Goal: Information Seeking & Learning: Learn about a topic

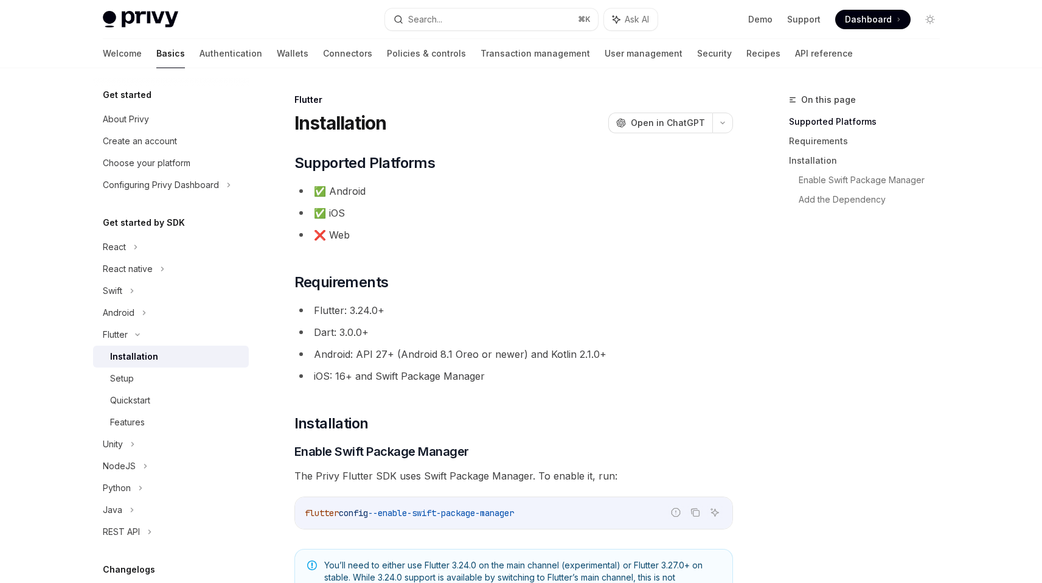
click at [205, 56] on div "Welcome Basics Authentication Wallets Connectors Policies & controls Transactio…" at bounding box center [478, 53] width 750 height 29
click at [199, 61] on link "Authentication" at bounding box center [230, 53] width 63 height 29
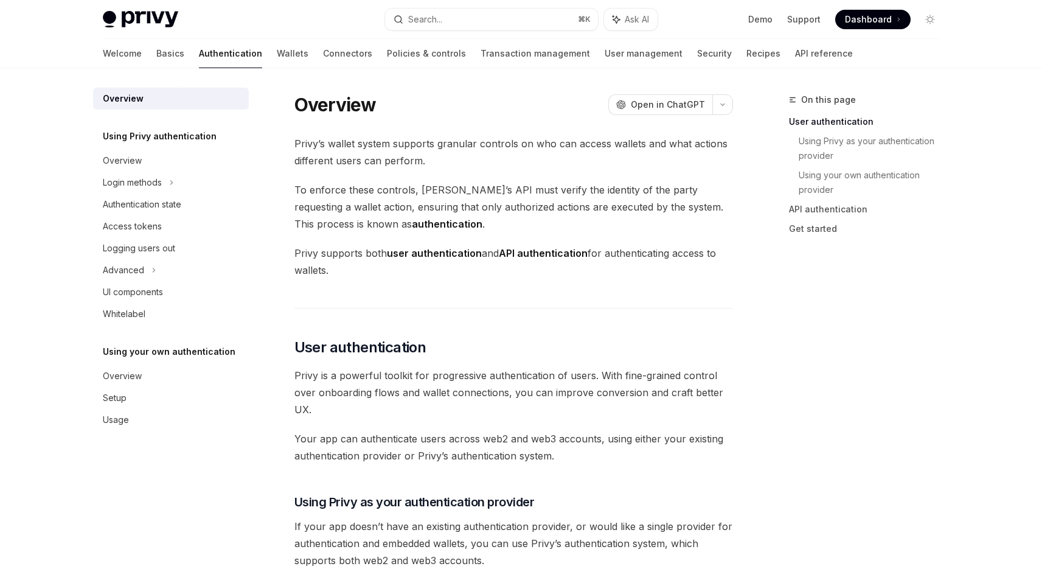
click at [531, 186] on span "To enforce these controls, Privy’s API must verify the identity of the party re…" at bounding box center [513, 206] width 438 height 51
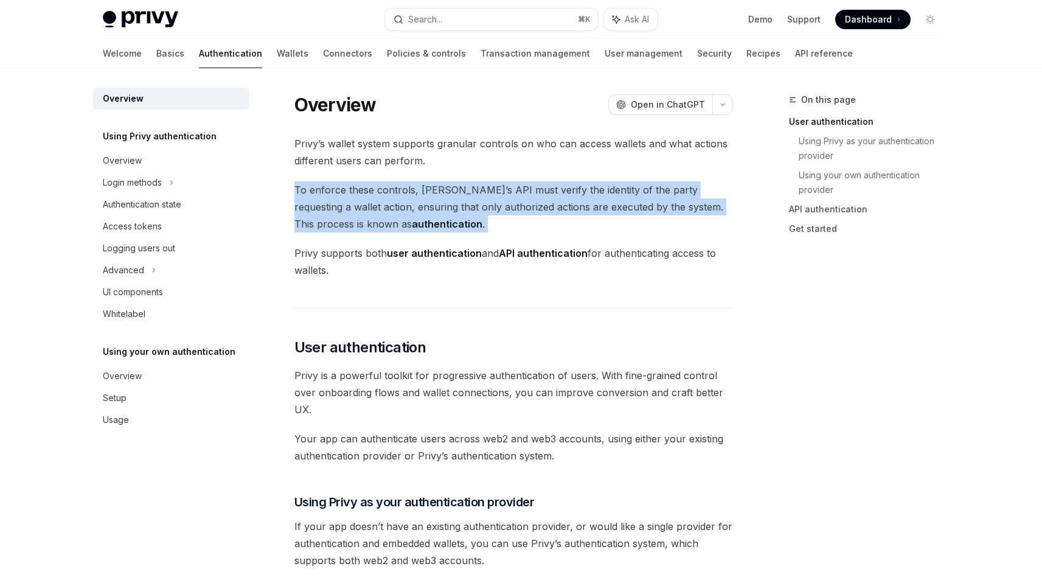
click at [531, 186] on span "To enforce these controls, Privy’s API must verify the identity of the party re…" at bounding box center [513, 206] width 438 height 51
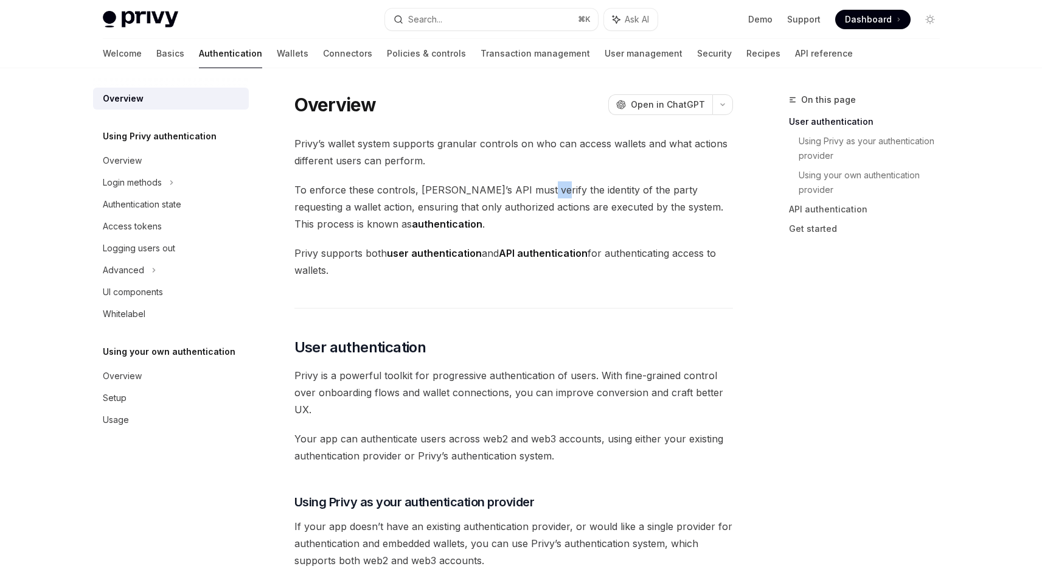
click at [531, 186] on span "To enforce these controls, Privy’s API must verify the identity of the party re…" at bounding box center [513, 206] width 438 height 51
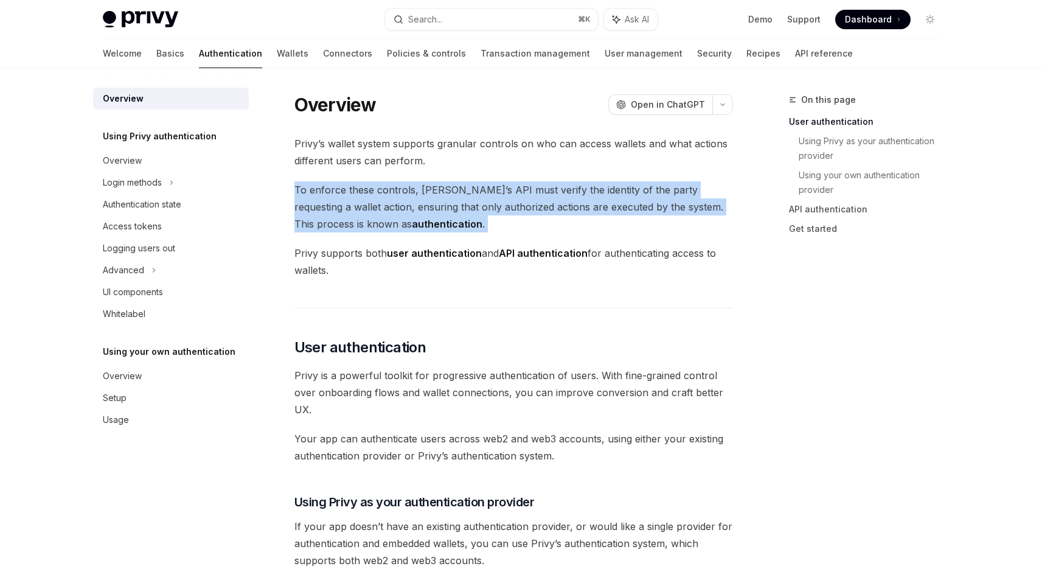
click at [531, 186] on span "To enforce these controls, Privy’s API must verify the identity of the party re…" at bounding box center [513, 206] width 438 height 51
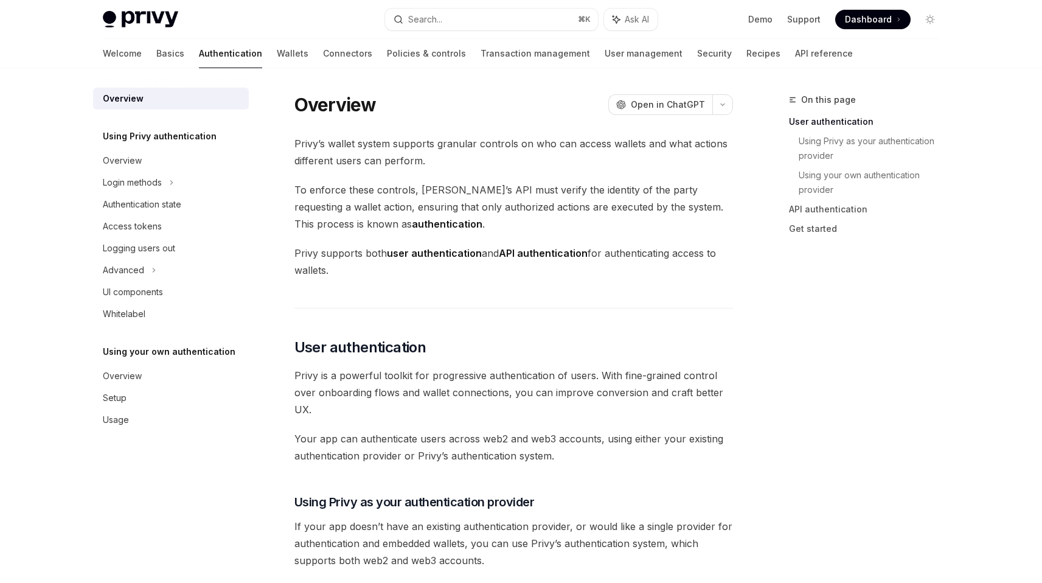
click at [531, 150] on span "Privy’s wallet system supports granular controls on who can access wallets and …" at bounding box center [513, 152] width 438 height 34
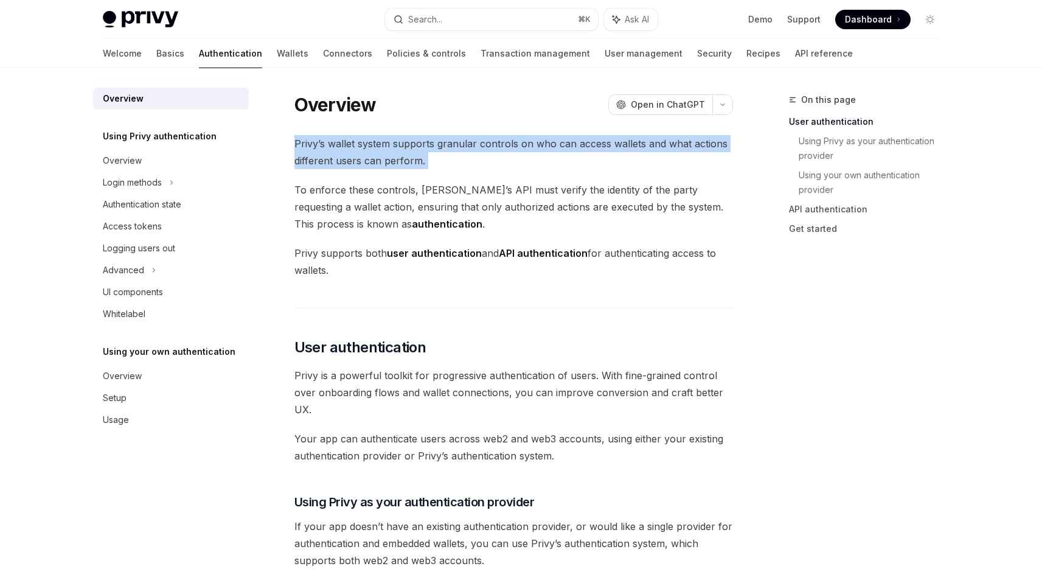
click at [531, 150] on span "Privy’s wallet system supports granular controls on who can access wallets and …" at bounding box center [513, 152] width 438 height 34
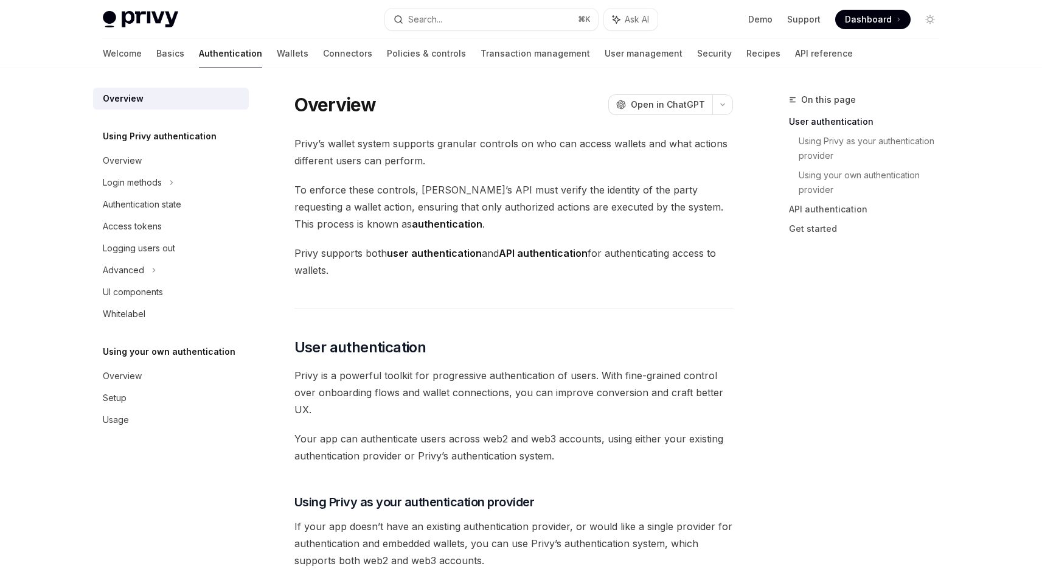
click at [527, 194] on span "To enforce these controls, Privy’s API must verify the identity of the party re…" at bounding box center [513, 206] width 438 height 51
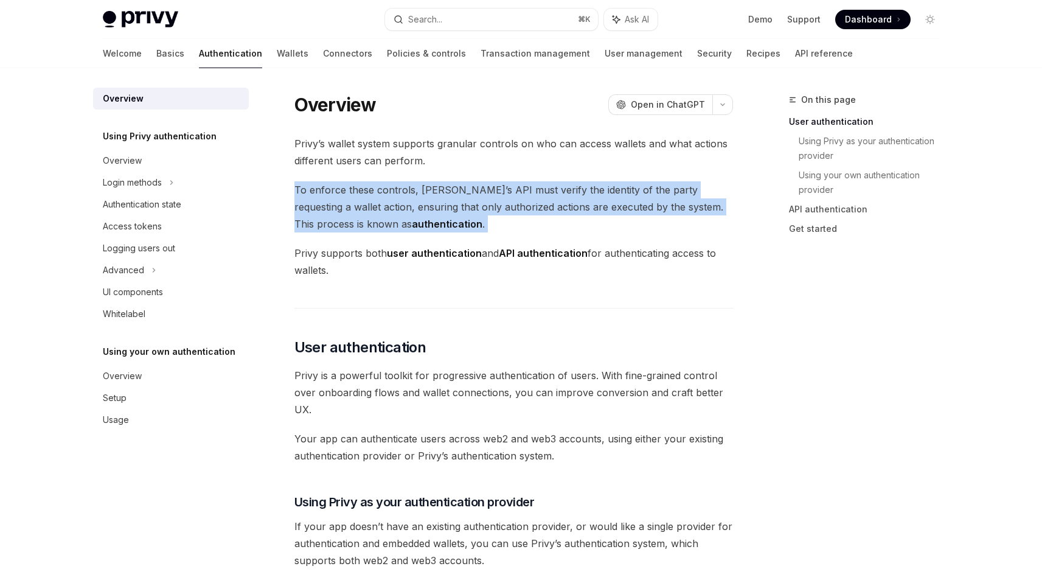
click at [527, 194] on span "To enforce these controls, Privy’s API must verify the identity of the party re…" at bounding box center [513, 206] width 438 height 51
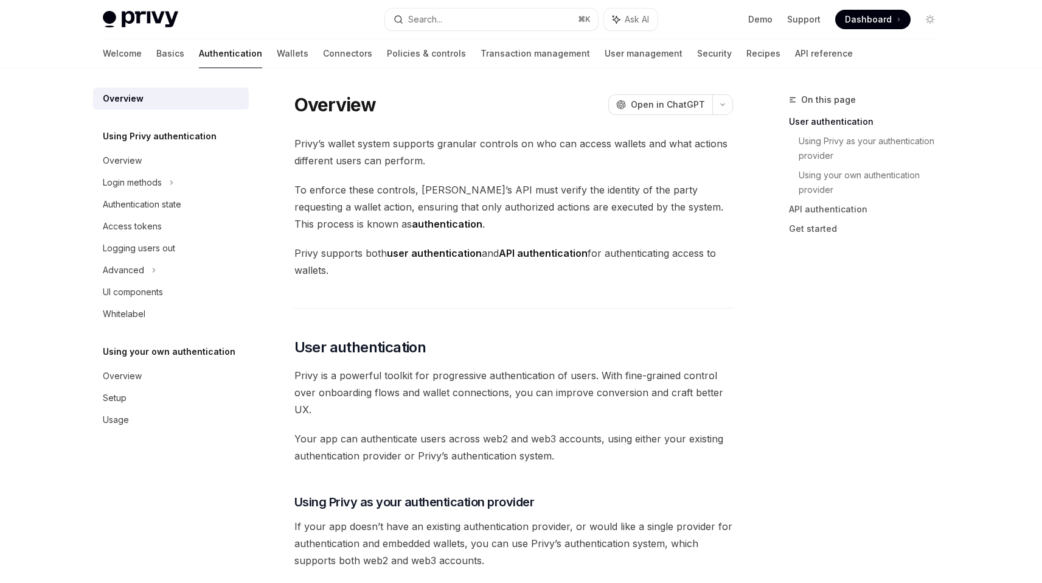
click at [521, 251] on strong "API authentication" at bounding box center [543, 253] width 89 height 12
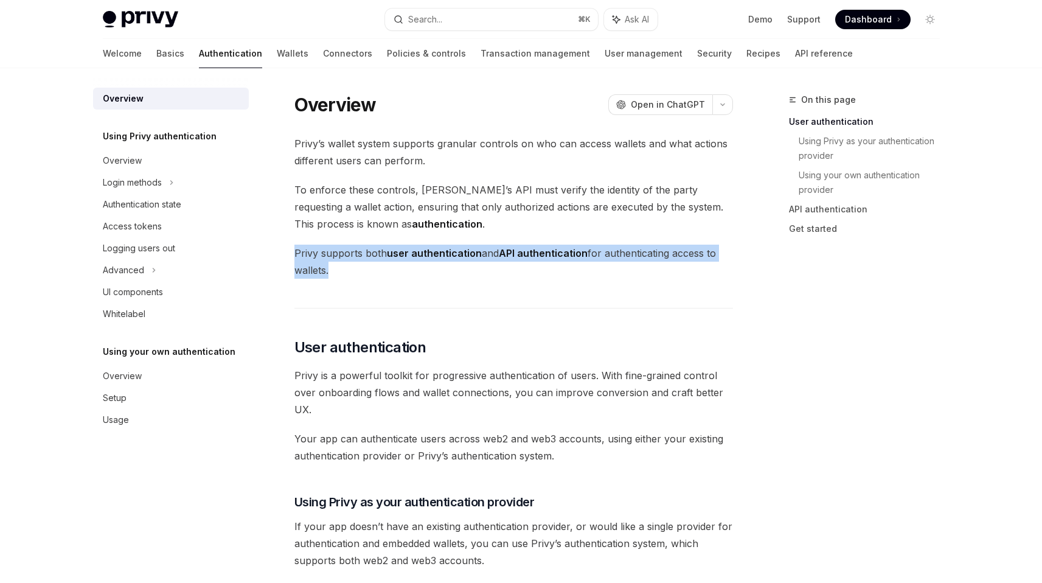
click at [521, 251] on strong "API authentication" at bounding box center [543, 253] width 89 height 12
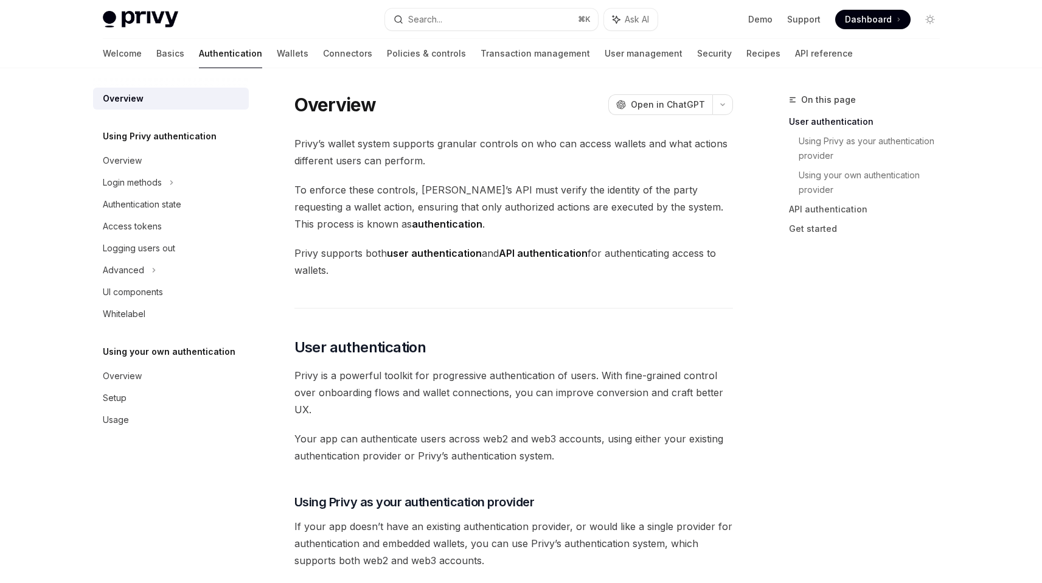
click at [494, 382] on span "Privy is a powerful toolkit for progressive authentication of users. With fine-…" at bounding box center [513, 392] width 438 height 51
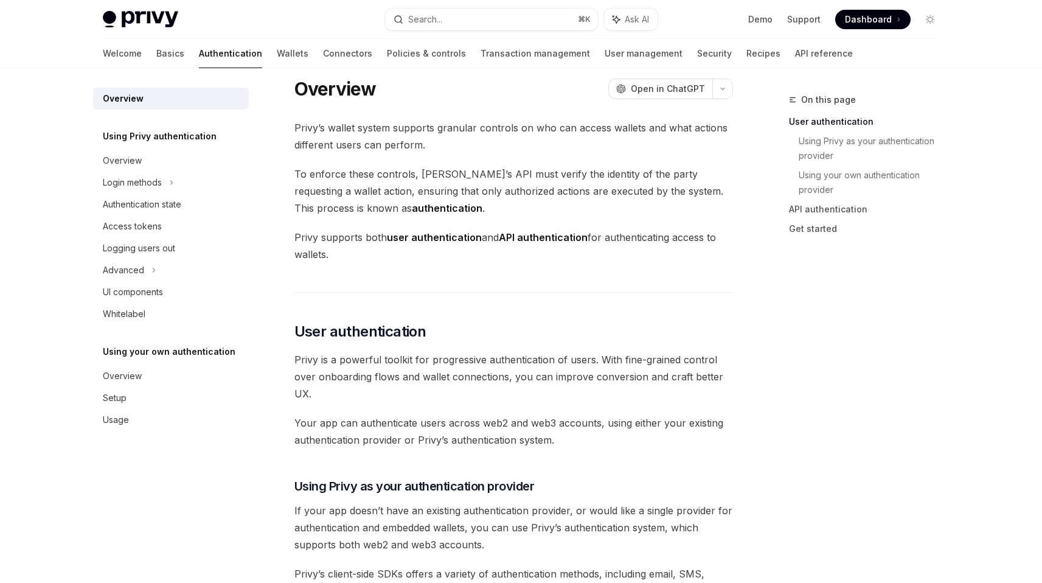
scroll to position [34, 0]
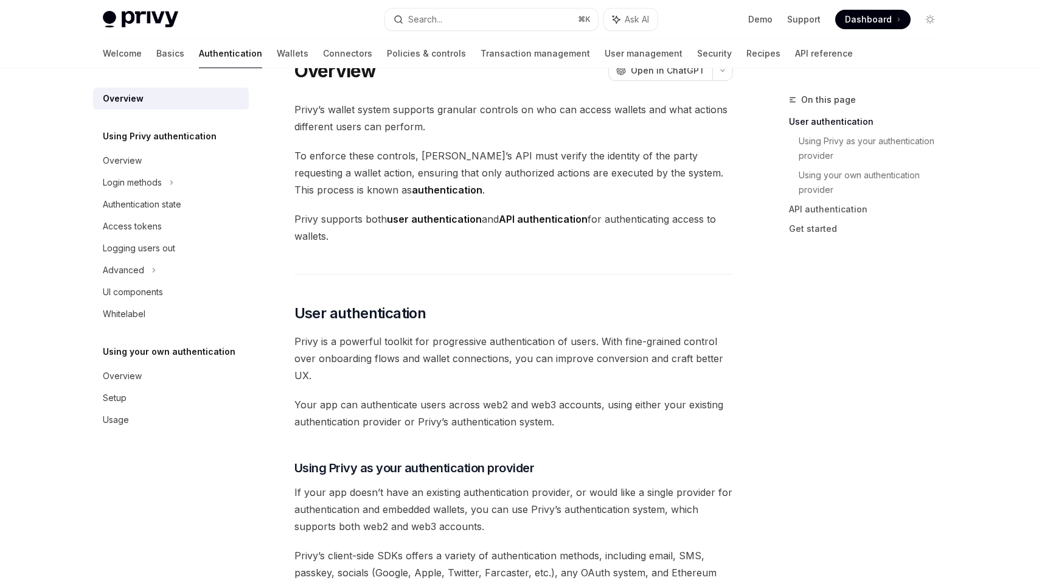
click at [474, 350] on span "Privy is a powerful toolkit for progressive authentication of users. With fine-…" at bounding box center [513, 358] width 438 height 51
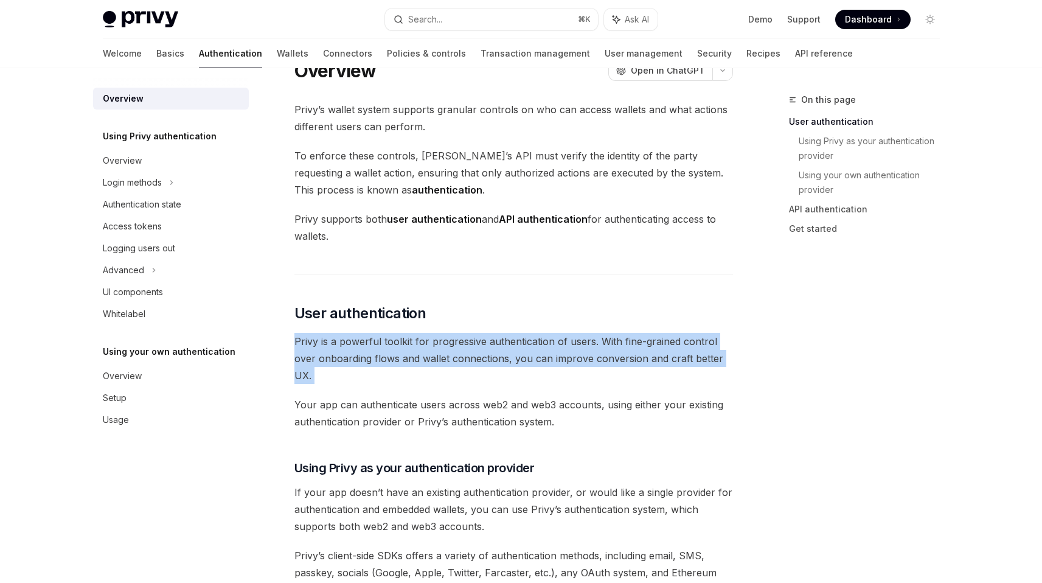
click at [474, 350] on span "Privy is a powerful toolkit for progressive authentication of users. With fine-…" at bounding box center [513, 358] width 438 height 51
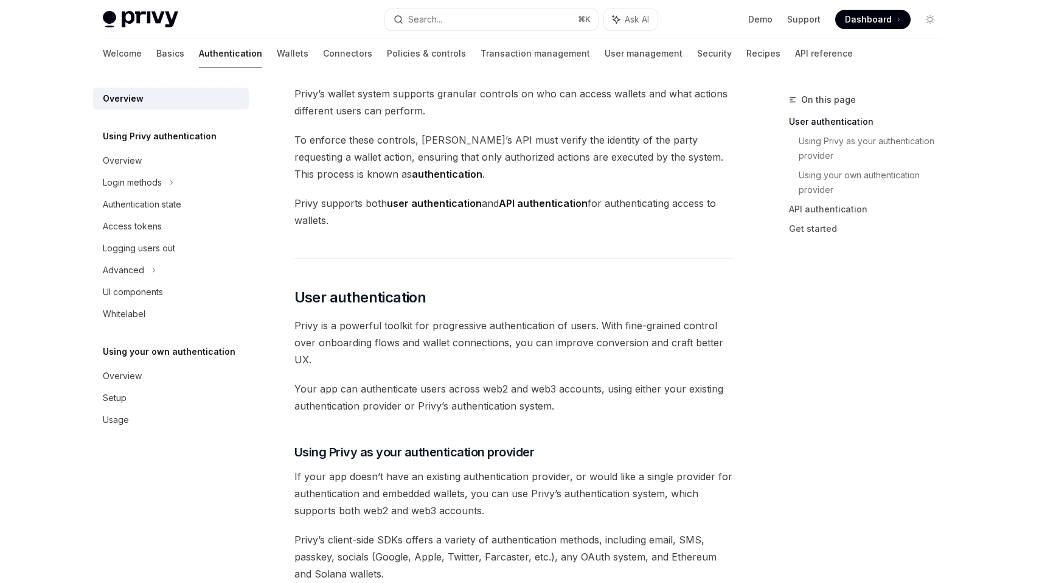
click at [551, 160] on span "To enforce these controls, Privy’s API must verify the identity of the party re…" at bounding box center [513, 156] width 438 height 51
click at [550, 160] on span "To enforce these controls, Privy’s API must verify the identity of the party re…" at bounding box center [513, 156] width 438 height 51
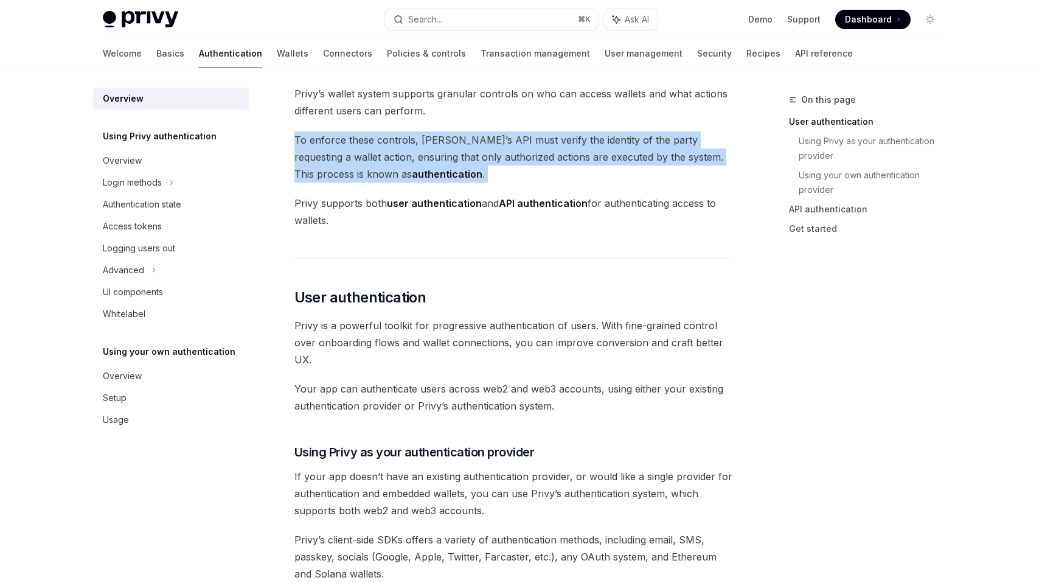
click at [550, 160] on span "To enforce these controls, Privy’s API must verify the identity of the party re…" at bounding box center [513, 156] width 438 height 51
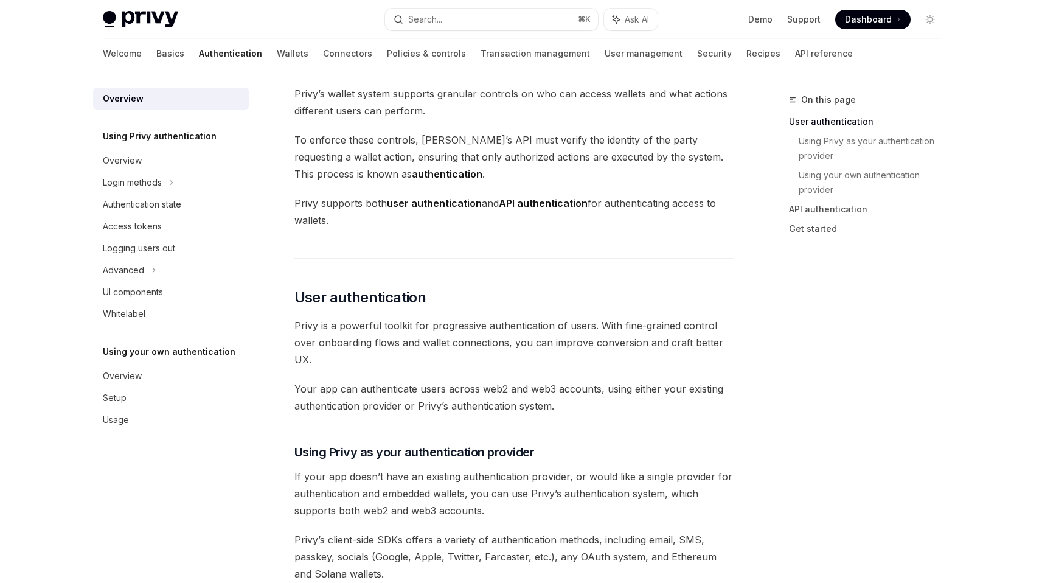
click at [555, 102] on span "Privy’s wallet system supports granular controls on who can access wallets and …" at bounding box center [513, 102] width 438 height 34
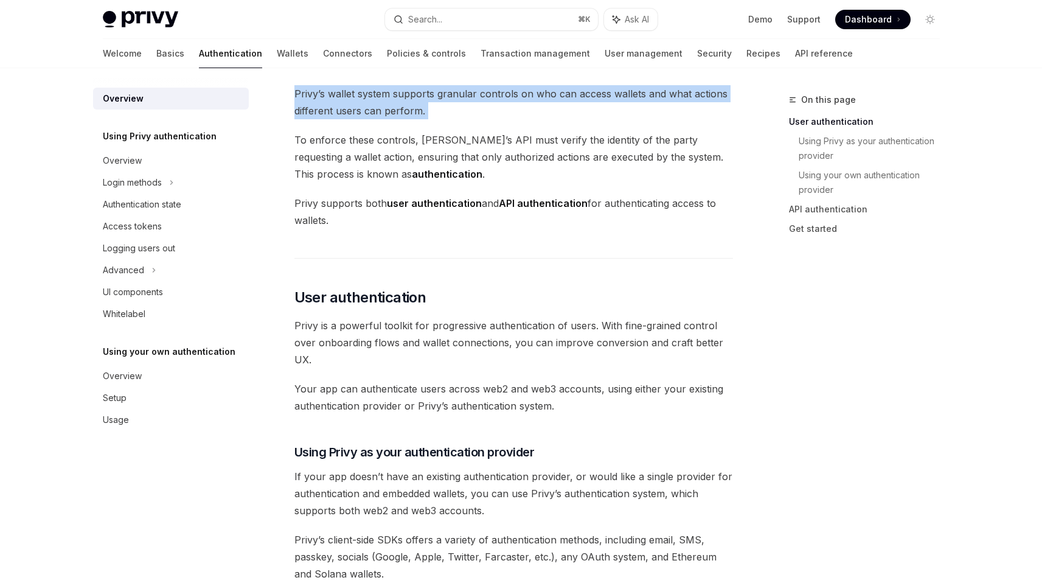
click at [555, 102] on span "Privy’s wallet system supports granular controls on who can access wallets and …" at bounding box center [513, 102] width 438 height 34
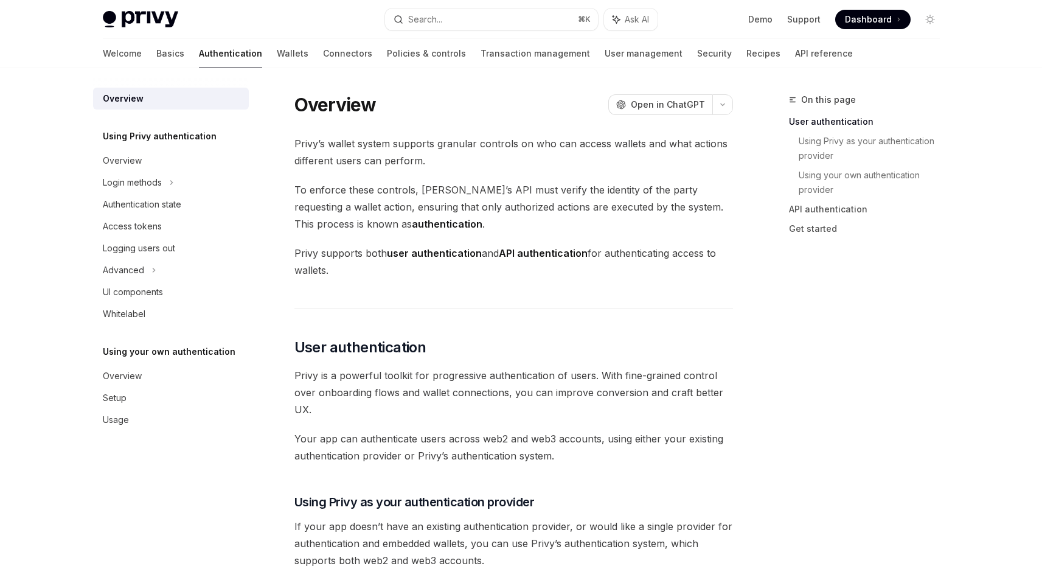
click at [555, 199] on span "To enforce these controls, Privy’s API must verify the identity of the party re…" at bounding box center [513, 206] width 438 height 51
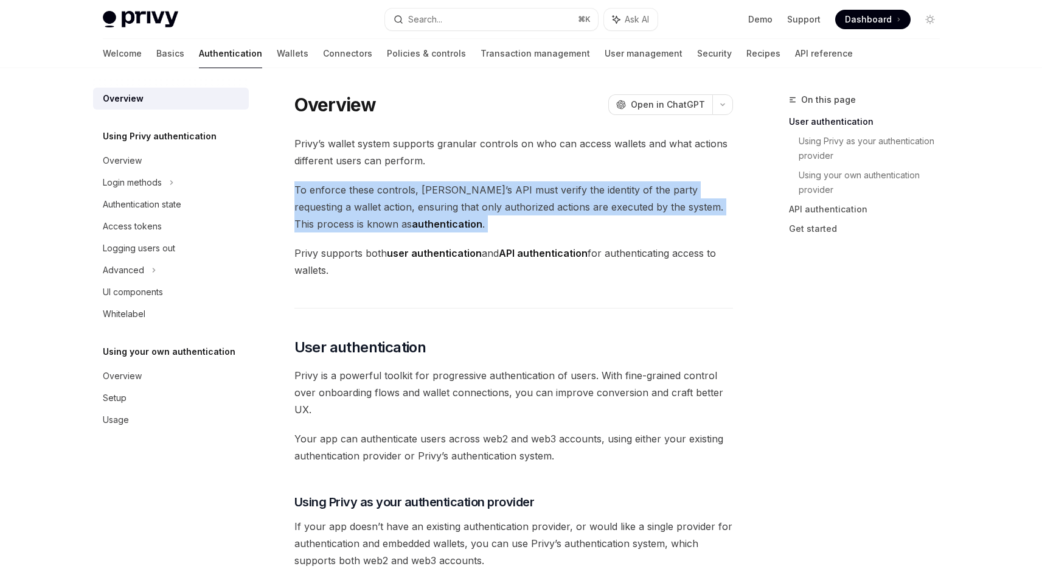
click at [555, 199] on span "To enforce these controls, Privy’s API must verify the identity of the party re…" at bounding box center [513, 206] width 438 height 51
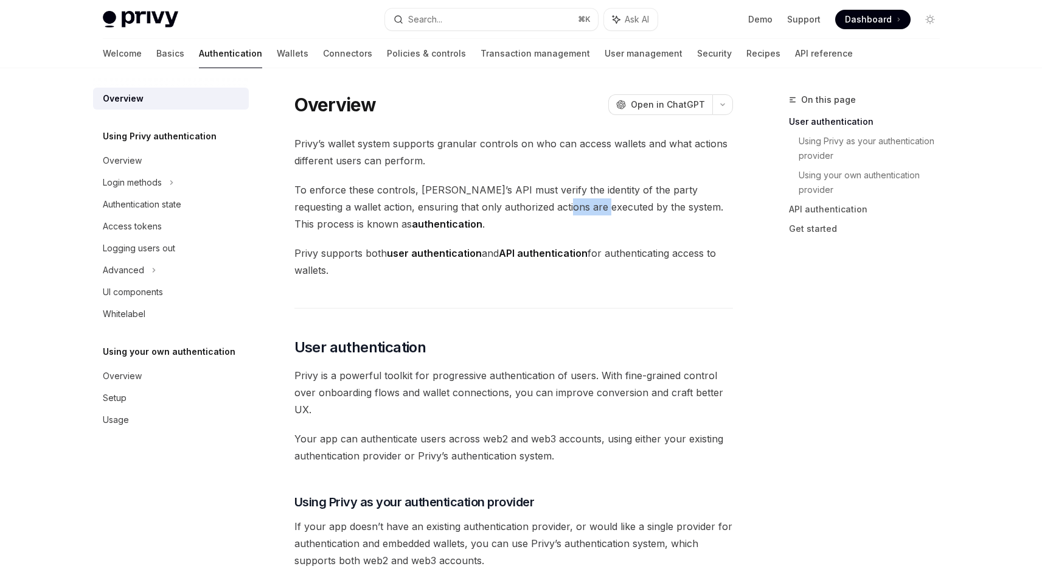
click at [555, 199] on span "To enforce these controls, Privy’s API must verify the identity of the party re…" at bounding box center [513, 206] width 438 height 51
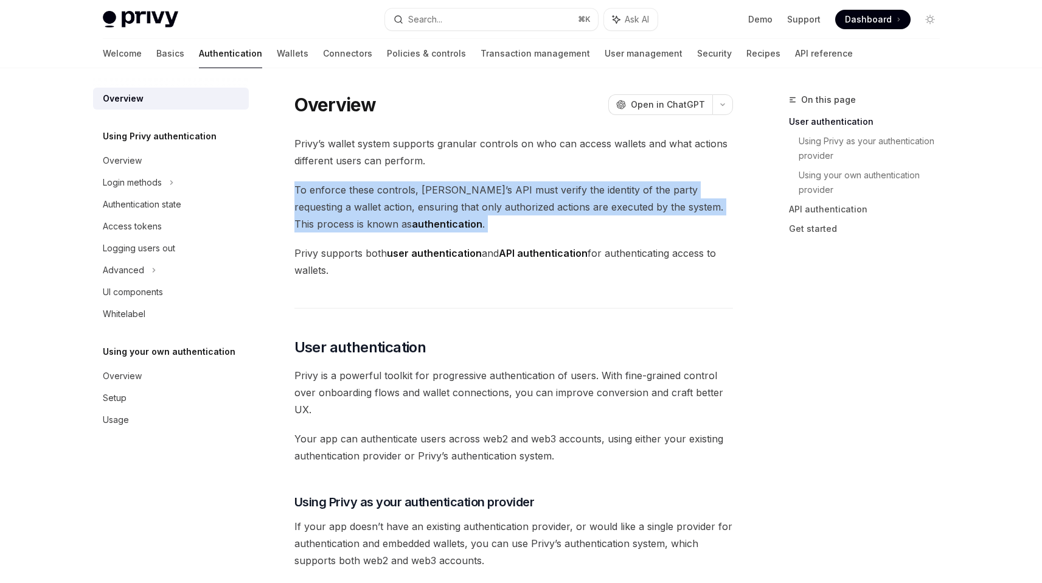
click at [555, 199] on span "To enforce these controls, Privy’s API must verify the identity of the party re…" at bounding box center [513, 206] width 438 height 51
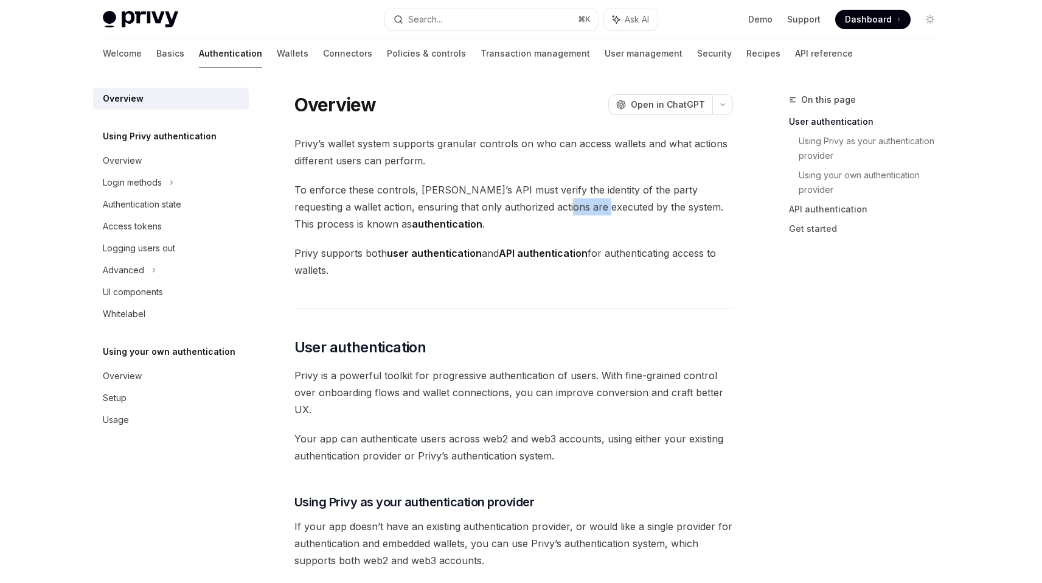
click at [555, 199] on span "To enforce these controls, Privy’s API must verify the identity of the party re…" at bounding box center [513, 206] width 438 height 51
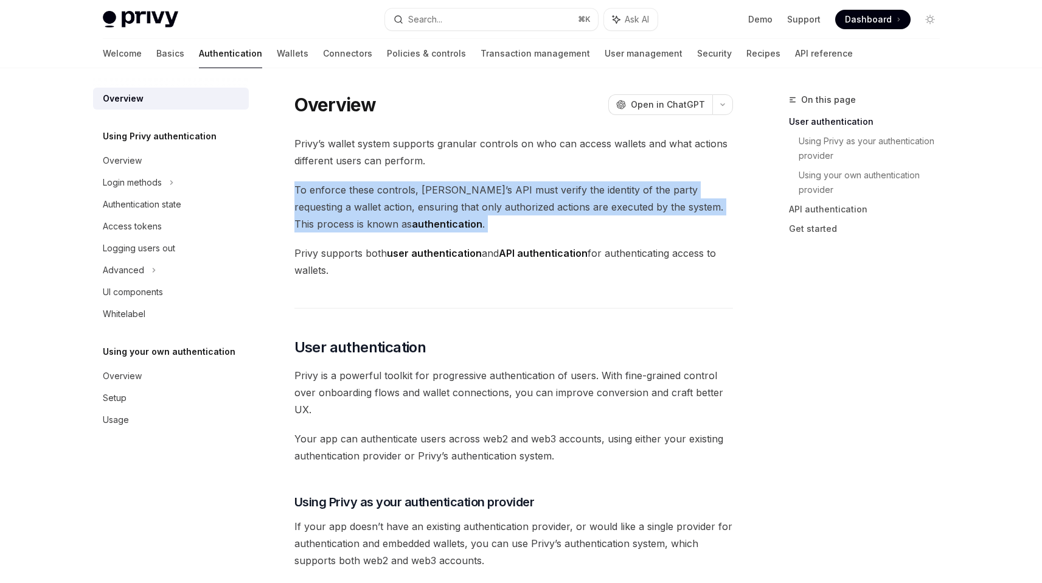
click at [555, 199] on span "To enforce these controls, Privy’s API must verify the identity of the party re…" at bounding box center [513, 206] width 438 height 51
click at [277, 56] on link "Wallets" at bounding box center [293, 53] width 32 height 29
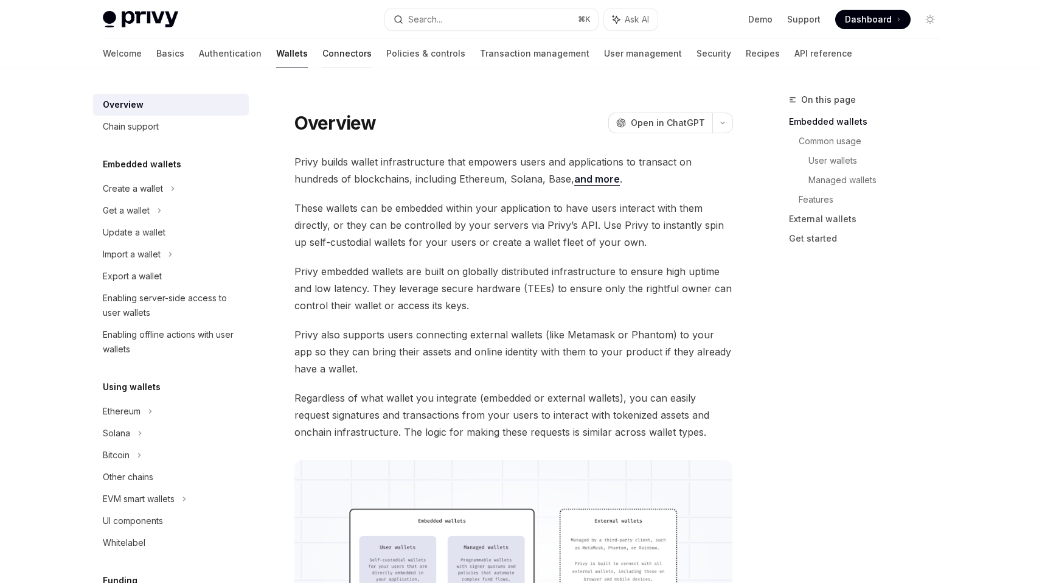
click at [322, 45] on link "Connectors" at bounding box center [346, 53] width 49 height 29
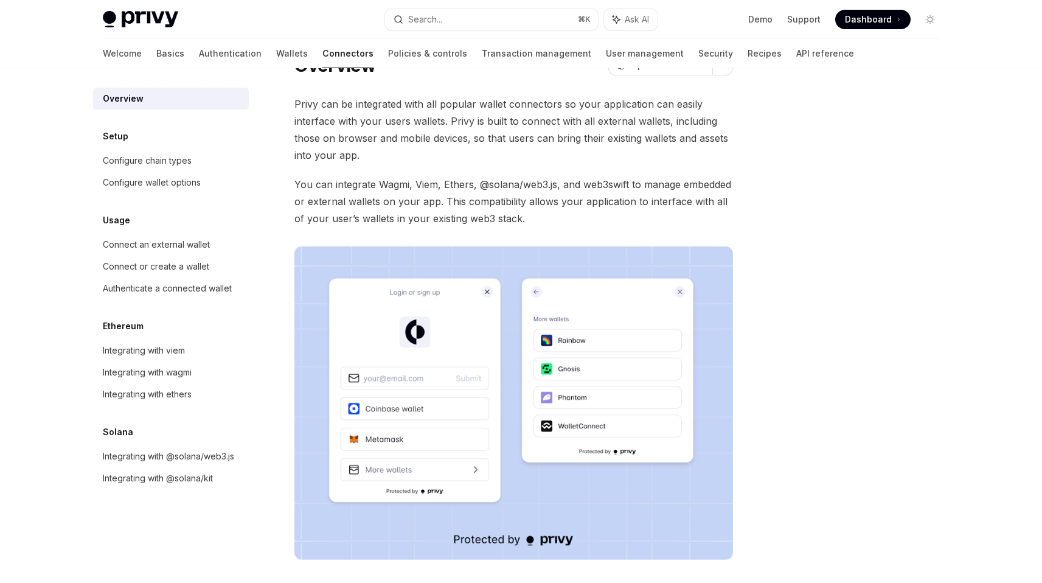
scroll to position [47, 0]
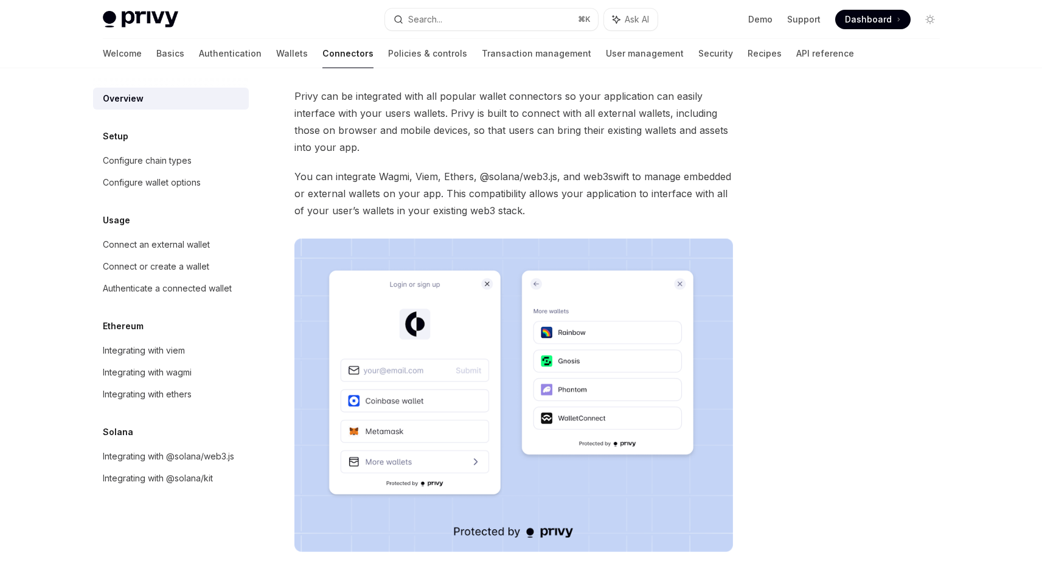
click at [480, 201] on span "You can integrate Wagmi, Viem, Ethers, @solana/web3.js, and web3swift to manage…" at bounding box center [513, 193] width 438 height 51
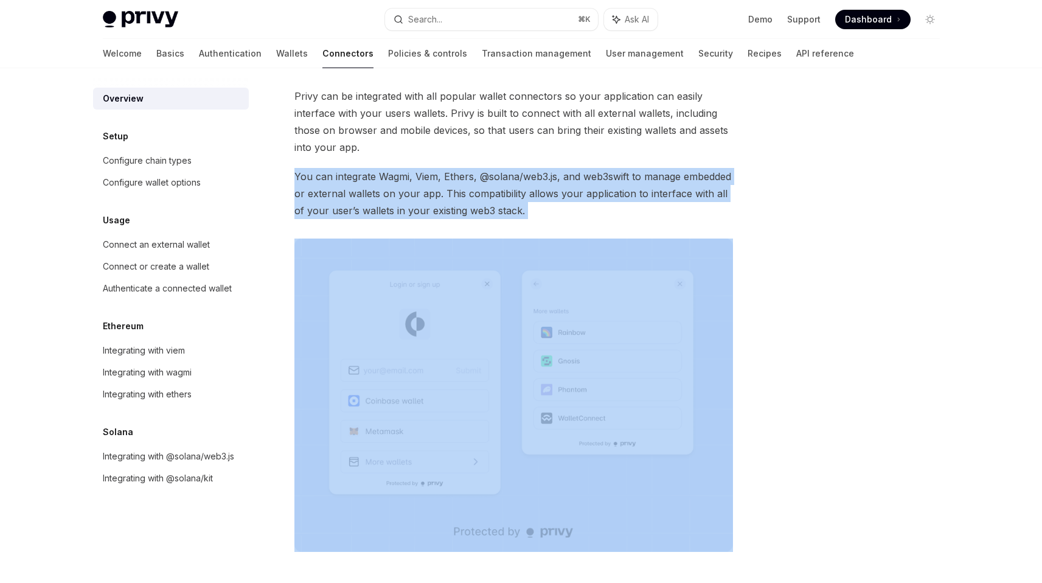
click at [480, 201] on span "You can integrate Wagmi, Viem, Ethers, @solana/web3.js, and web3swift to manage…" at bounding box center [513, 193] width 438 height 51
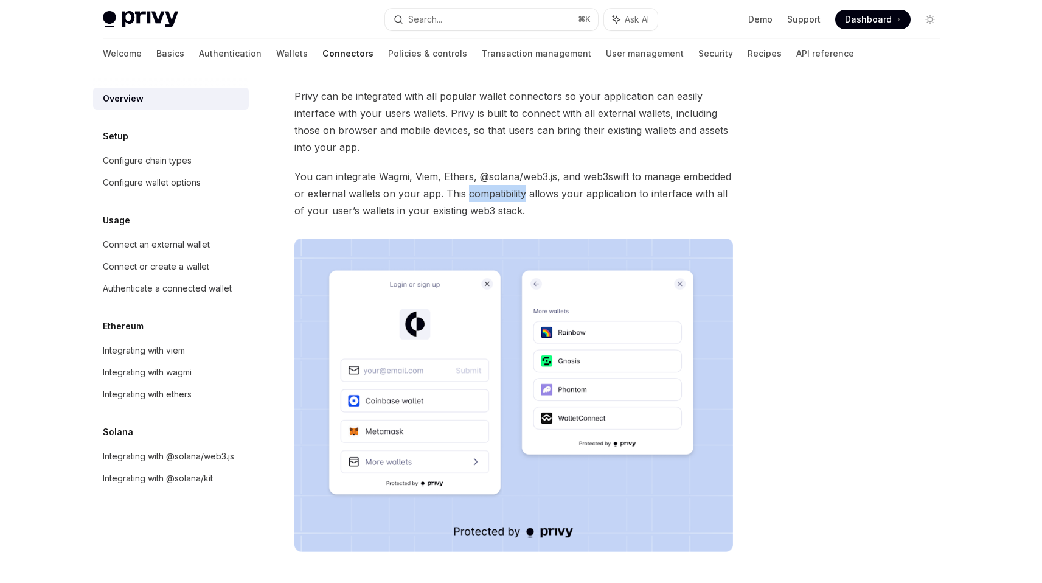
click at [480, 201] on span "You can integrate Wagmi, Viem, Ethers, @solana/web3.js, and web3swift to manage…" at bounding box center [513, 193] width 438 height 51
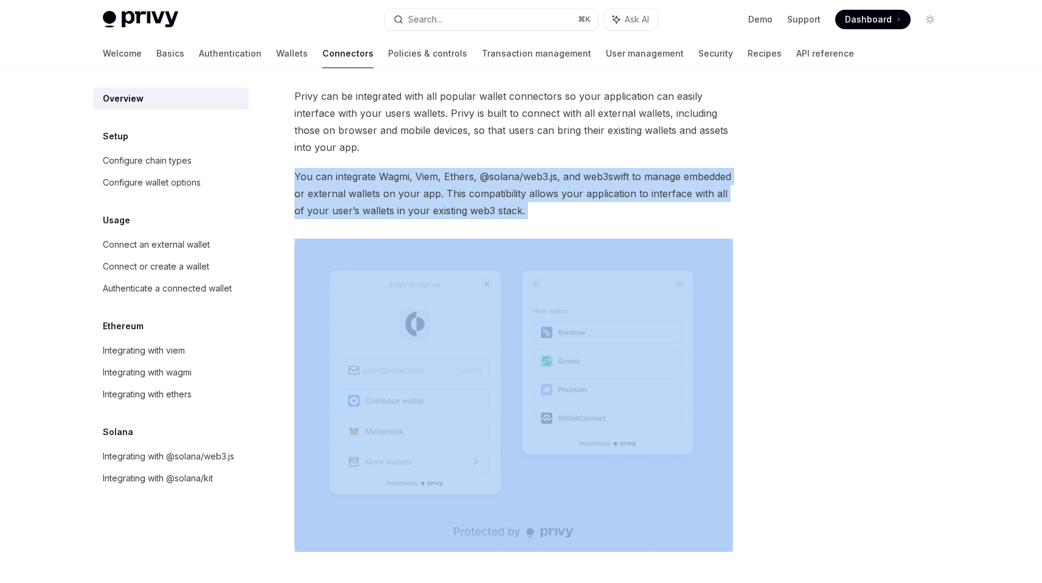
click at [480, 201] on span "You can integrate Wagmi, Viem, Ethers, @solana/web3.js, and web3swift to manage…" at bounding box center [513, 193] width 438 height 51
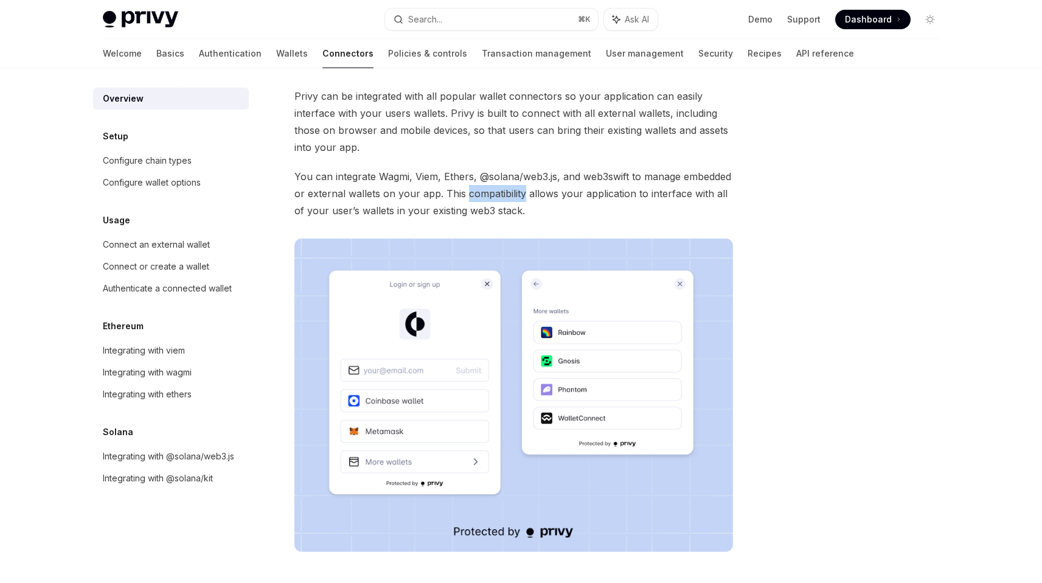
click at [480, 201] on span "You can integrate Wagmi, Viem, Ethers, @solana/web3.js, and web3swift to manage…" at bounding box center [513, 193] width 438 height 51
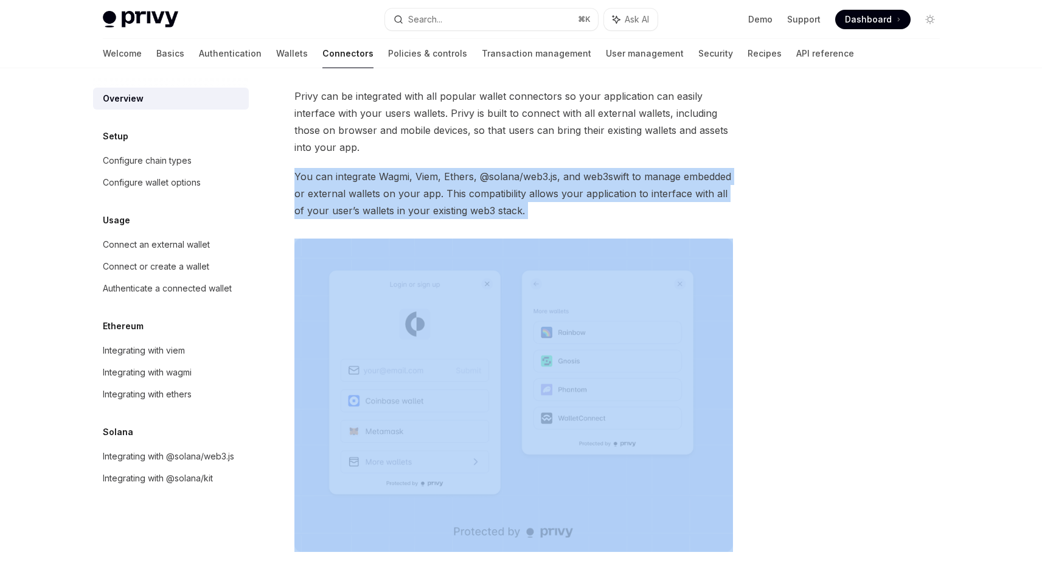
click at [480, 201] on span "You can integrate Wagmi, Viem, Ethers, @solana/web3.js, and web3swift to manage…" at bounding box center [513, 193] width 438 height 51
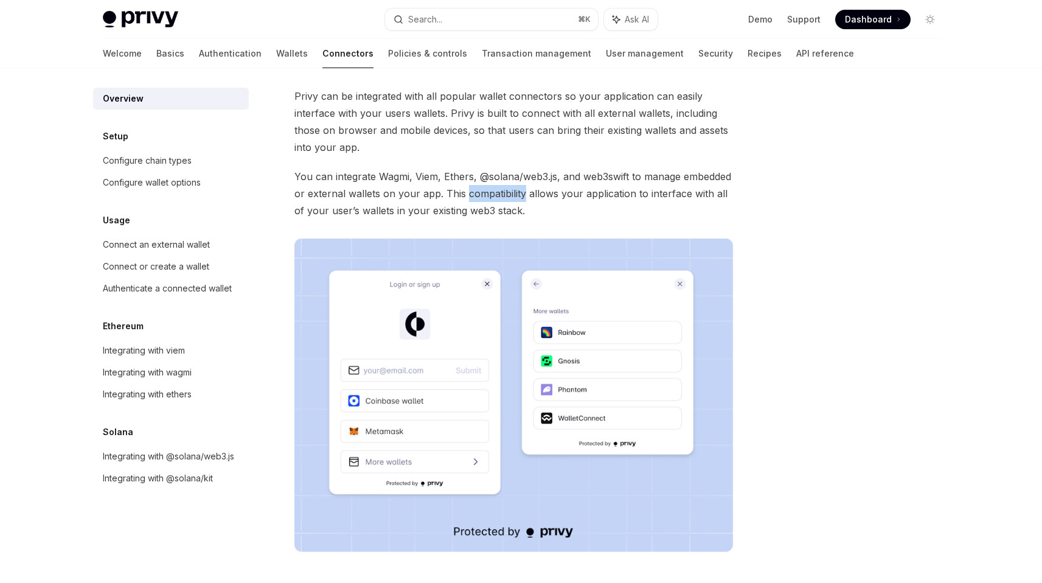
click at [480, 201] on span "You can integrate Wagmi, Viem, Ethers, @solana/web3.js, and web3swift to manage…" at bounding box center [513, 193] width 438 height 51
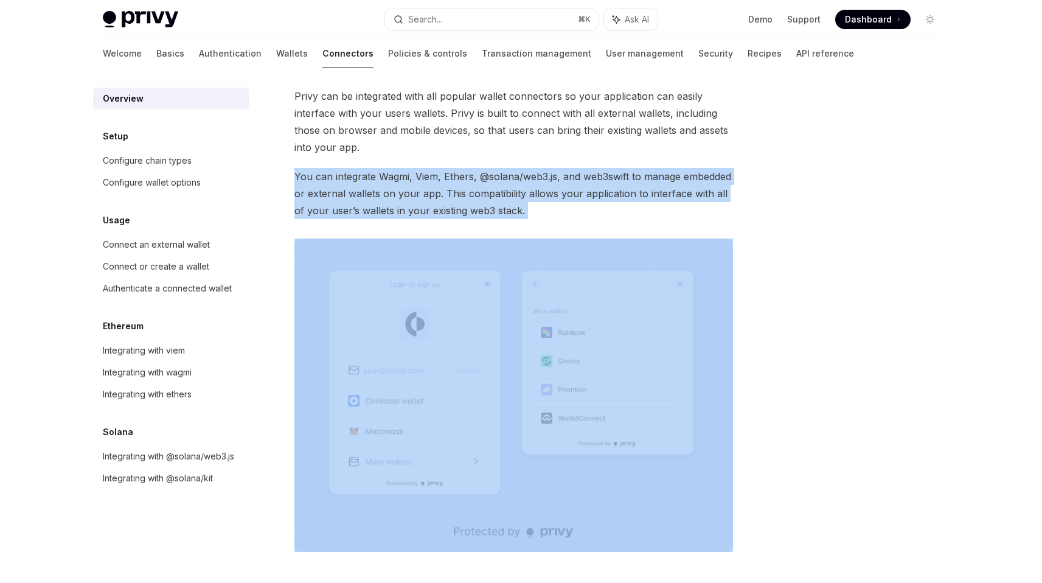
click at [480, 201] on span "You can integrate Wagmi, Viem, Ethers, @solana/web3.js, and web3swift to manage…" at bounding box center [513, 193] width 438 height 51
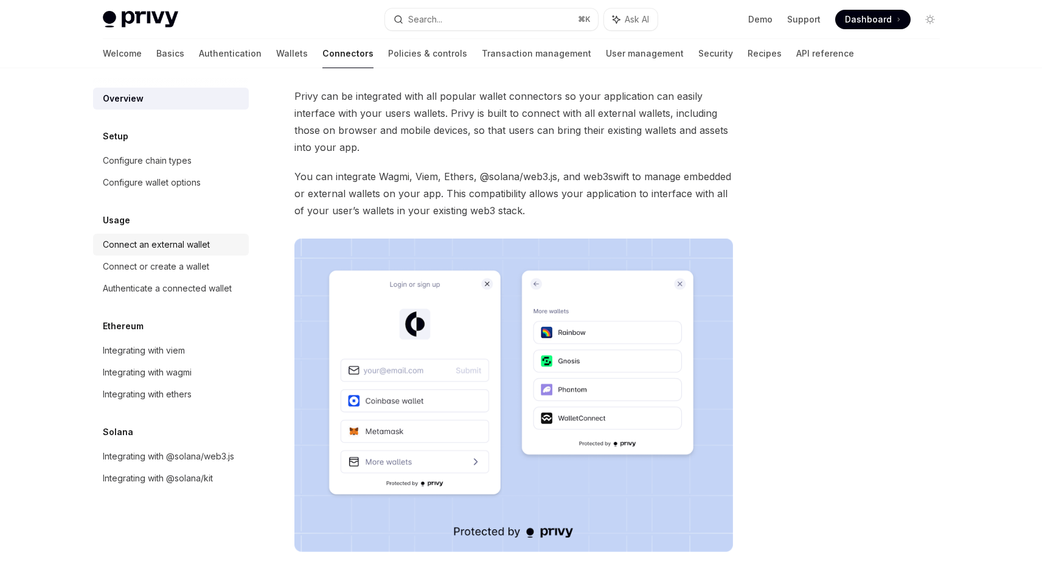
scroll to position [16, 0]
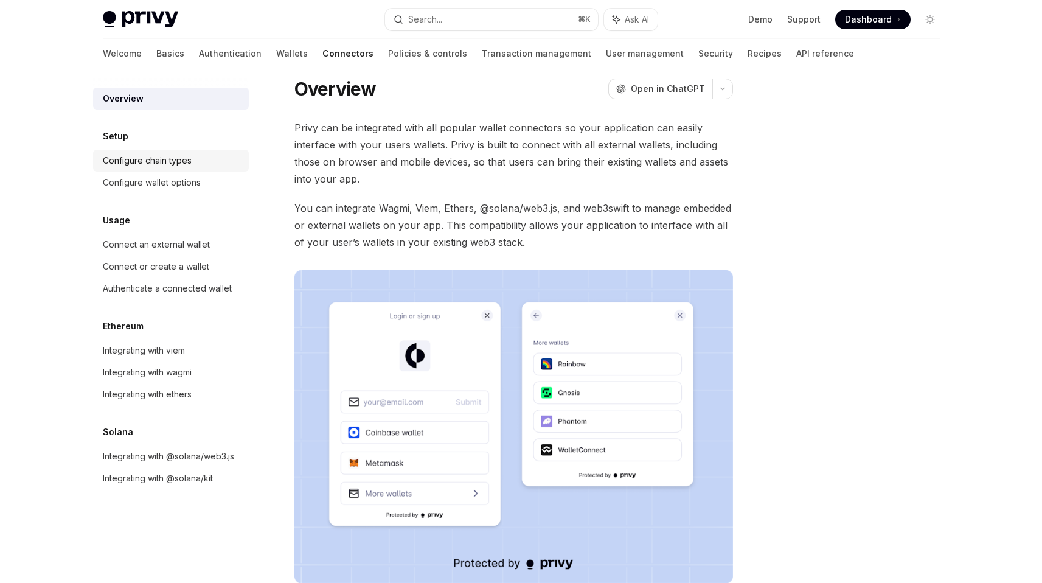
click at [185, 162] on div "Configure chain types" at bounding box center [147, 160] width 89 height 15
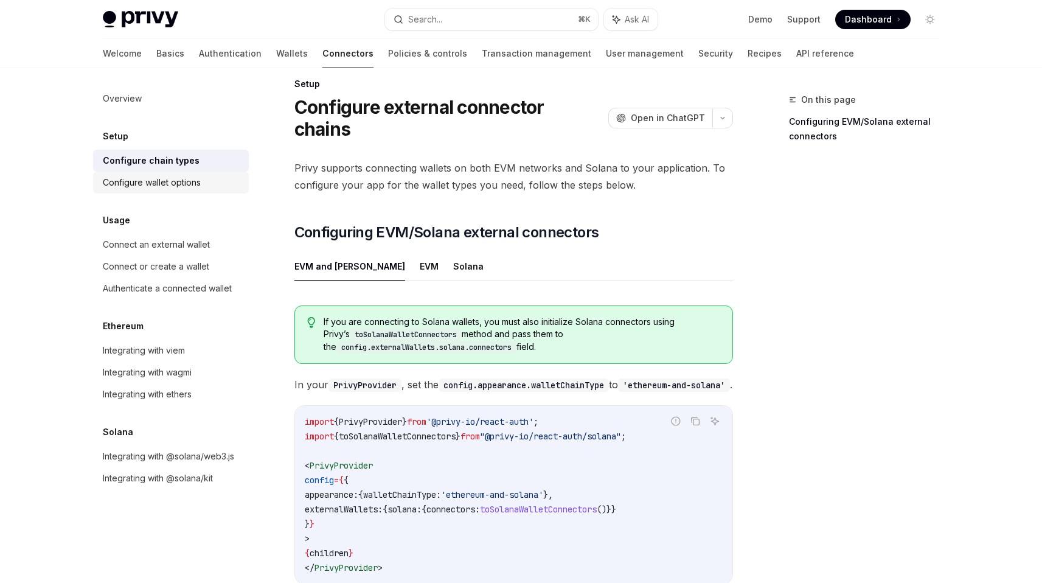
click at [173, 184] on div "Configure wallet options" at bounding box center [152, 182] width 98 height 15
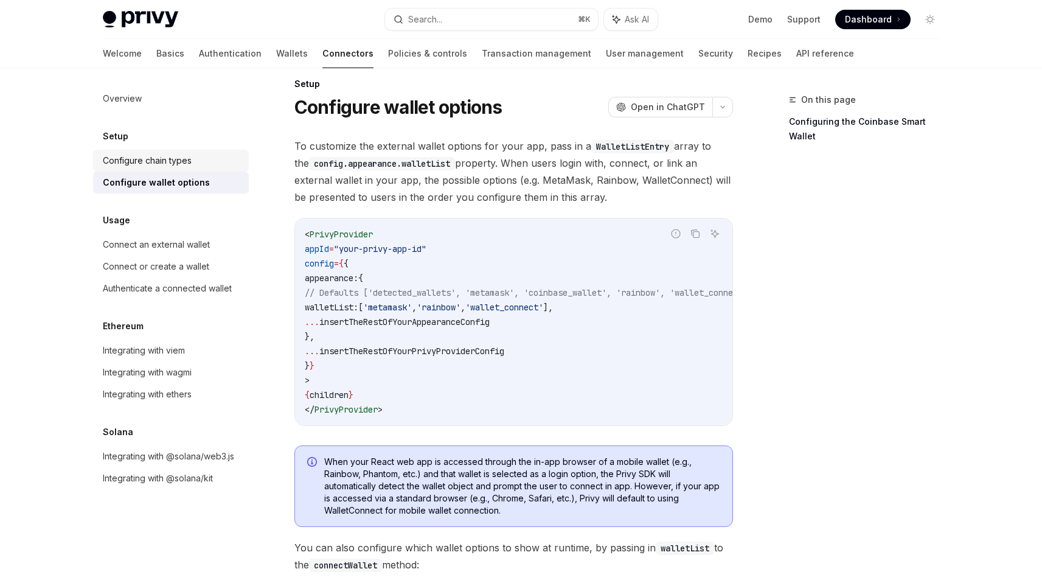
click at [173, 159] on div "Configure chain types" at bounding box center [147, 160] width 89 height 15
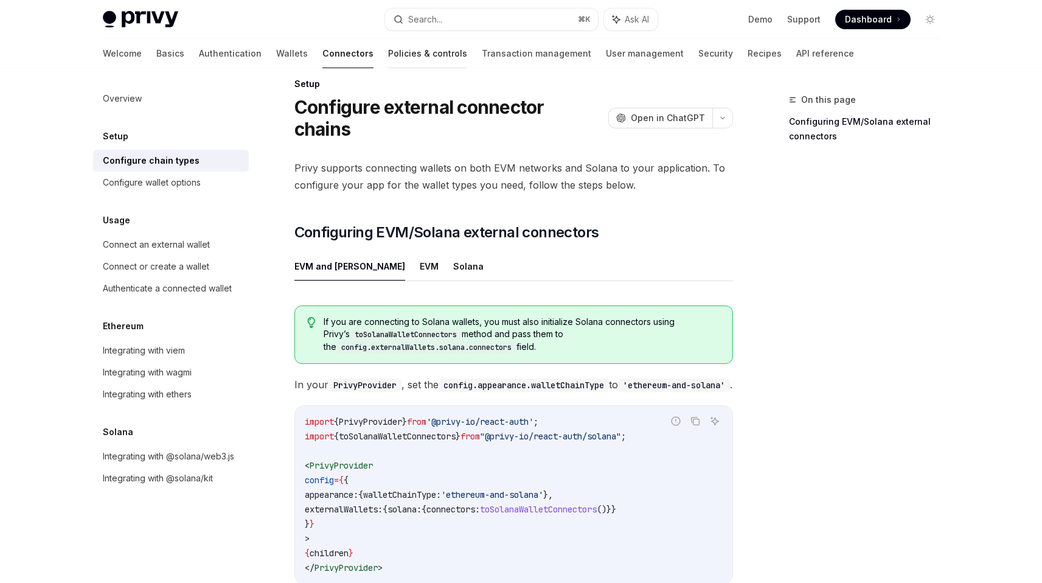
click at [388, 50] on link "Policies & controls" at bounding box center [427, 53] width 79 height 29
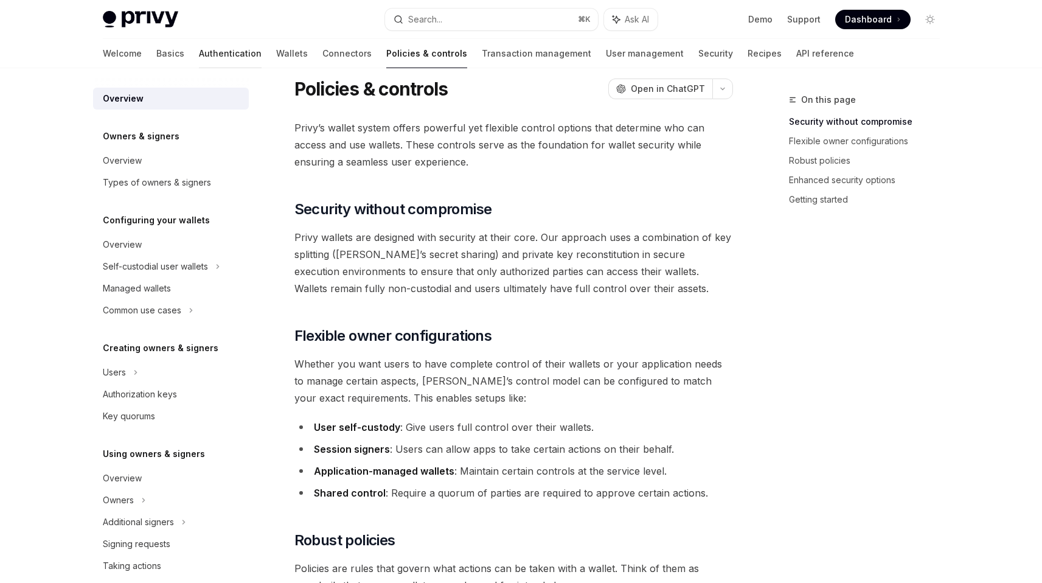
click at [199, 49] on link "Authentication" at bounding box center [230, 53] width 63 height 29
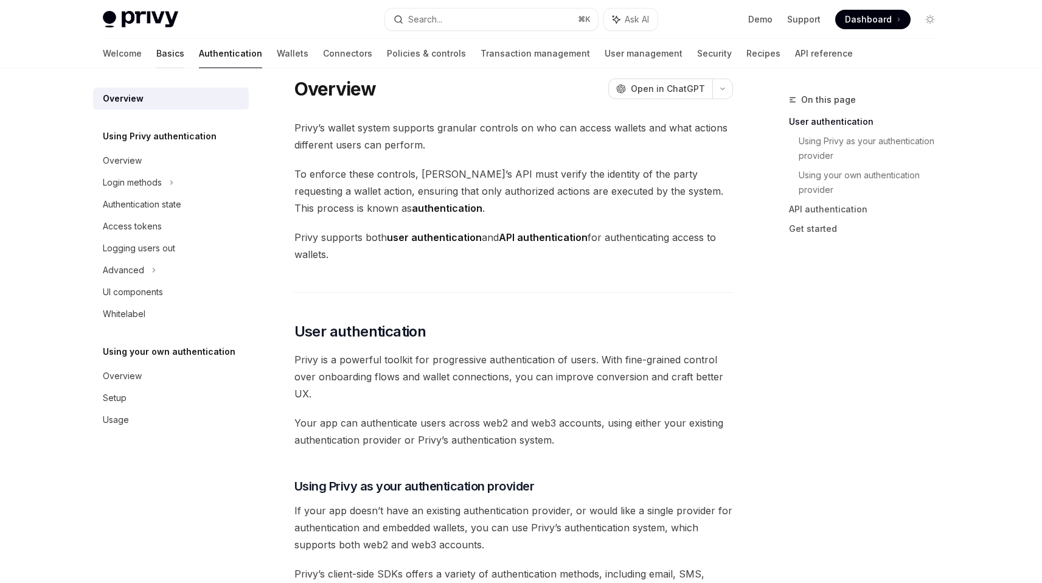
click at [156, 54] on link "Basics" at bounding box center [170, 53] width 28 height 29
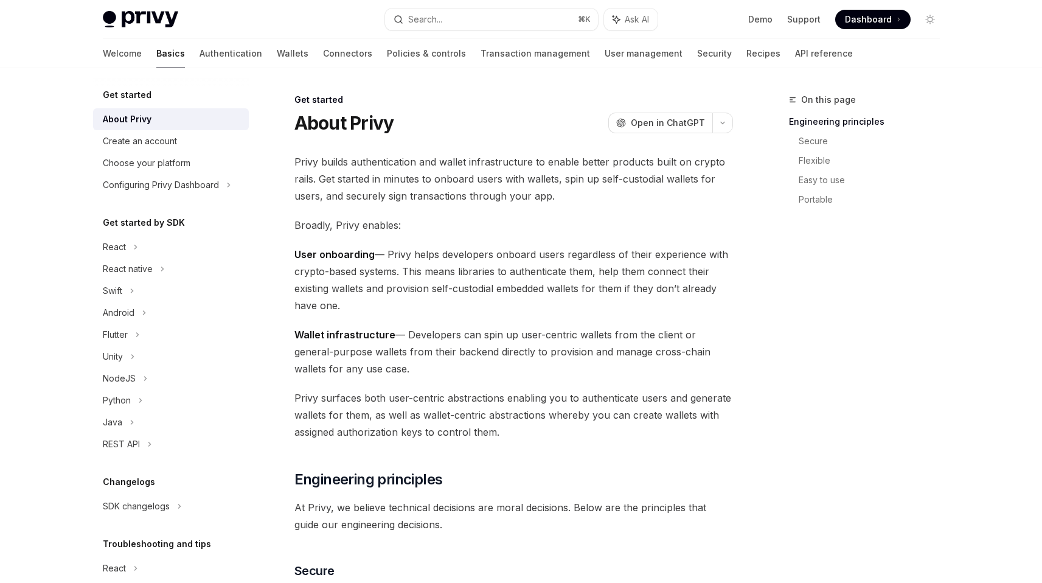
click at [144, 21] on img at bounding box center [140, 19] width 75 height 17
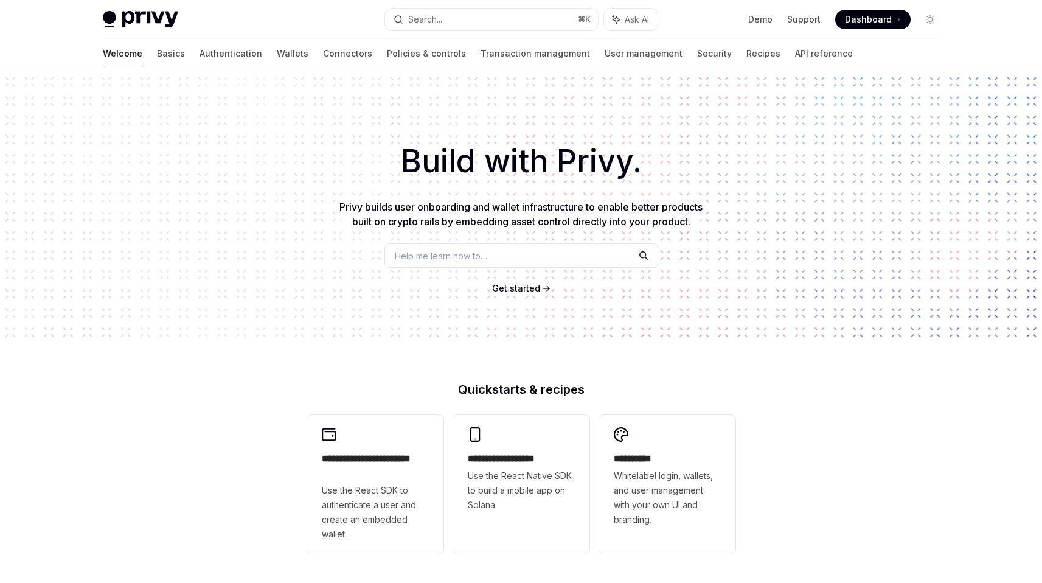
click at [884, 9] on div "Privy Docs home page Search... ⌘ K Ask AI Demo Support Dashboard Dashboard Sear…" at bounding box center [521, 19] width 837 height 39
click at [883, 13] on span "Dashboard" at bounding box center [868, 19] width 47 height 12
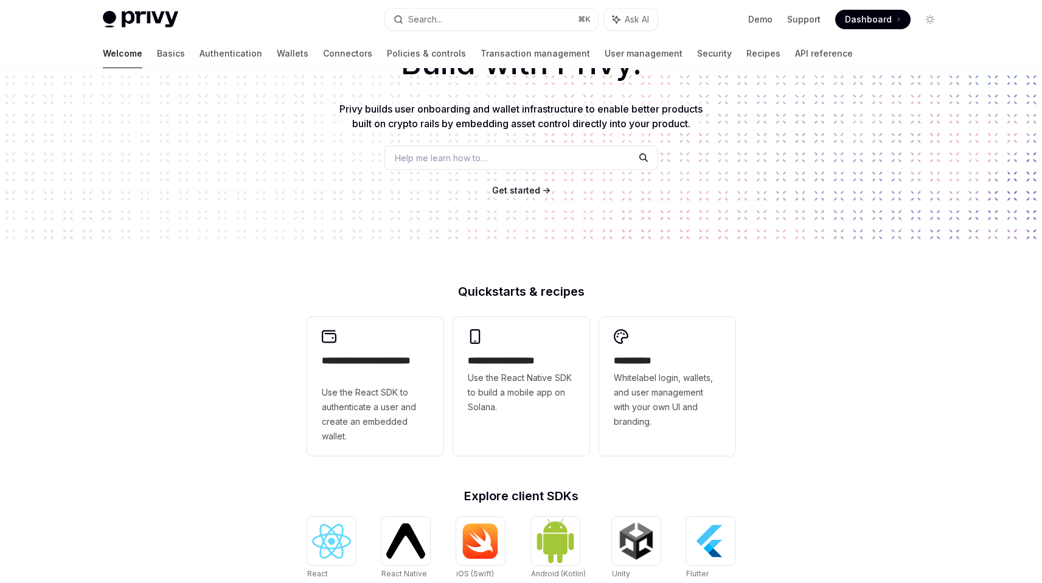
scroll to position [114, 0]
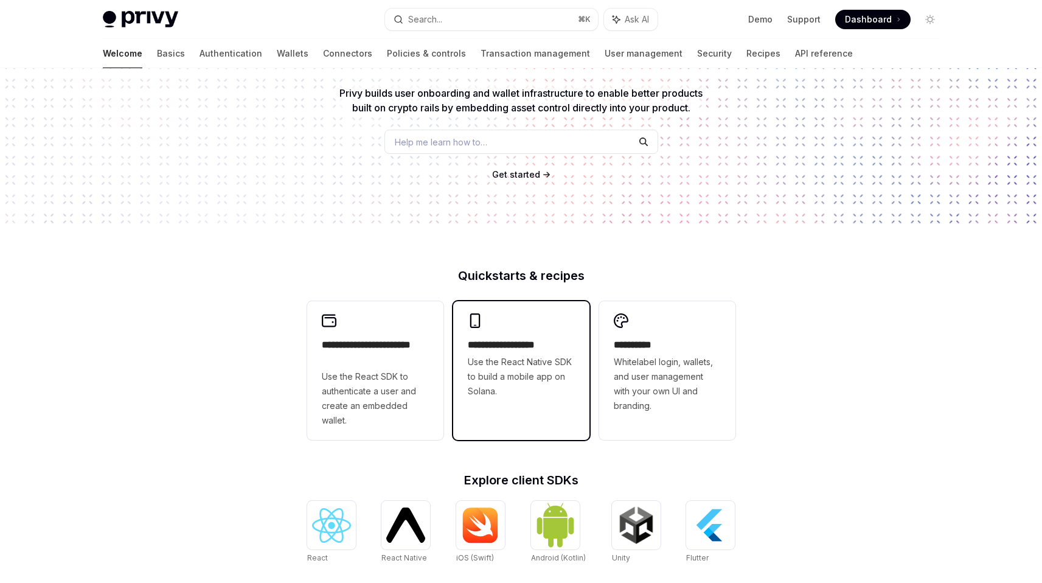
click at [547, 345] on h2 "**********" at bounding box center [521, 344] width 107 height 15
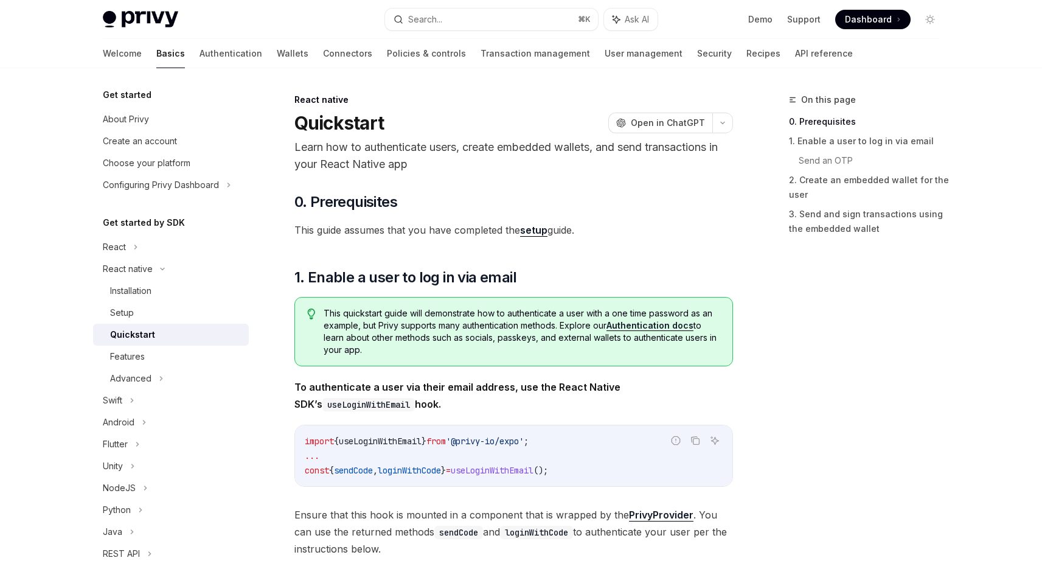
scroll to position [16, 0]
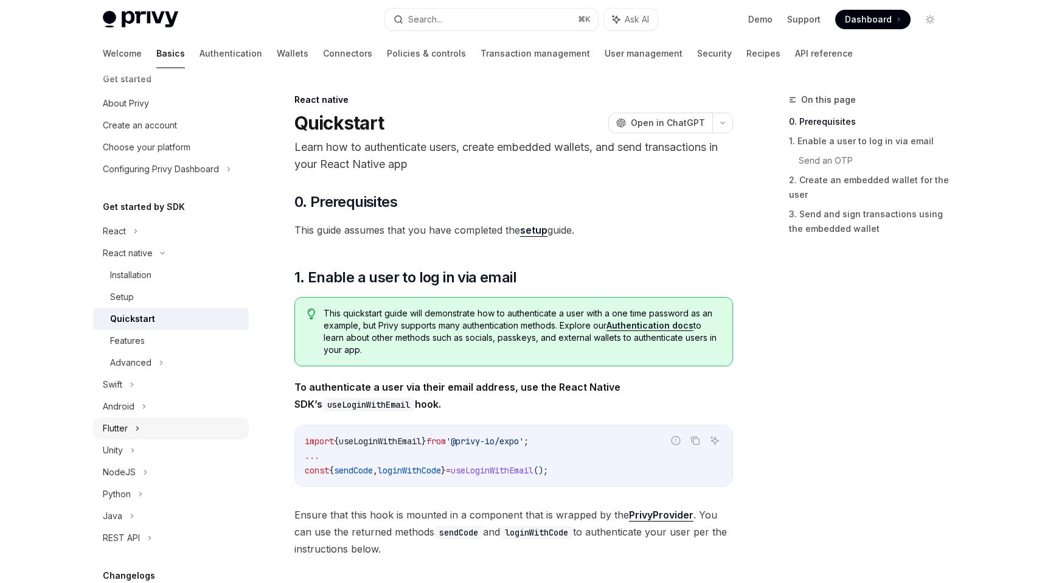
click at [154, 423] on div "Flutter" at bounding box center [171, 428] width 156 height 22
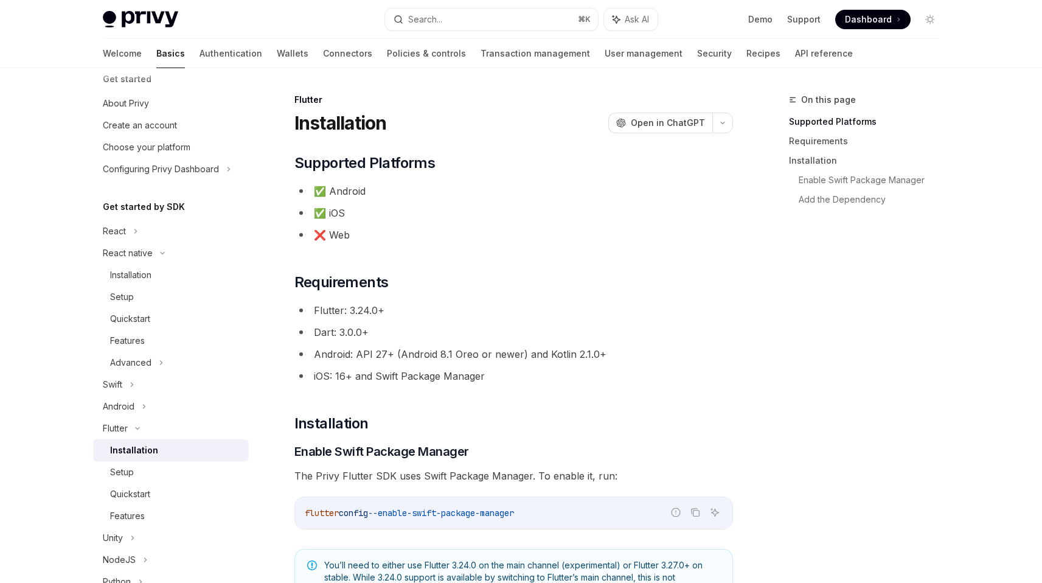
scroll to position [16, 0]
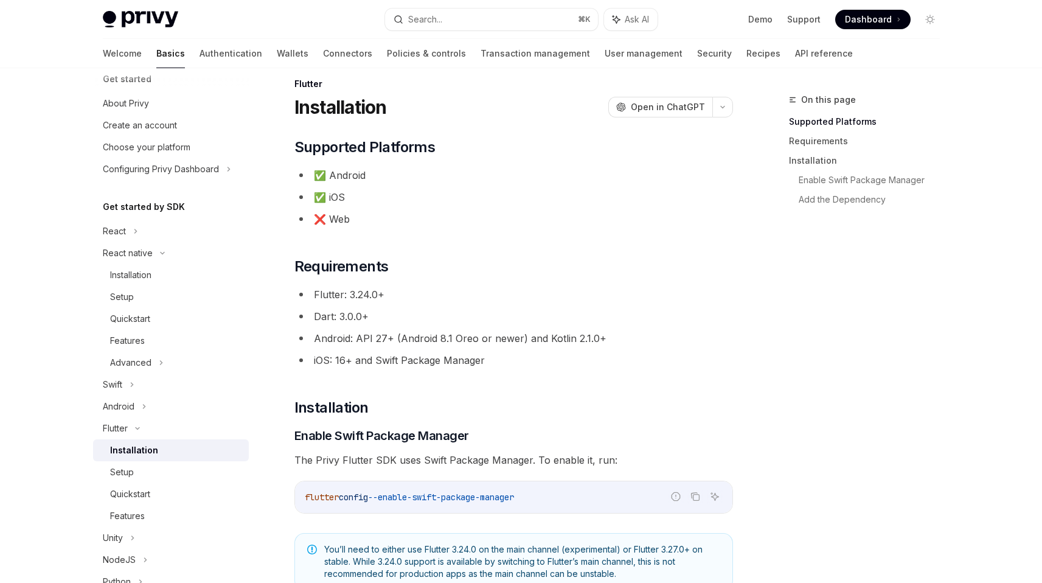
click at [415, 319] on li "Dart: 3.0.0+" at bounding box center [513, 316] width 438 height 17
click at [443, 351] on ul "Flutter: 3.24.0+ Dart: 3.0.0+ Android: API 27+ (Android 8.1 Oreo or newer) and …" at bounding box center [513, 327] width 438 height 83
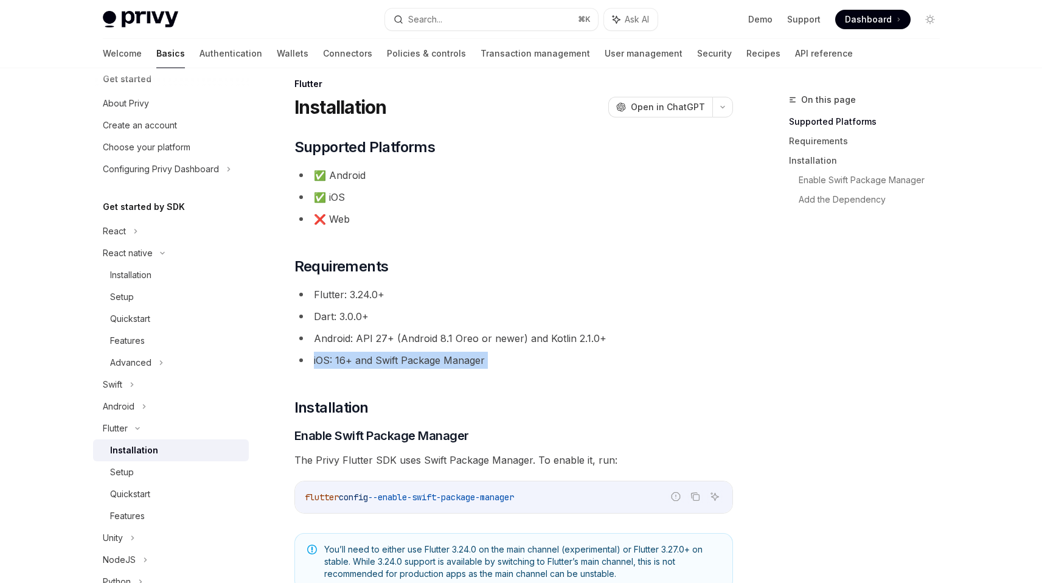
click at [443, 351] on ul "Flutter: 3.24.0+ Dart: 3.0.0+ Android: API 27+ (Android 8.1 Oreo or newer) and …" at bounding box center [513, 327] width 438 height 83
click at [472, 336] on li "Android: API 27+ (Android 8.1 Oreo or newer) and Kotlin 2.1.0+" at bounding box center [513, 338] width 438 height 17
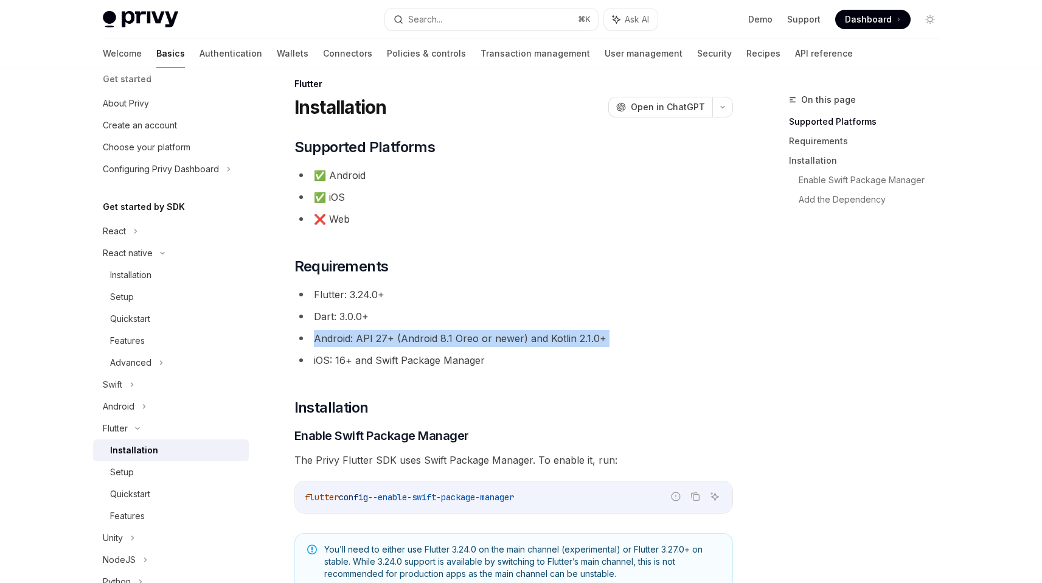
click at [472, 335] on li "Android: API 27+ (Android 8.1 Oreo or newer) and Kotlin 2.1.0+" at bounding box center [513, 338] width 438 height 17
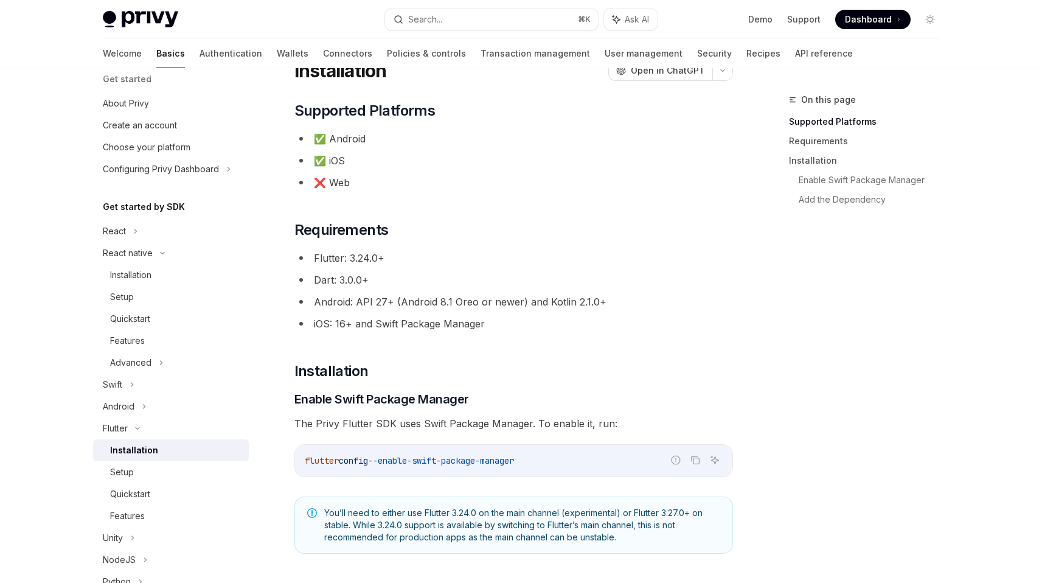
click at [443, 322] on li "iOS: 16+ and Swift Package Manager" at bounding box center [513, 323] width 438 height 17
click at [517, 279] on li "Dart: 3.0.0+" at bounding box center [513, 279] width 438 height 17
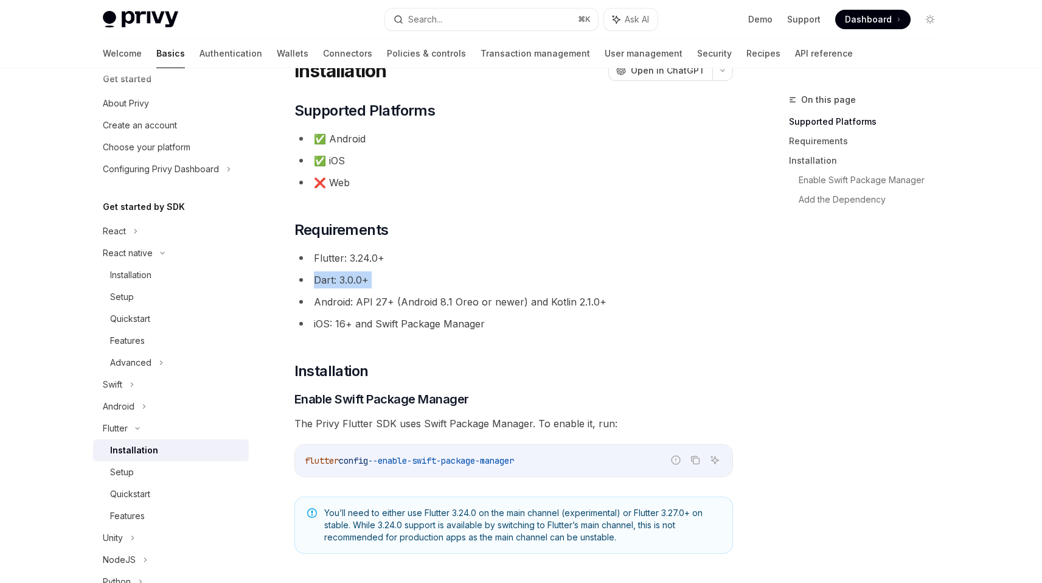
click at [517, 279] on li "Dart: 3.0.0+" at bounding box center [513, 279] width 438 height 17
click at [519, 306] on li "Android: API 27+ (Android 8.1 Oreo or newer) and Kotlin 2.1.0+" at bounding box center [513, 301] width 438 height 17
click at [482, 327] on li "iOS: 16+ and Swift Package Manager" at bounding box center [513, 323] width 438 height 17
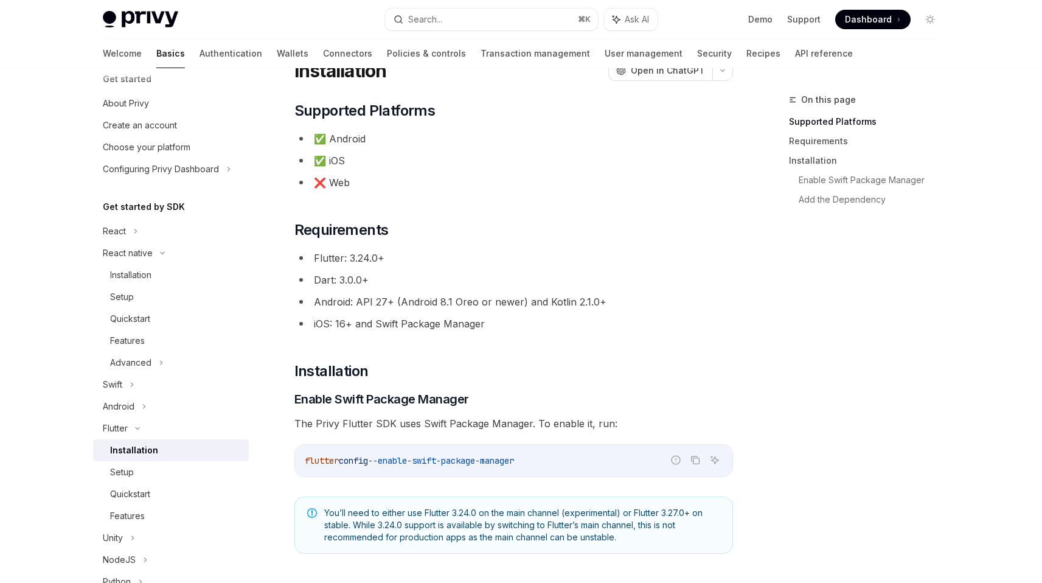
click at [482, 327] on li "iOS: 16+ and Swift Package Manager" at bounding box center [513, 323] width 438 height 17
click at [497, 310] on ul "Flutter: 3.24.0+ Dart: 3.0.0+ Android: API 27+ (Android 8.1 Oreo or newer) and …" at bounding box center [513, 290] width 438 height 83
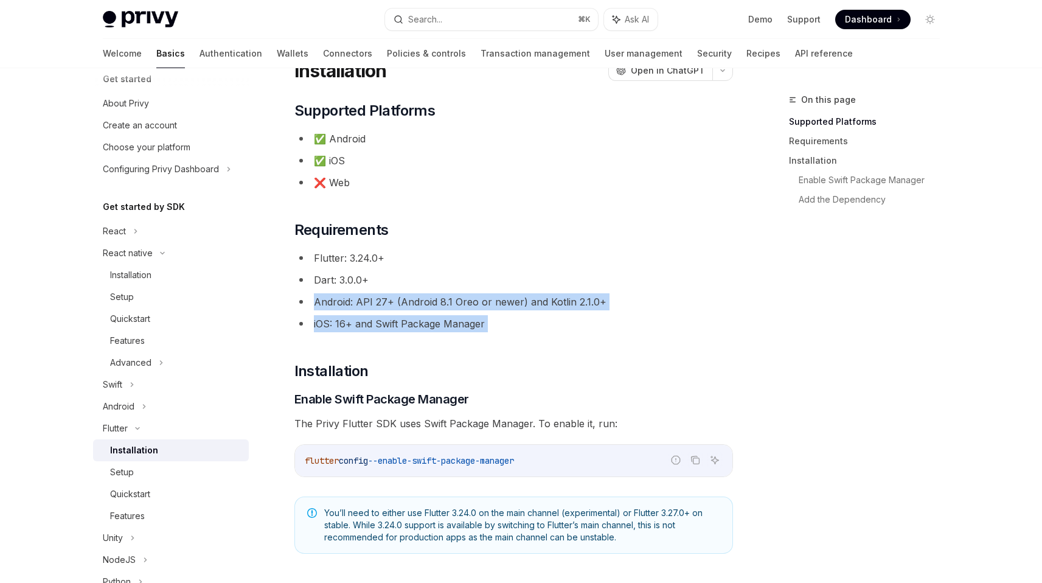
click at [497, 310] on ul "Flutter: 3.24.0+ Dart: 3.0.0+ Android: API 27+ (Android 8.1 Oreo or newer) and …" at bounding box center [513, 290] width 438 height 83
click at [507, 300] on li "Android: API 27+ (Android 8.1 Oreo or newer) and Kotlin 2.1.0+" at bounding box center [513, 301] width 438 height 17
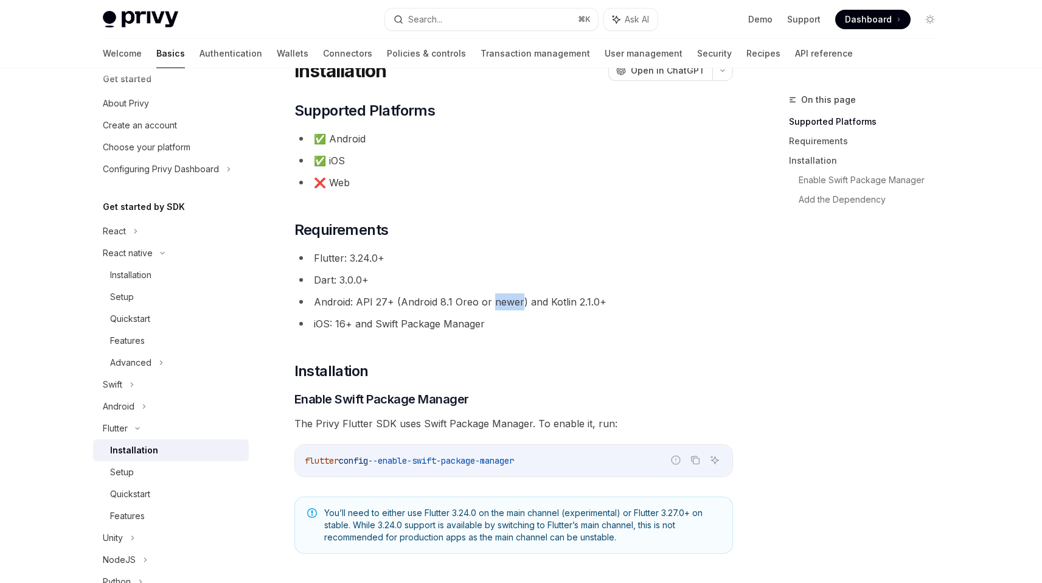
click at [507, 300] on li "Android: API 27+ (Android 8.1 Oreo or newer) and Kotlin 2.1.0+" at bounding box center [513, 301] width 438 height 17
click at [480, 328] on li "iOS: 16+ and Swift Package Manager" at bounding box center [513, 323] width 438 height 17
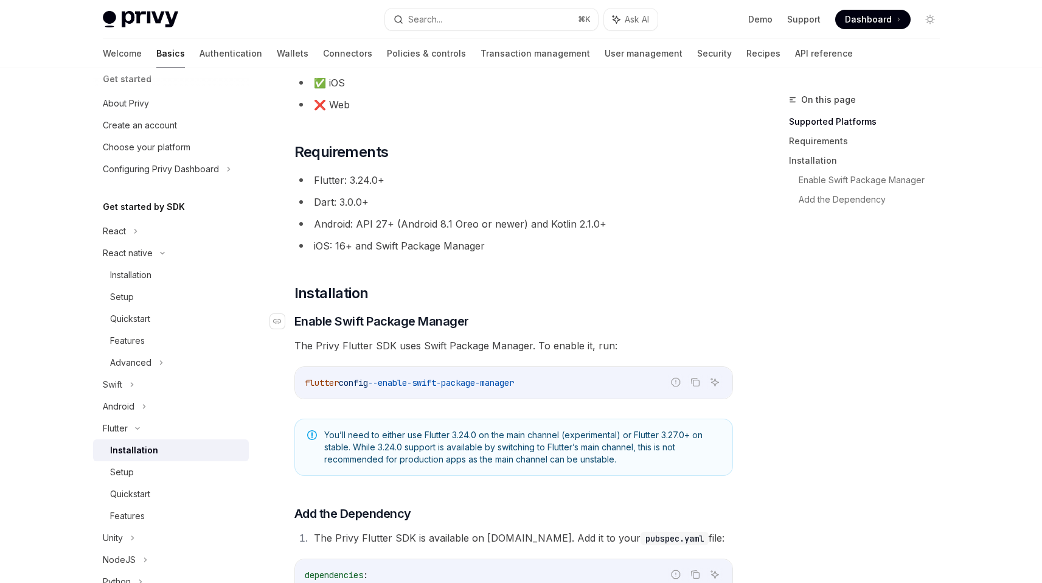
click at [444, 323] on span "Enable Swift Package Manager" at bounding box center [381, 321] width 175 height 17
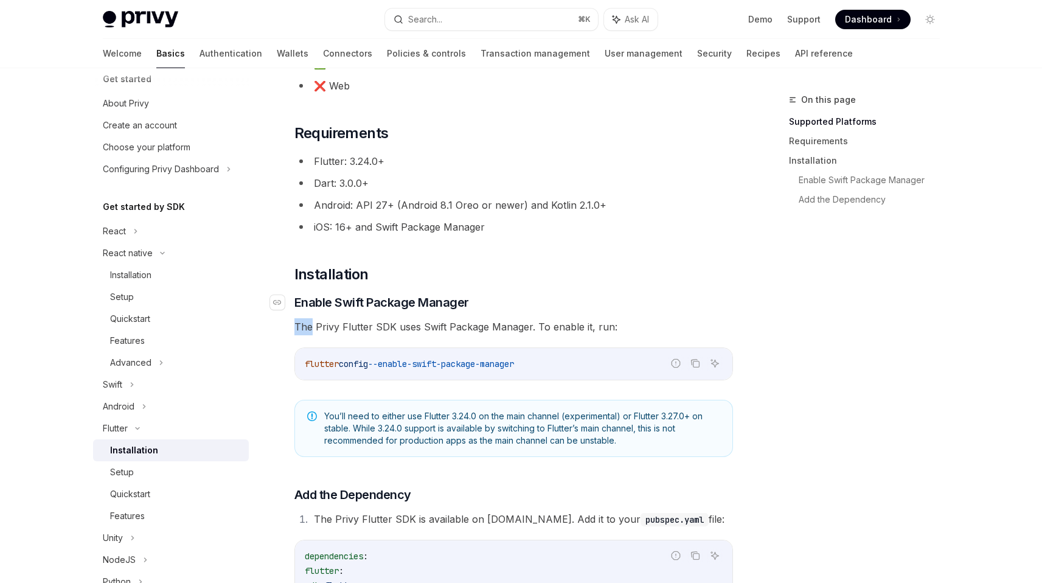
click at [444, 323] on div "​ Supported Platforms ✅ Android ✅ iOS ❌ Web ​ Requirements Flutter: 3.24.0+ Dar…" at bounding box center [513, 350] width 438 height 693
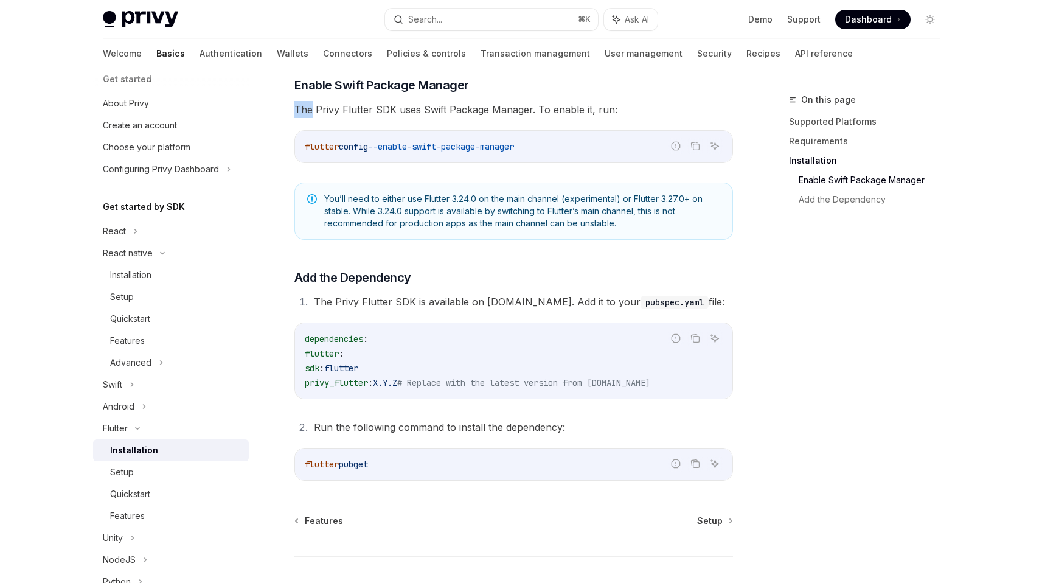
scroll to position [374, 0]
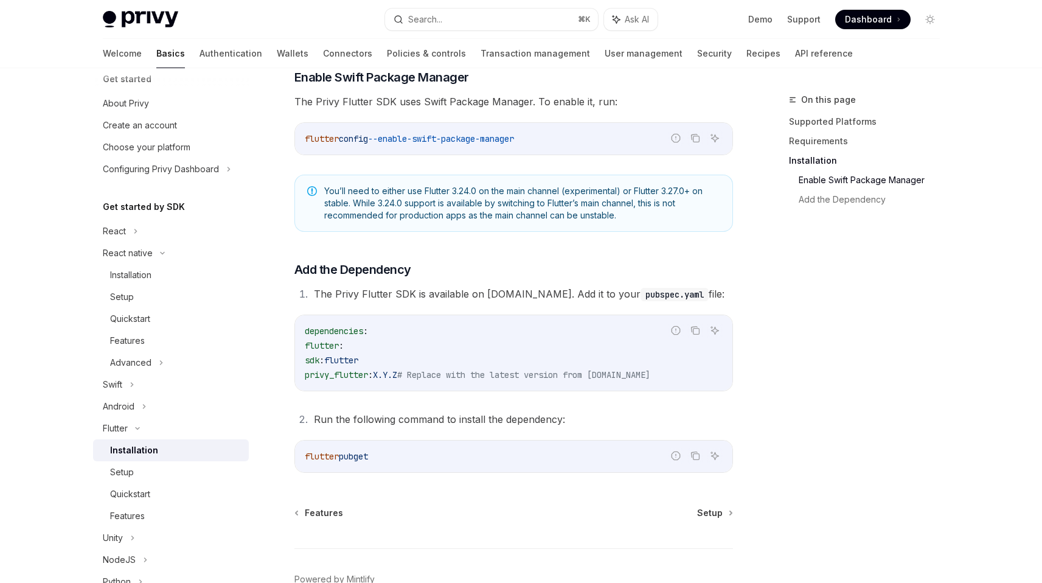
click at [468, 302] on div "​ Supported Platforms ✅ Android ✅ iOS ❌ Web ​ Requirements Flutter: 3.24.0+ Dar…" at bounding box center [513, 125] width 438 height 693
click at [484, 300] on li "The Privy Flutter SDK is available on pub.dev. Add it to your pubspec.yaml file:" at bounding box center [521, 293] width 423 height 17
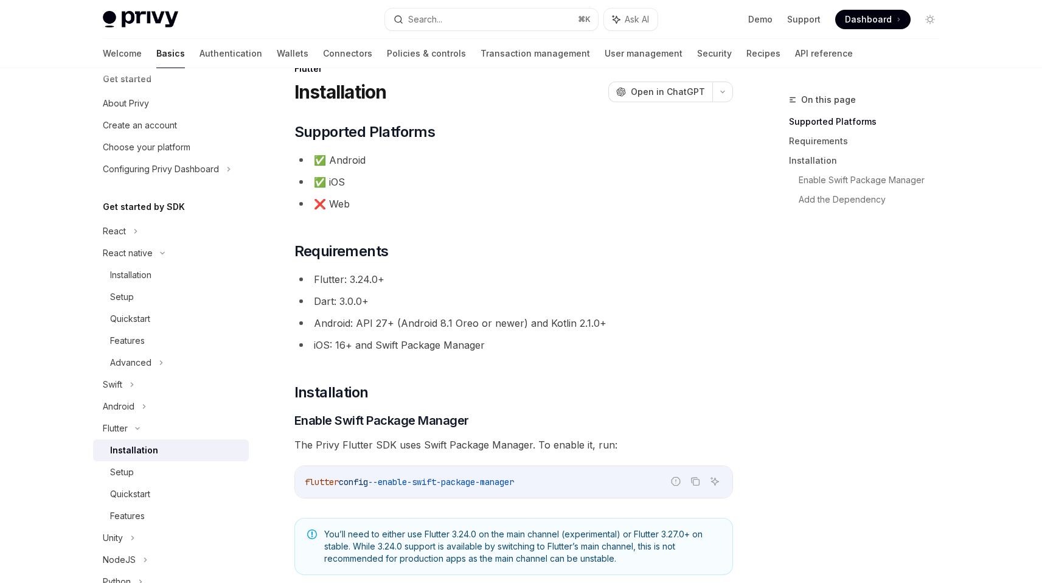
scroll to position [0, 0]
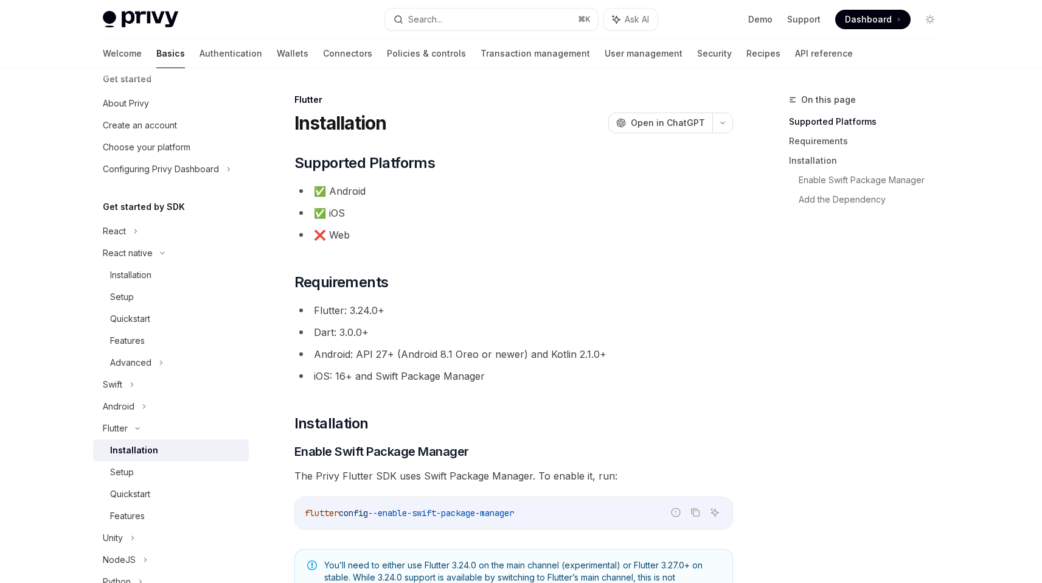
click at [746, 19] on div "Demo Support Dashboard Dashboard" at bounding box center [803, 19] width 272 height 19
click at [755, 18] on link "Demo" at bounding box center [760, 19] width 24 height 12
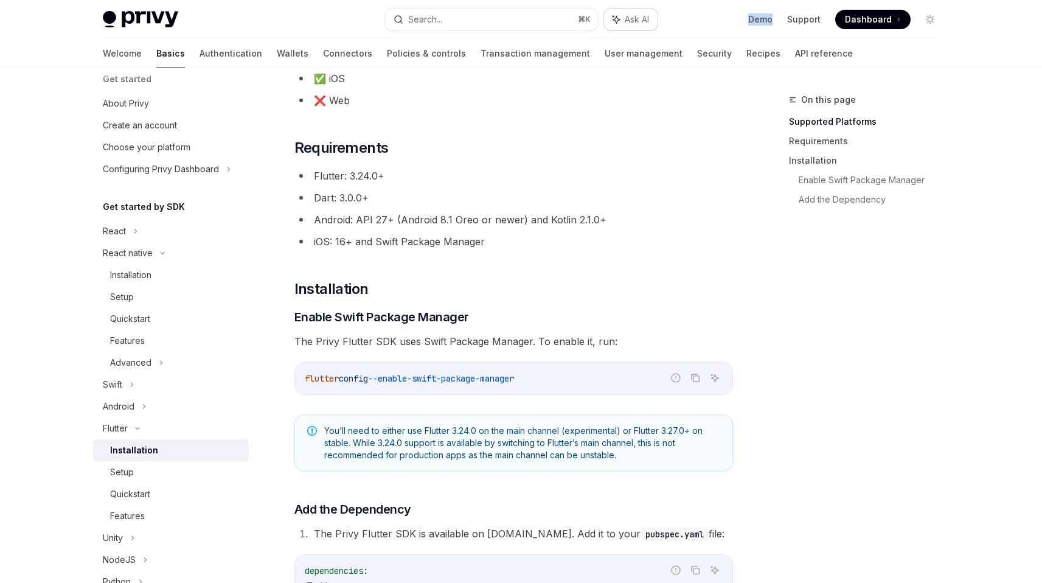
scroll to position [142, 0]
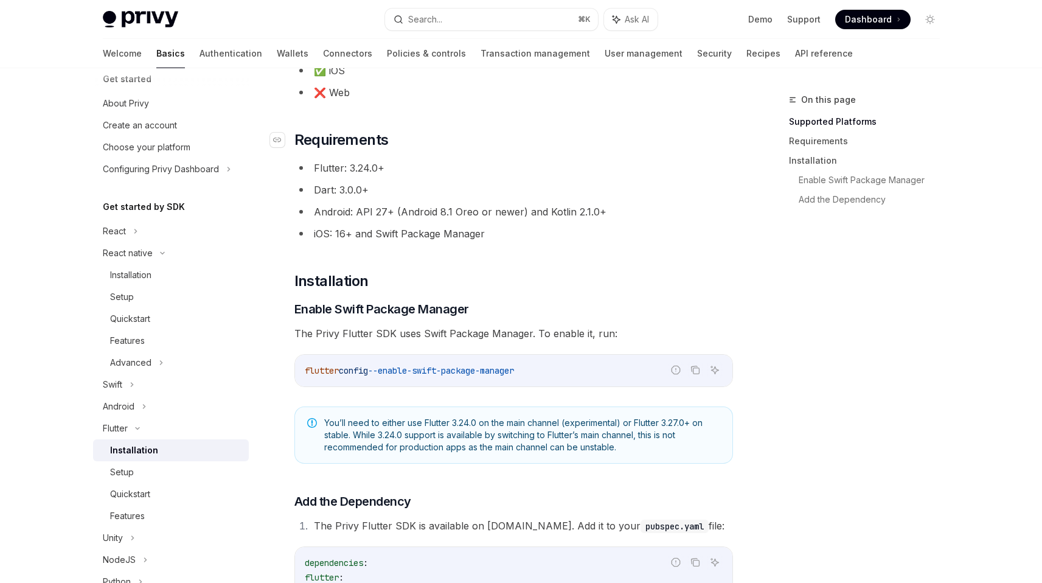
click at [449, 133] on h2 "​ Requirements" at bounding box center [513, 139] width 438 height 19
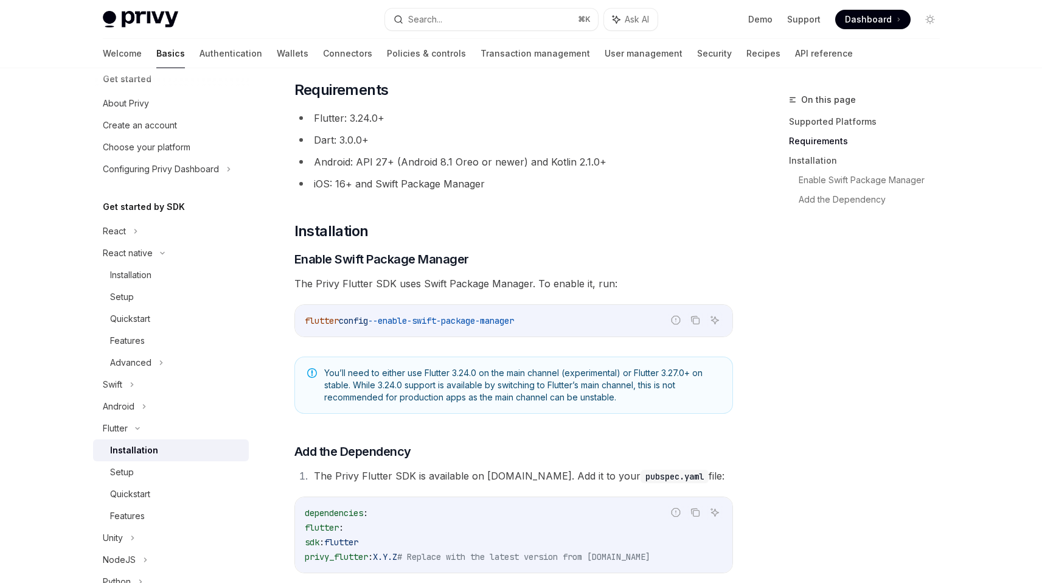
scroll to position [238, 0]
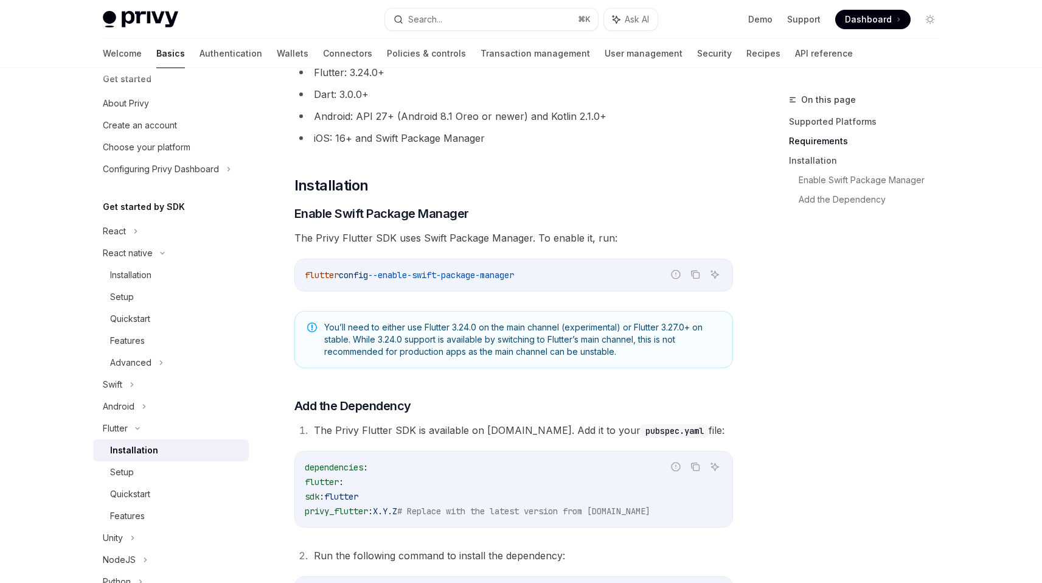
click at [416, 136] on li "iOS: 16+ and Swift Package Manager" at bounding box center [513, 138] width 438 height 17
click at [409, 142] on li "iOS: 16+ and Swift Package Manager" at bounding box center [513, 138] width 438 height 17
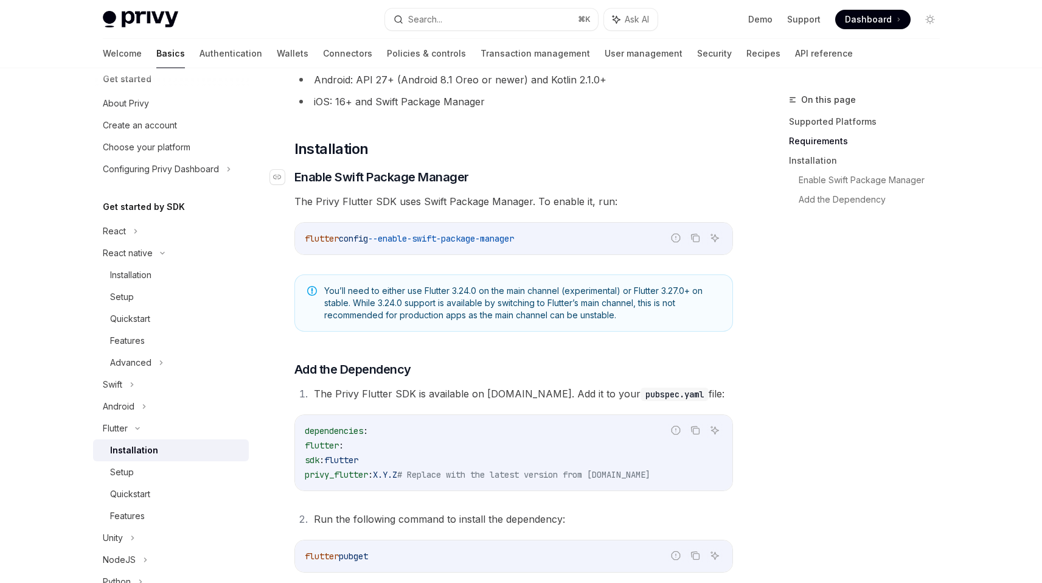
click at [399, 184] on span "Enable Swift Package Manager" at bounding box center [381, 176] width 175 height 17
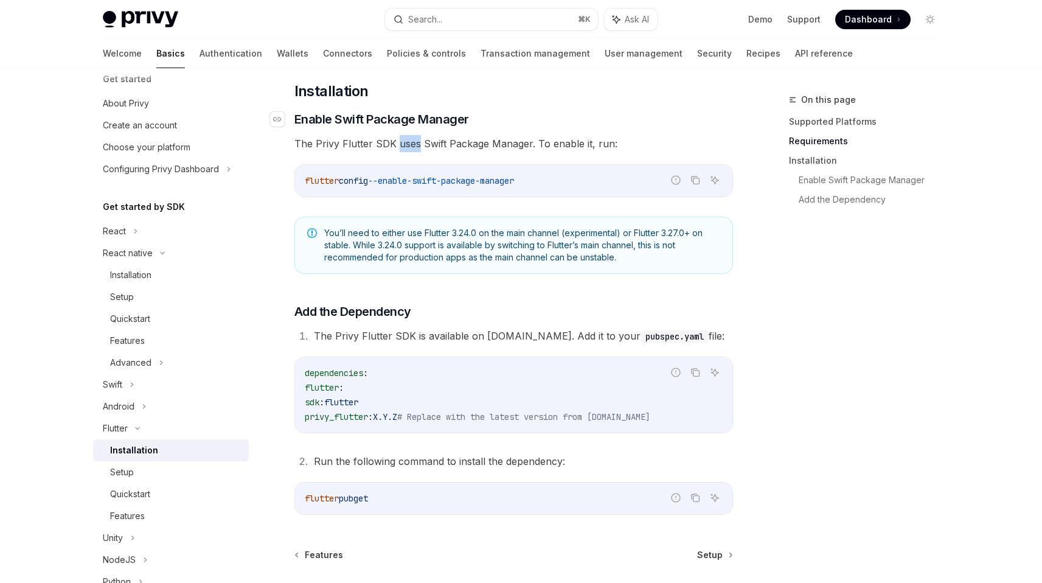
click at [399, 184] on div "​ Supported Platforms ✅ Android ✅ iOS ❌ Web ​ Requirements Flutter: 3.24.0+ Dar…" at bounding box center [513, 167] width 438 height 693
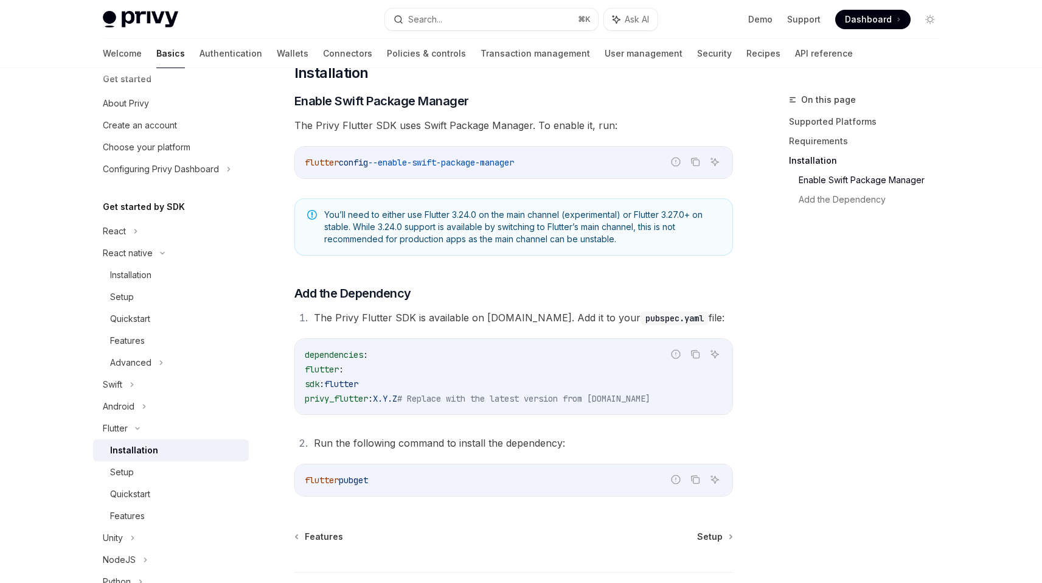
click at [421, 151] on div "flutter config --enable-swift-package-manager" at bounding box center [513, 163] width 437 height 32
click at [417, 154] on div "flutter config --enable-swift-package-manager" at bounding box center [513, 163] width 437 height 32
click at [421, 168] on code "flutter config --enable-swift-package-manager" at bounding box center [514, 162] width 418 height 15
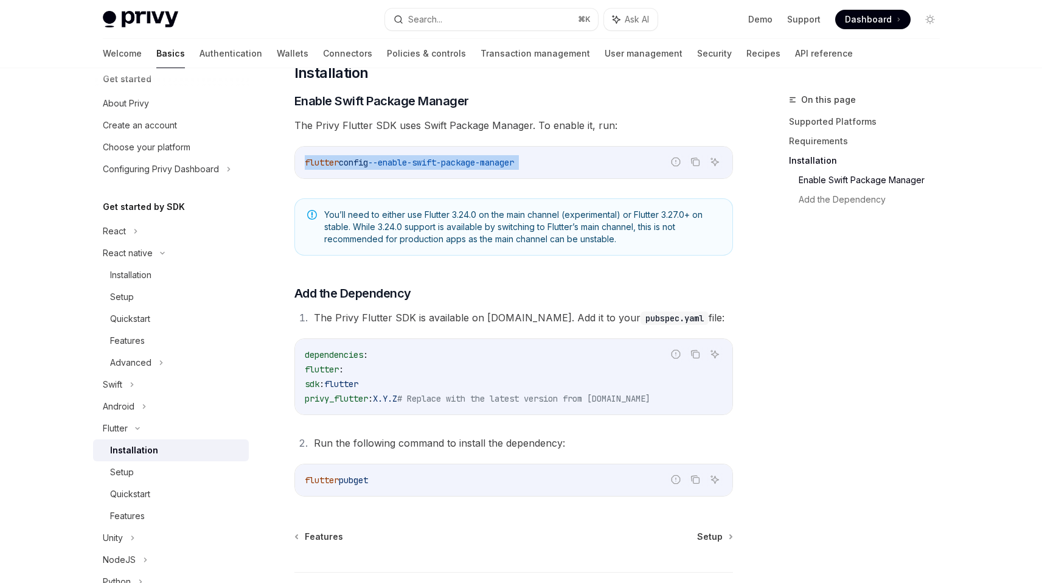
click at [421, 168] on code "flutter config --enable-swift-package-manager" at bounding box center [514, 162] width 418 height 15
click at [458, 239] on span "You’ll need to either use Flutter 3.24.0 on the main channel (experimental) or …" at bounding box center [522, 227] width 396 height 36
click at [458, 226] on span "You’ll need to either use Flutter 3.24.0 on the main channel (experimental) or …" at bounding box center [522, 227] width 396 height 36
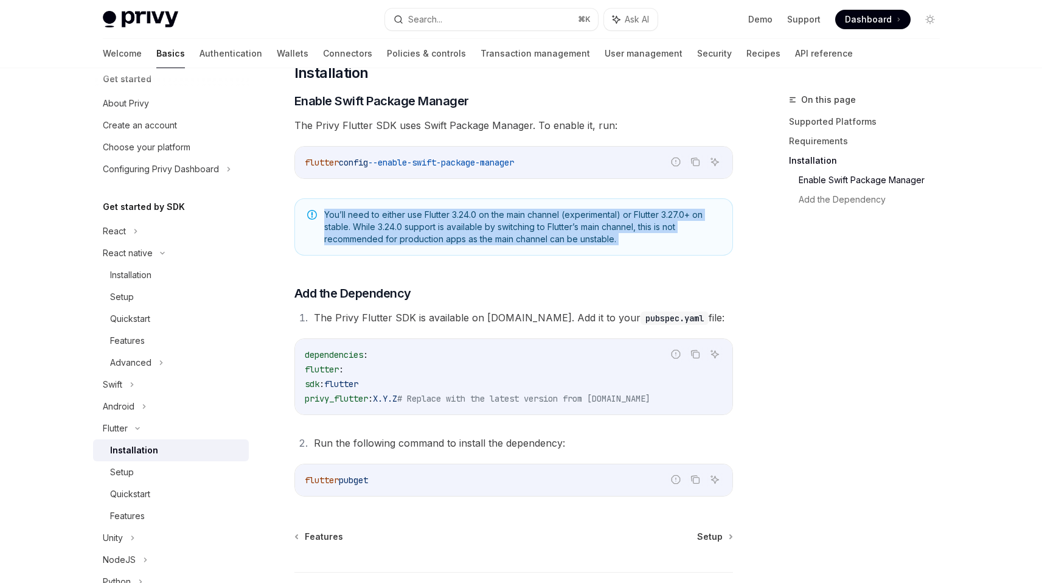
click at [458, 226] on span "You’ll need to either use Flutter 3.24.0 on the main channel (experimental) or …" at bounding box center [522, 227] width 396 height 36
click at [441, 254] on div "You’ll need to either use Flutter 3.24.0 on the main channel (experimental) or …" at bounding box center [513, 226] width 438 height 57
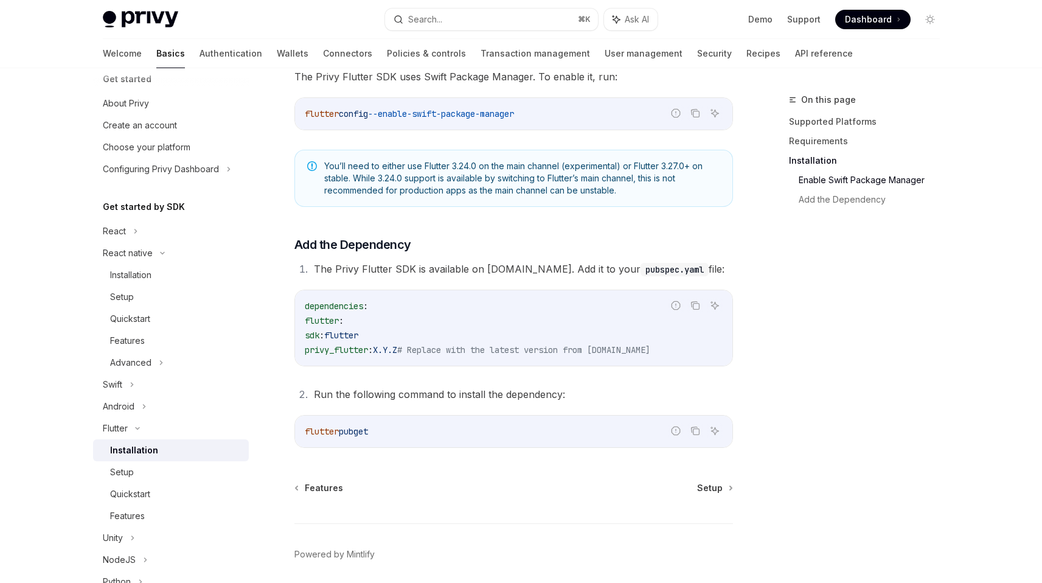
scroll to position [444, 0]
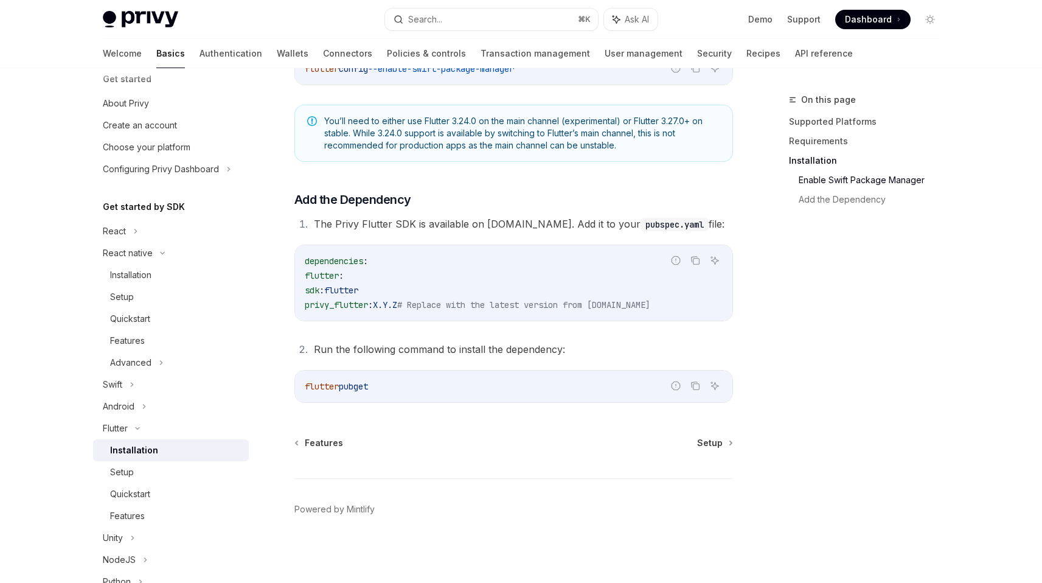
click at [432, 305] on span "# Replace with the latest version from [DOMAIN_NAME]" at bounding box center [523, 304] width 253 height 11
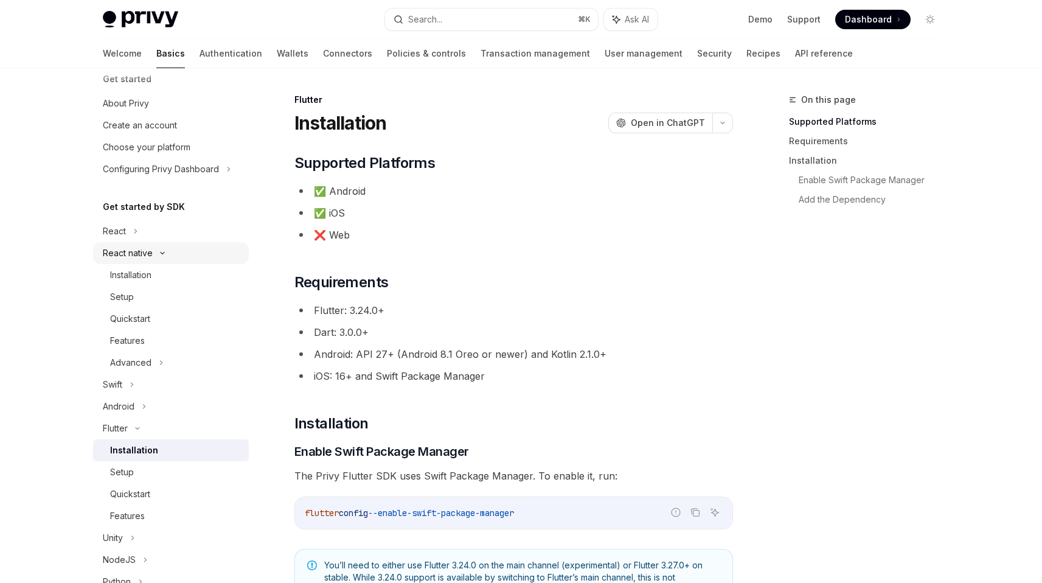
scroll to position [0, 0]
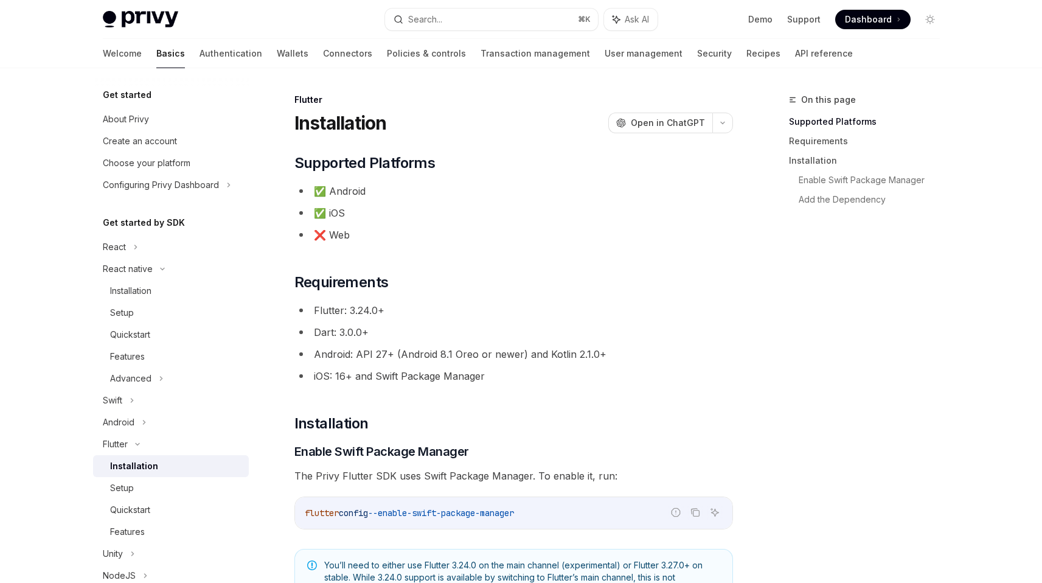
click at [150, 467] on div "Installation" at bounding box center [134, 465] width 48 height 15
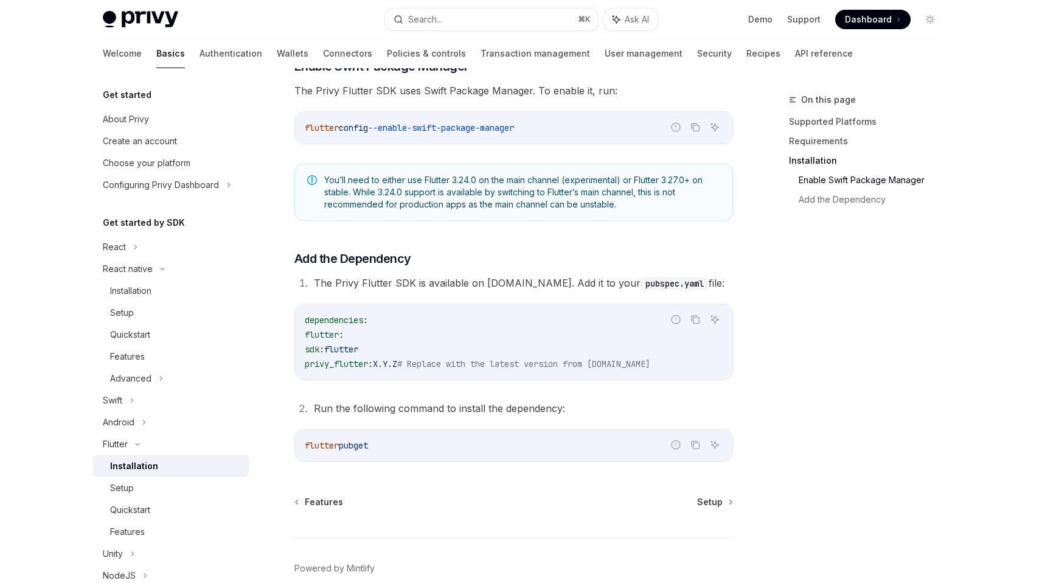
scroll to position [444, 0]
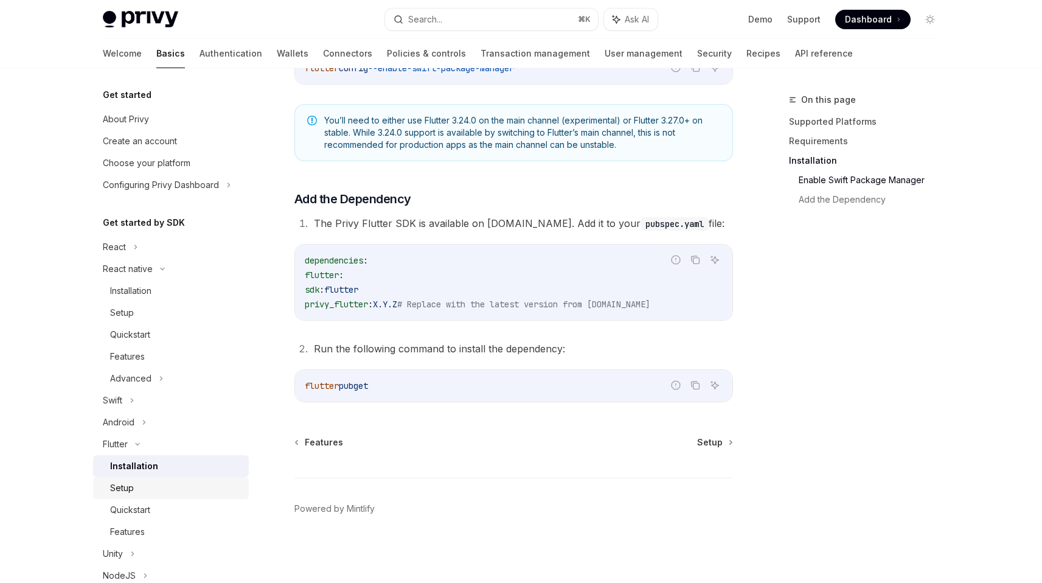
click at [167, 486] on div "Setup" at bounding box center [175, 487] width 131 height 15
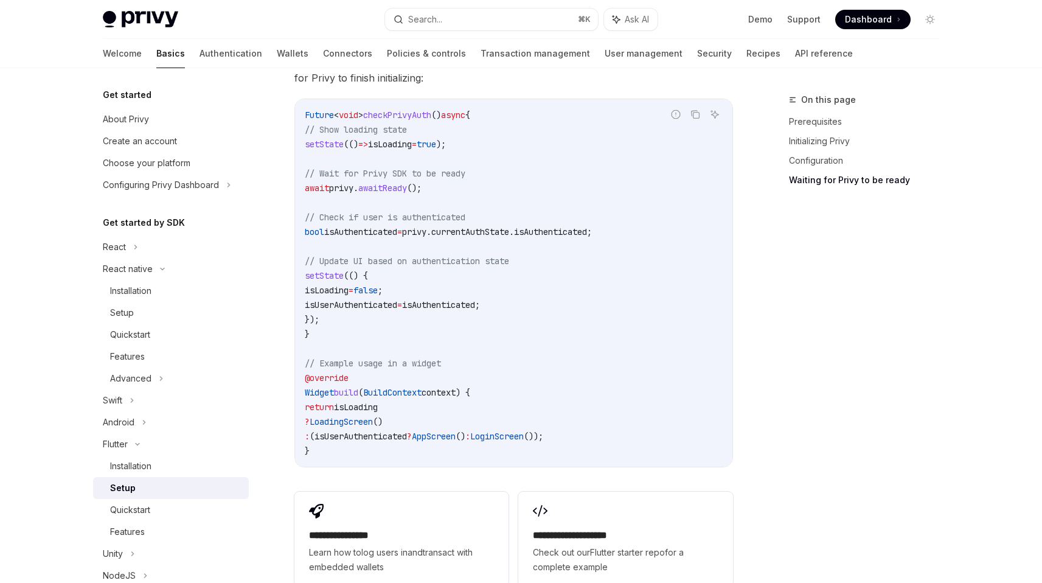
scroll to position [1301, 0]
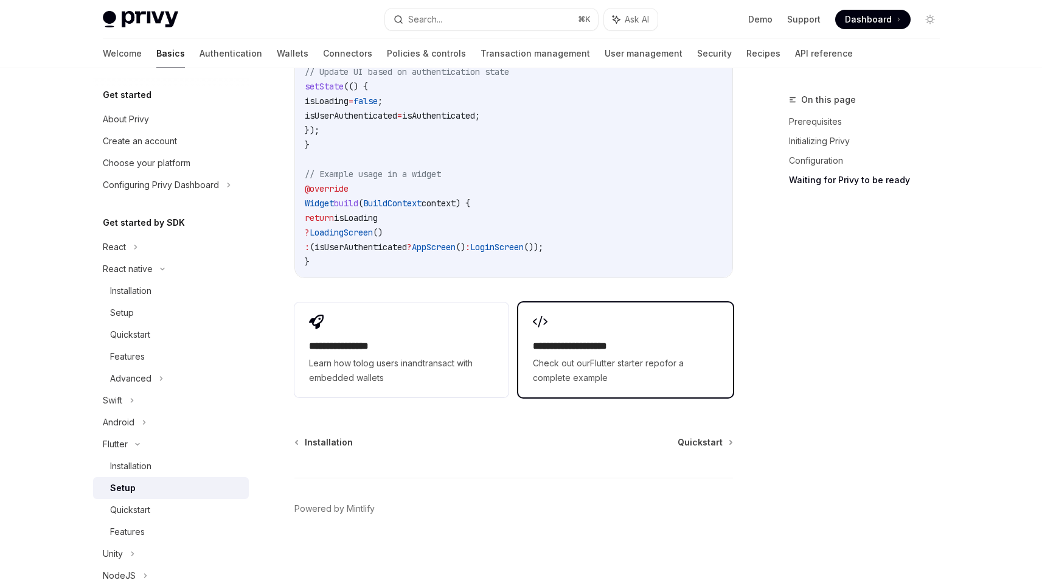
click at [584, 348] on h2 "**********" at bounding box center [625, 346] width 185 height 15
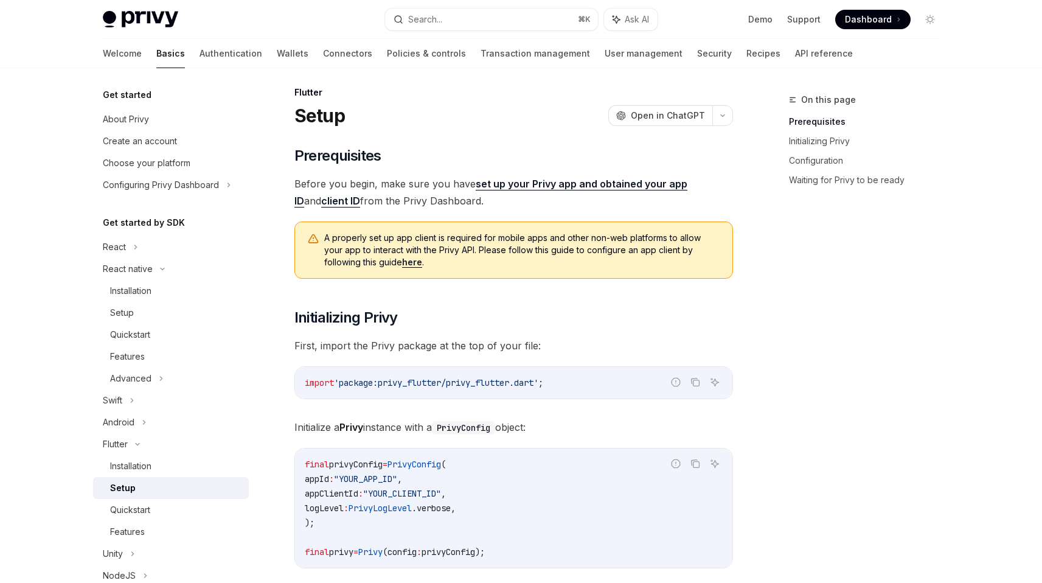
scroll to position [0, 0]
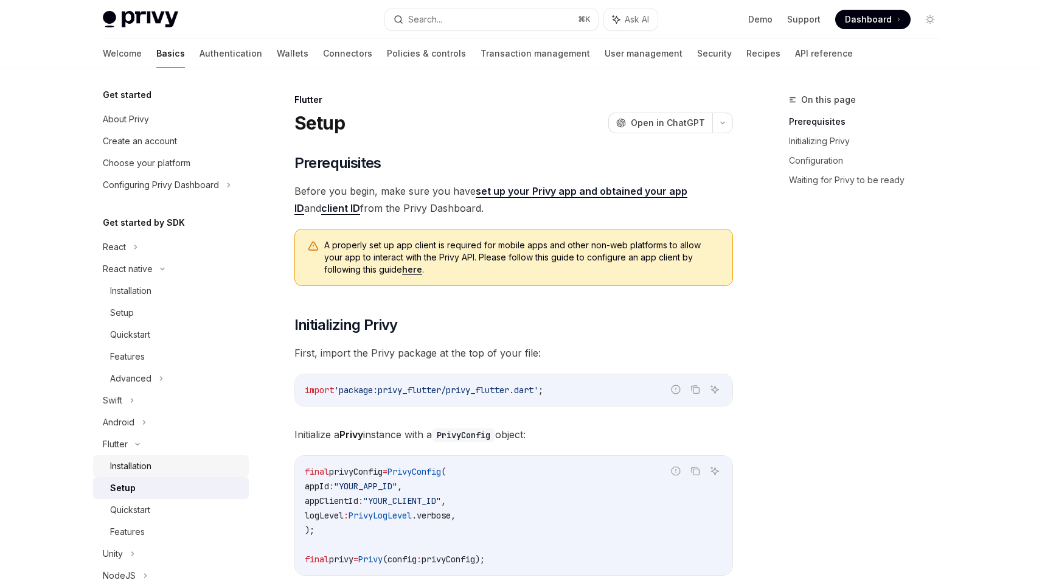
click at [139, 463] on div "Installation" at bounding box center [130, 465] width 41 height 15
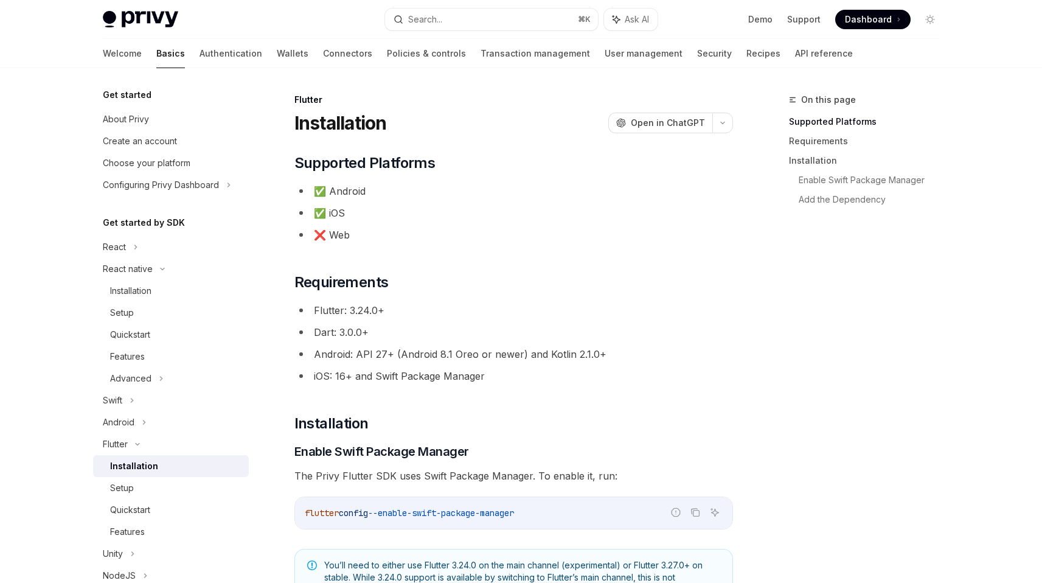
click at [362, 313] on li "Flutter: 3.24.0+" at bounding box center [513, 310] width 438 height 17
click at [364, 331] on li "Dart: 3.0.0+" at bounding box center [513, 331] width 438 height 17
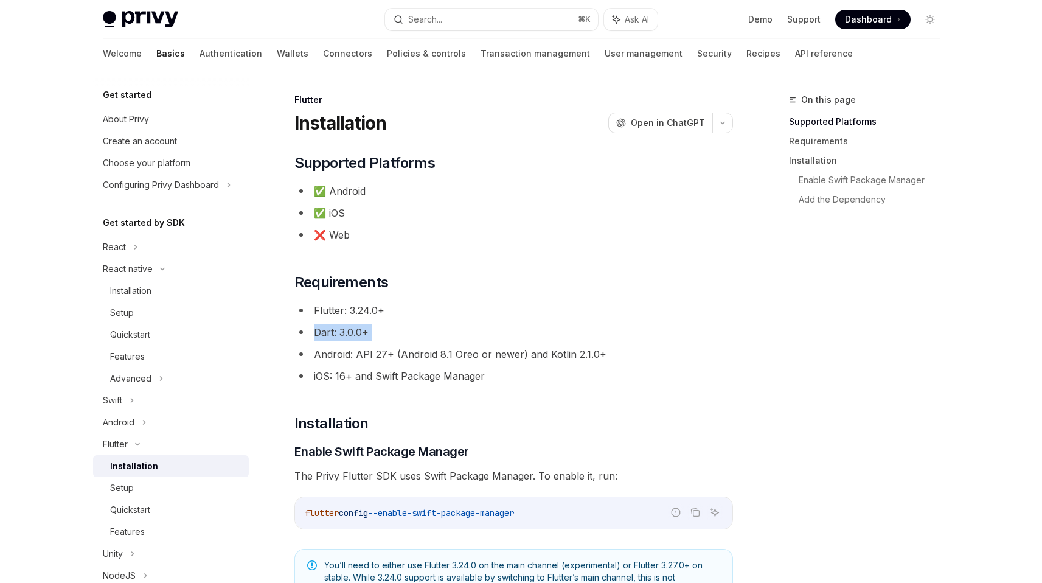
click at [364, 331] on li "Dart: 3.0.0+" at bounding box center [513, 331] width 438 height 17
click at [383, 357] on li "Android: API 27+ (Android 8.1 Oreo or newer) and Kotlin 2.1.0+" at bounding box center [513, 353] width 438 height 17
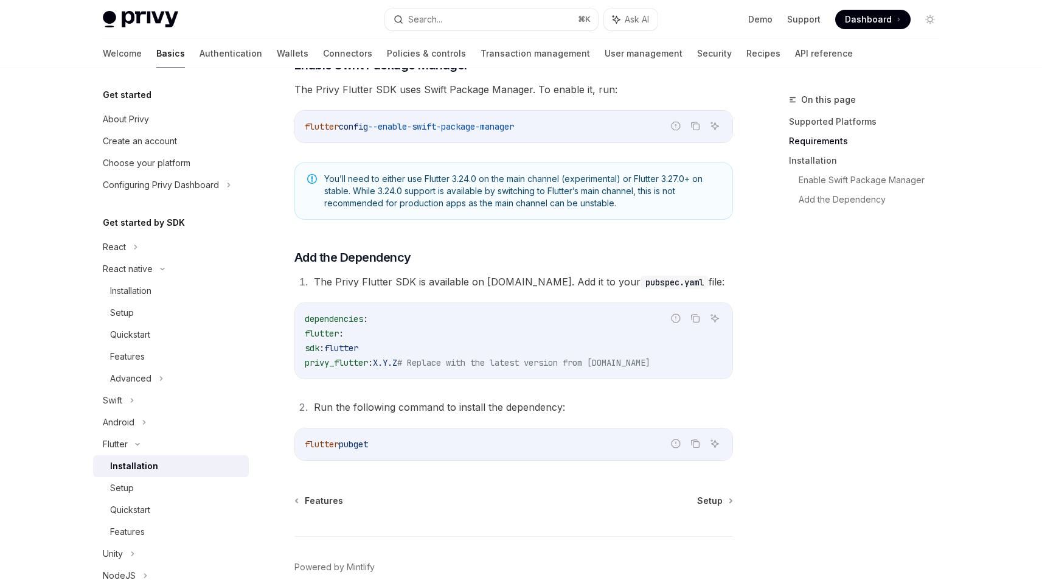
scroll to position [257, 0]
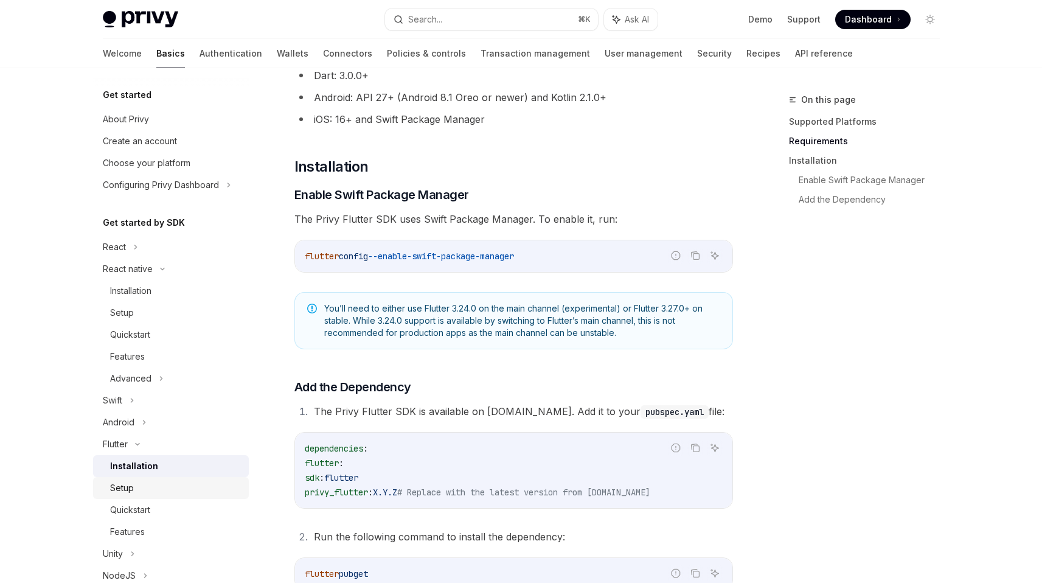
click at [165, 482] on div "Setup" at bounding box center [175, 487] width 131 height 15
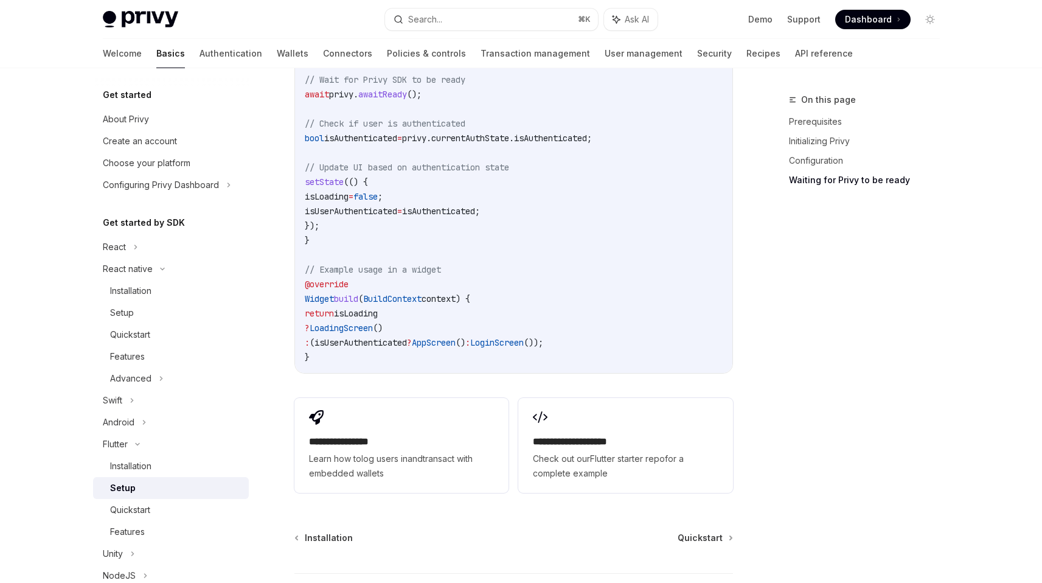
scroll to position [1267, 0]
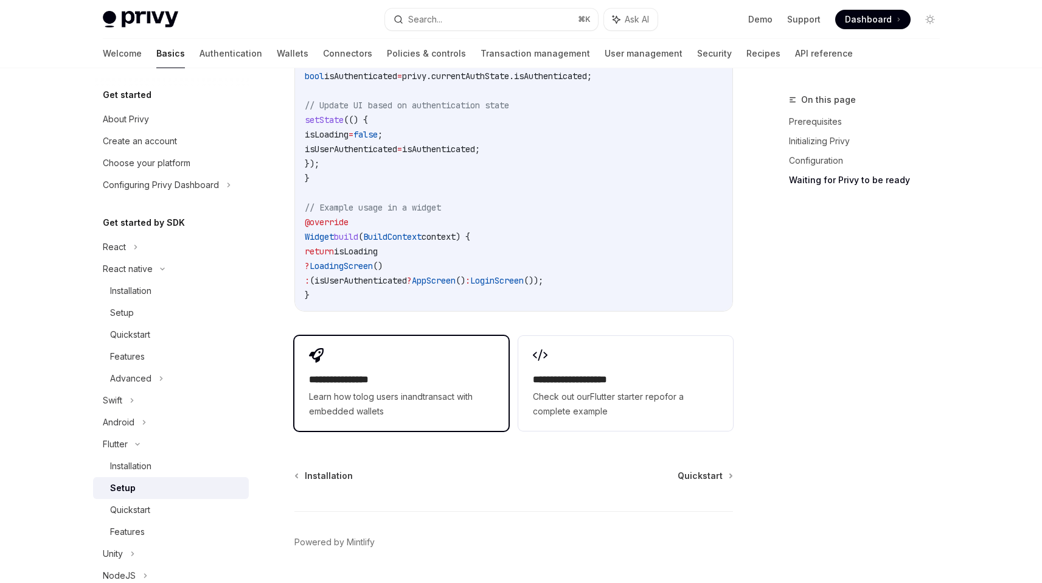
click at [370, 398] on link "log users in" at bounding box center [384, 396] width 46 height 10
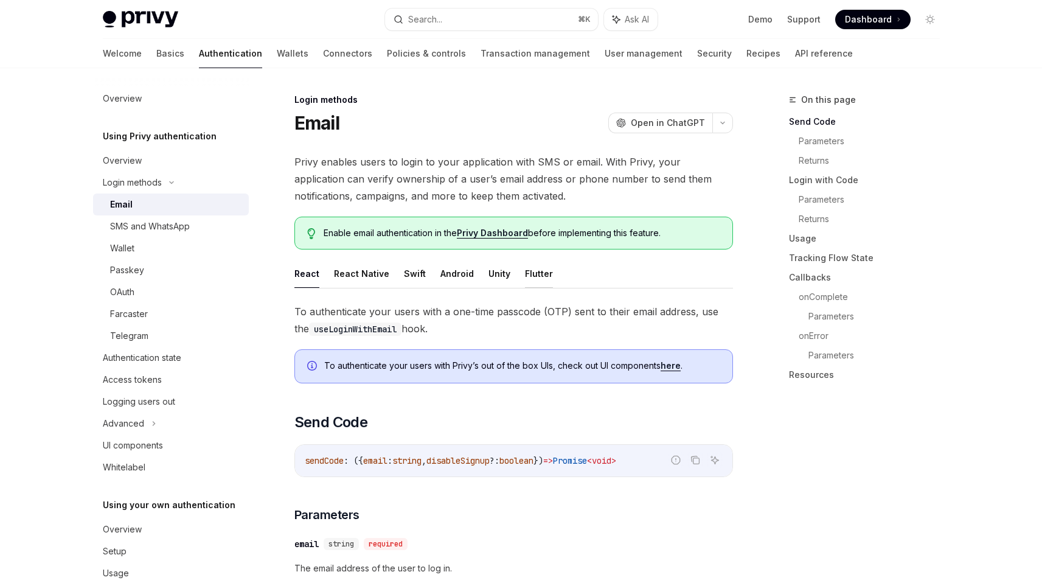
click at [530, 270] on button "Flutter" at bounding box center [539, 273] width 28 height 29
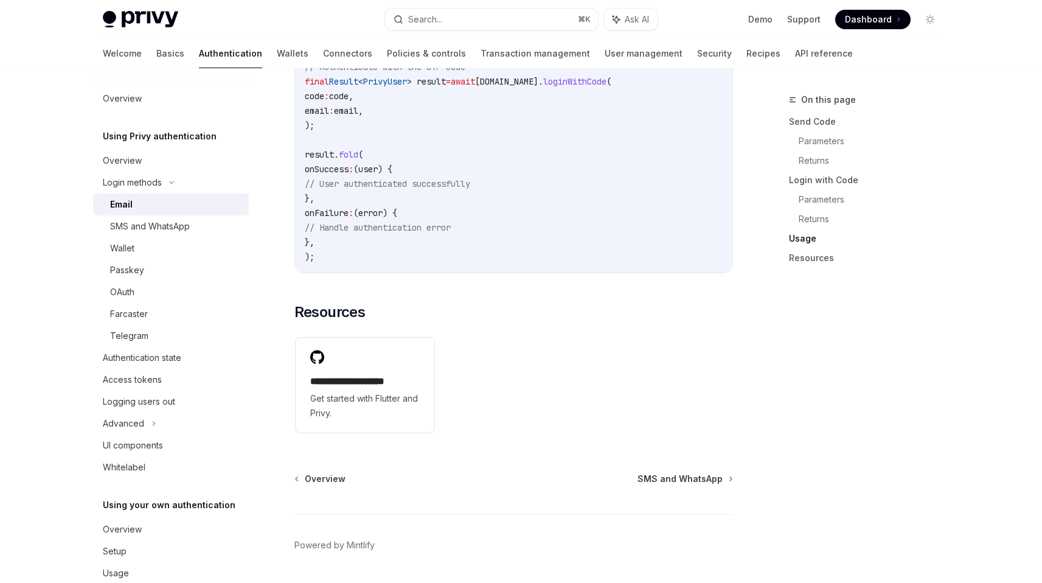
scroll to position [1287, 0]
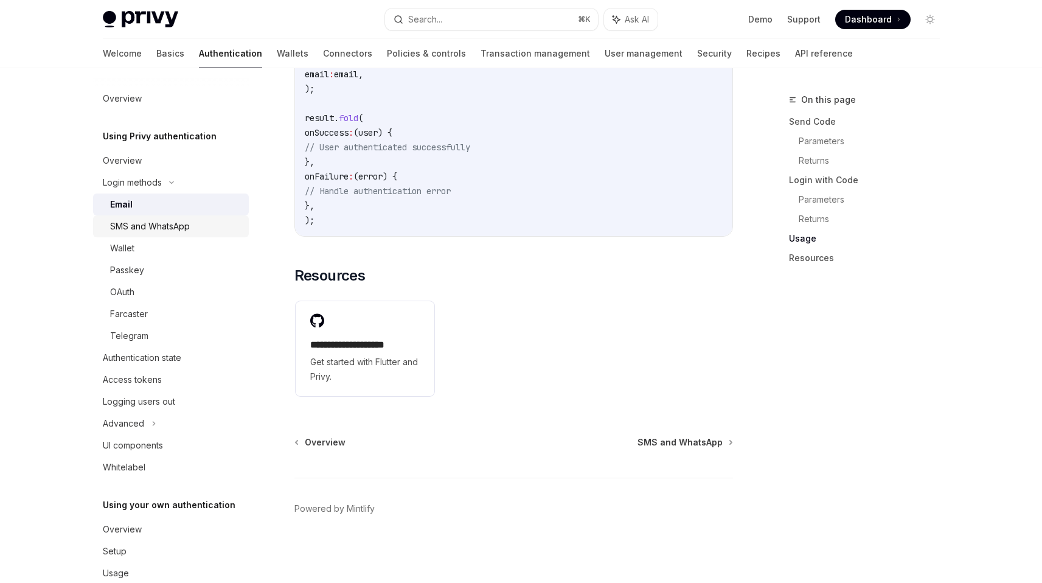
click at [176, 230] on div "SMS and WhatsApp" at bounding box center [150, 226] width 80 height 15
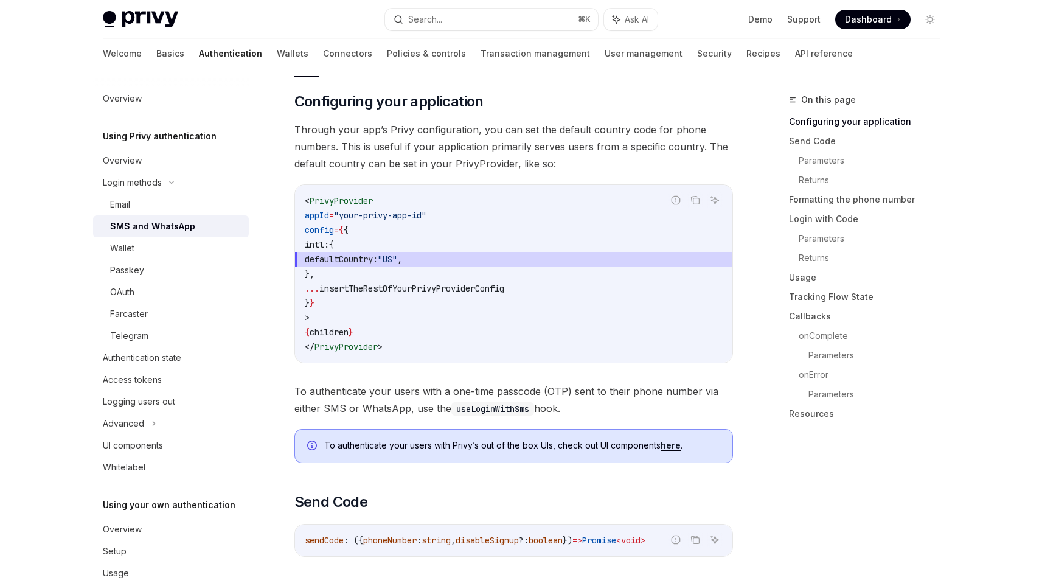
scroll to position [239, 0]
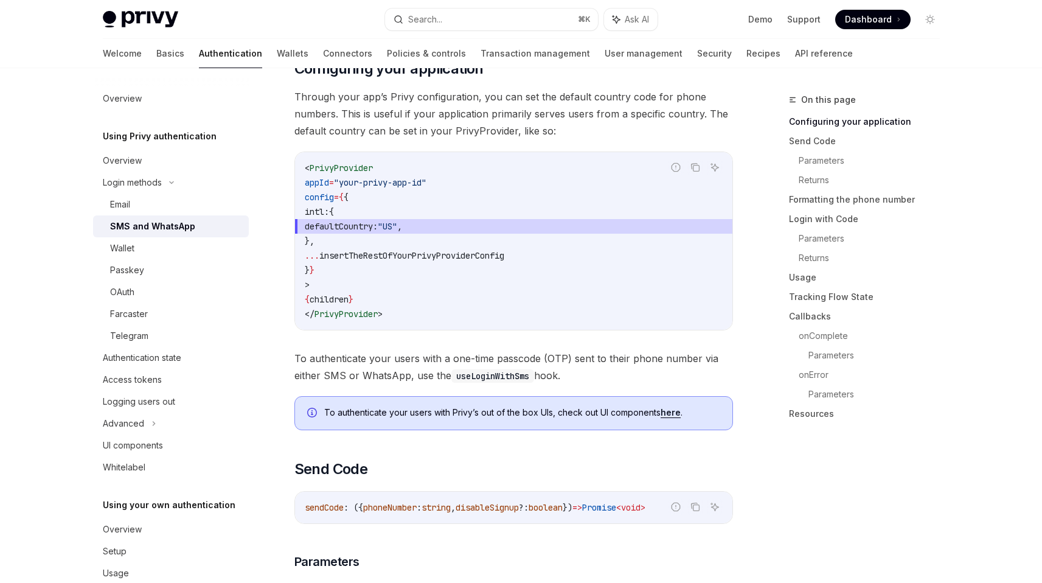
click at [159, 223] on div "SMS and WhatsApp" at bounding box center [152, 226] width 85 height 15
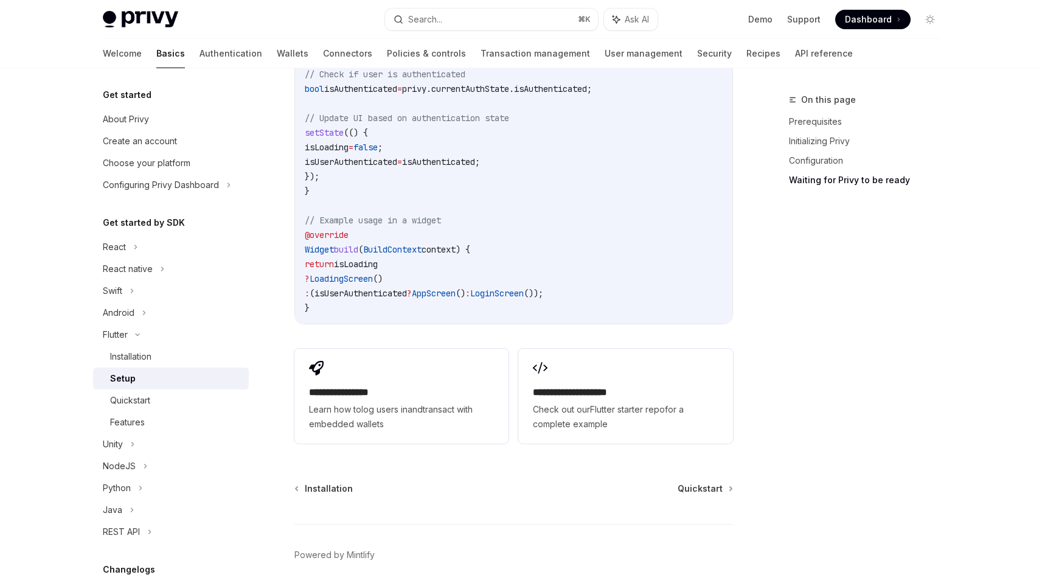
scroll to position [1267, 0]
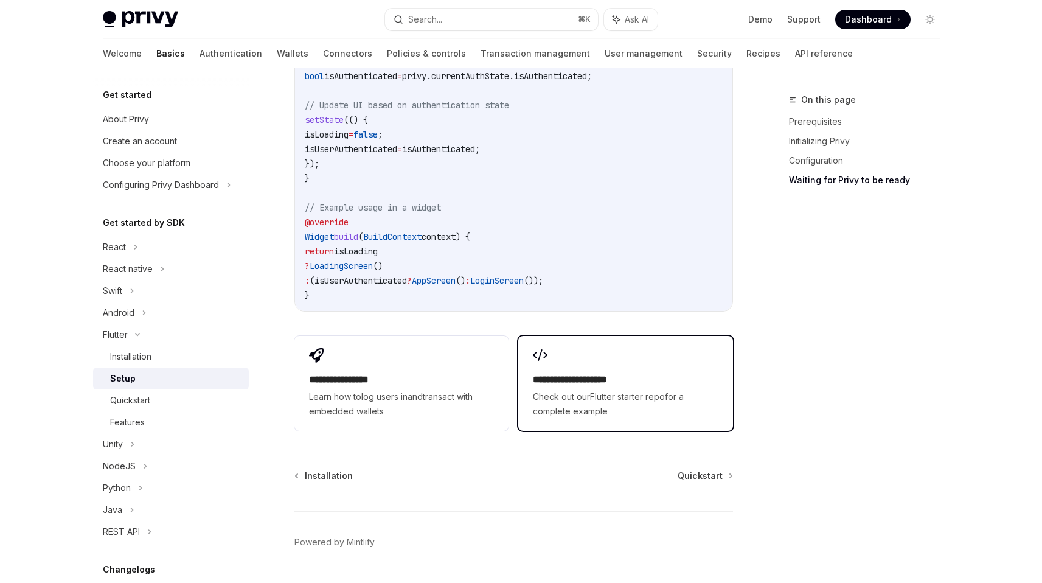
click at [575, 393] on span "Check out our Flutter starter repo for a complete example" at bounding box center [625, 403] width 185 height 29
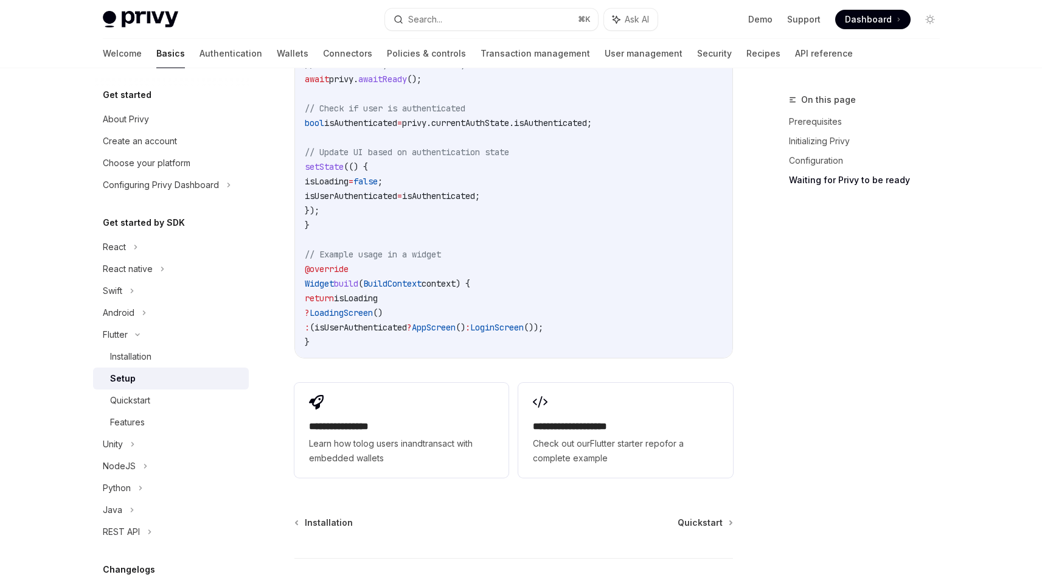
scroll to position [1208, 0]
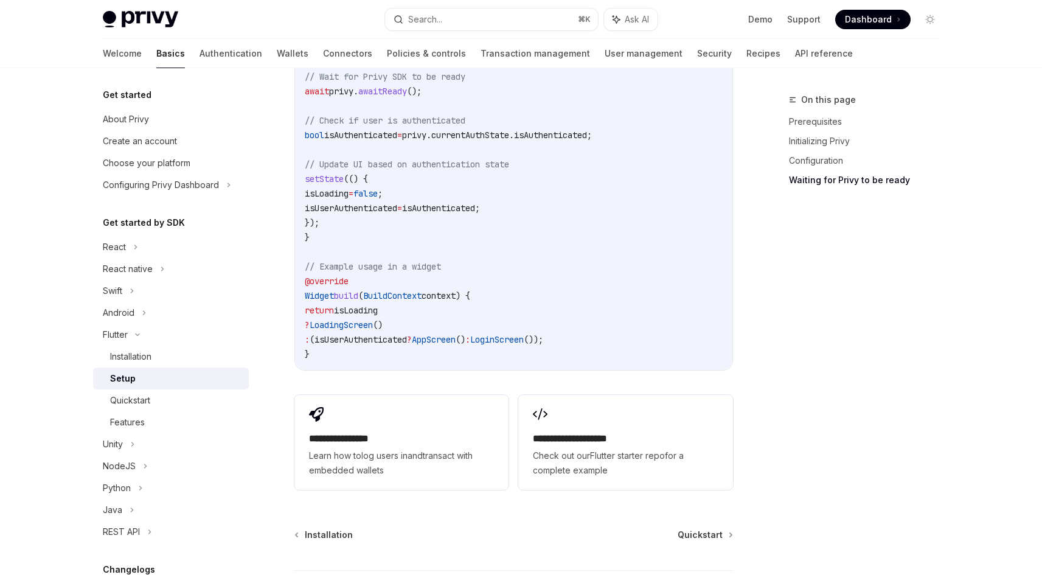
click at [151, 368] on link "Setup" at bounding box center [171, 378] width 156 height 22
click at [148, 361] on div "Installation" at bounding box center [130, 356] width 41 height 15
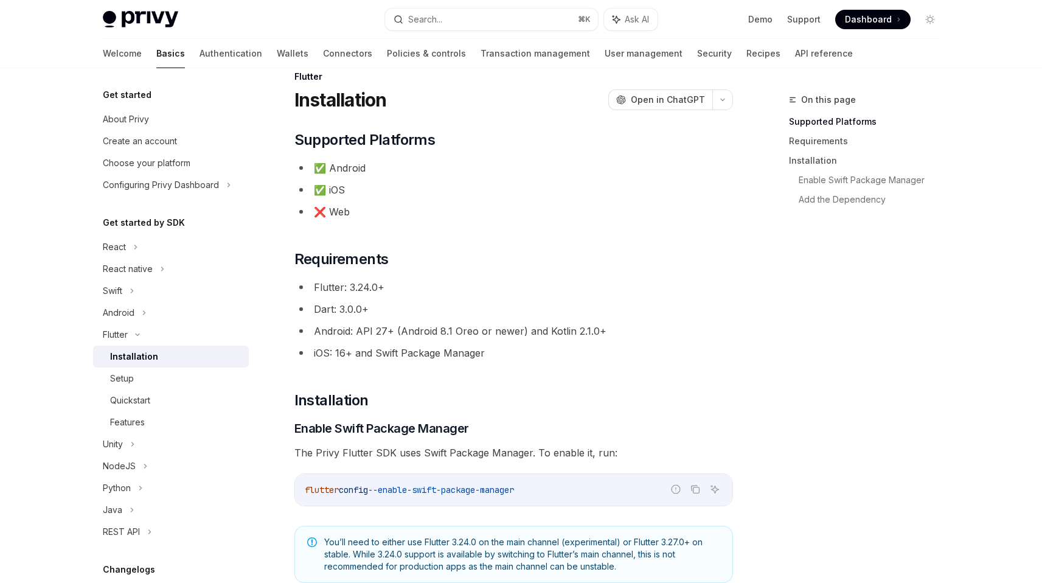
scroll to position [47, 0]
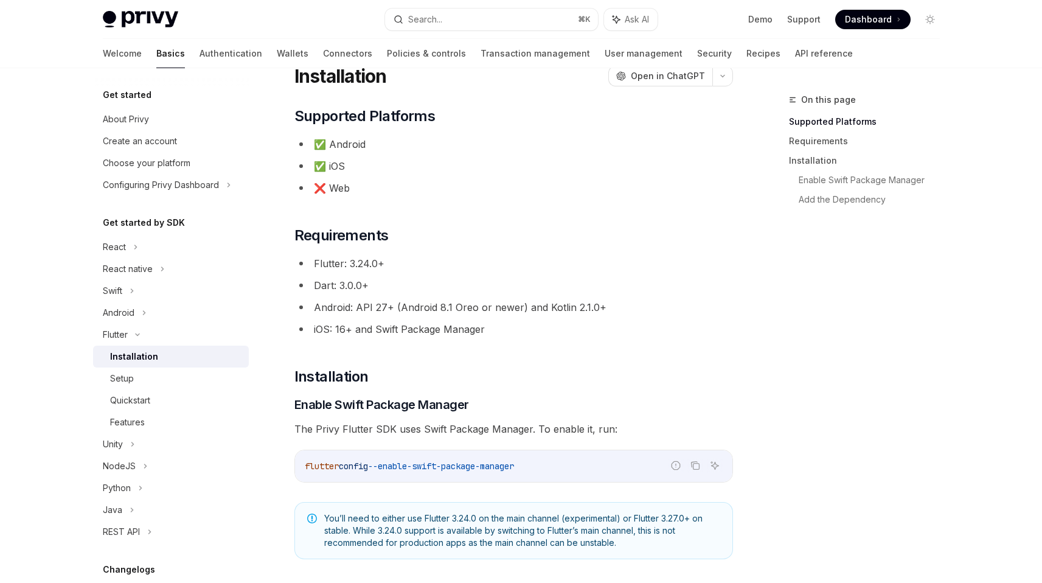
click at [328, 263] on li "Flutter: 3.24.0+" at bounding box center [513, 263] width 438 height 17
click at [538, 320] on ul "Flutter: 3.24.0+ Dart: 3.0.0+ Android: API 27+ (Android 8.1 Oreo or newer) and …" at bounding box center [513, 296] width 438 height 83
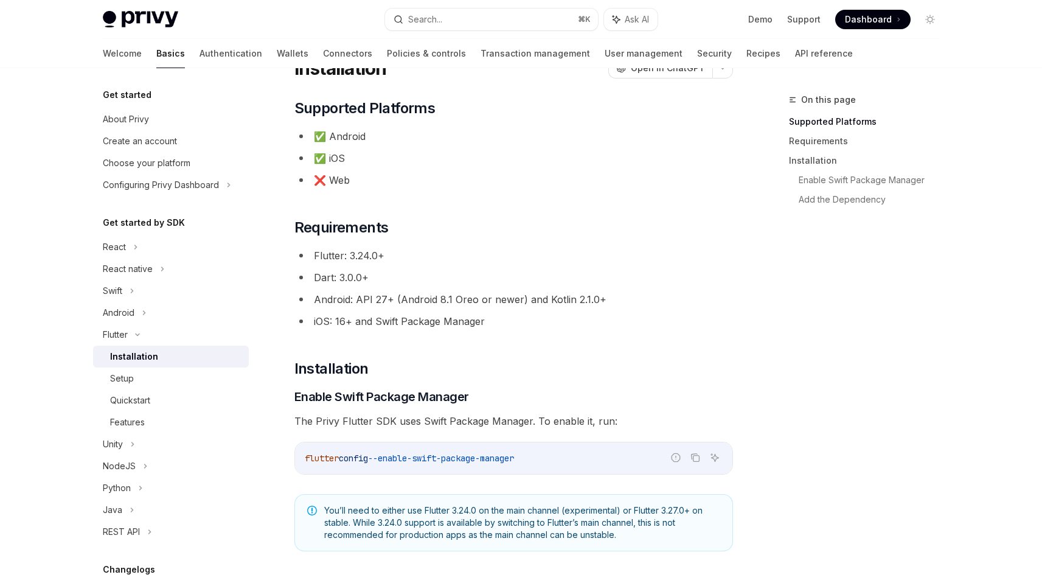
scroll to position [88, 0]
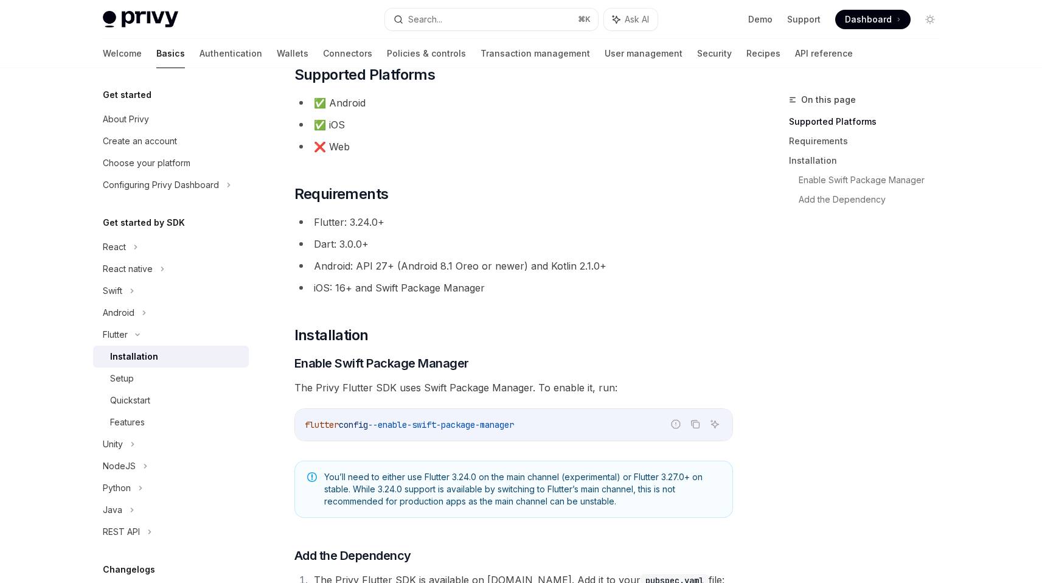
click at [469, 288] on li "iOS: 16+ and Swift Package Manager" at bounding box center [513, 287] width 438 height 17
click at [452, 283] on li "iOS: 16+ and Swift Package Manager" at bounding box center [513, 287] width 438 height 17
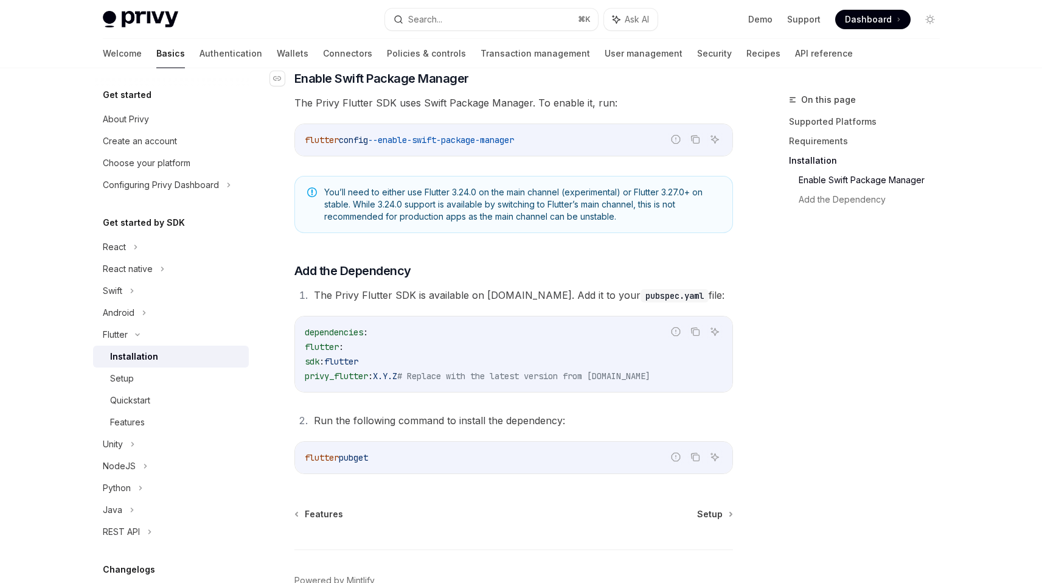
scroll to position [389, 0]
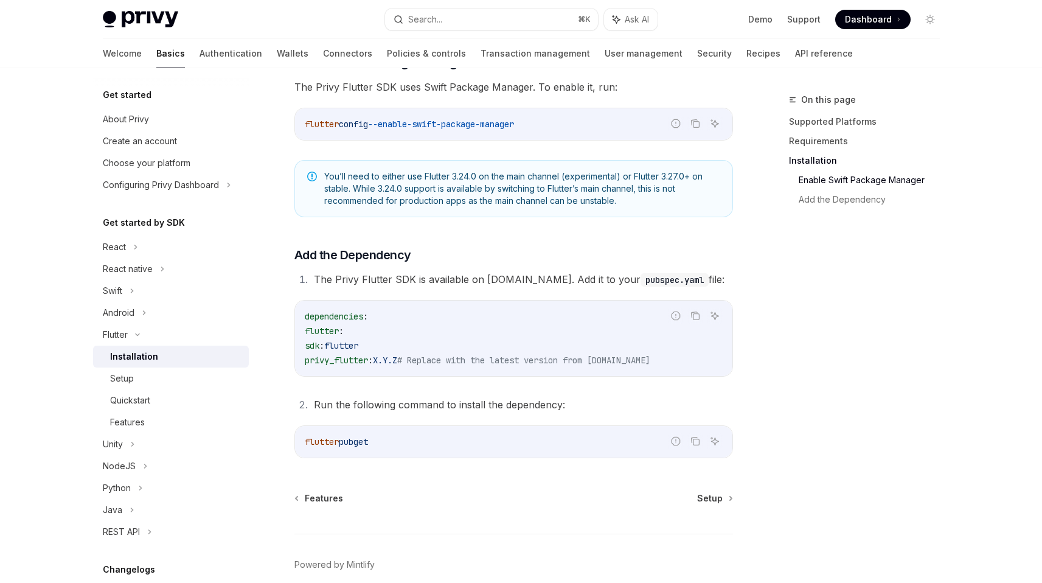
click at [433, 306] on div "dependencies : flutter : sdk : flutter privy_flutter : X.Y.Z # Replace with the…" at bounding box center [513, 337] width 437 height 75
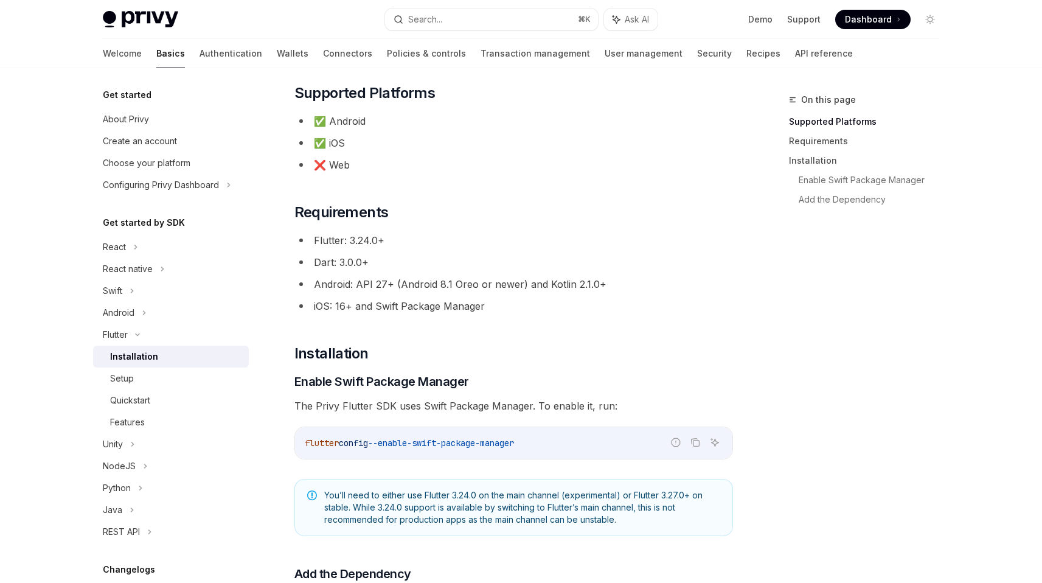
scroll to position [155, 0]
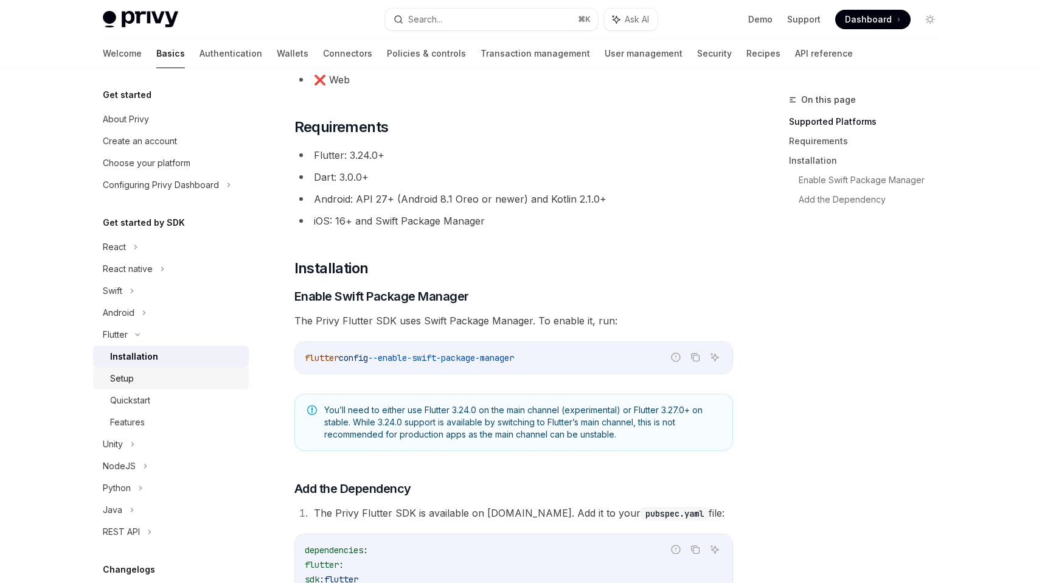
click at [148, 377] on div "Setup" at bounding box center [175, 378] width 131 height 15
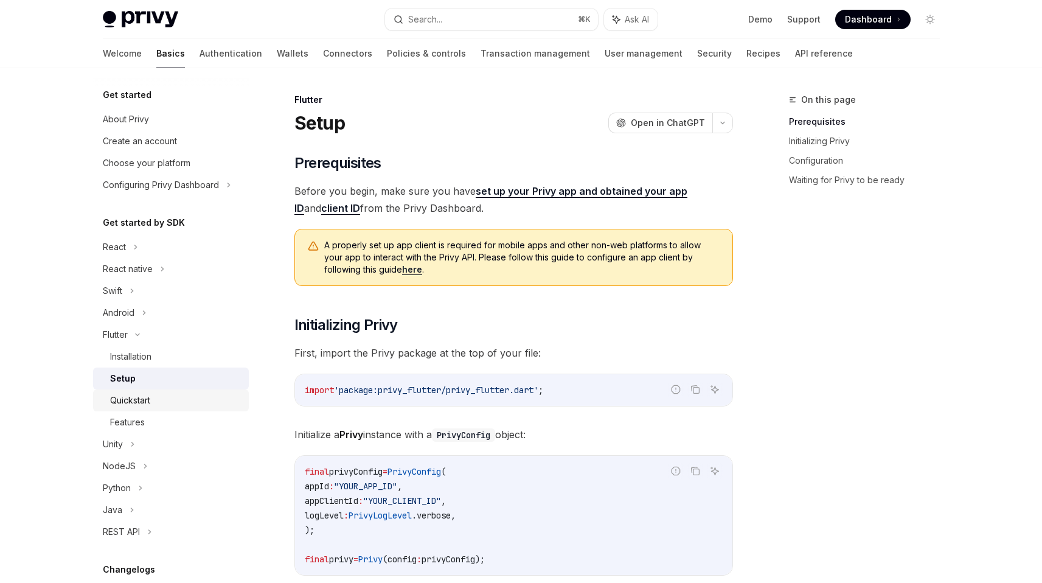
click at [146, 393] on div "Quickstart" at bounding box center [130, 400] width 40 height 15
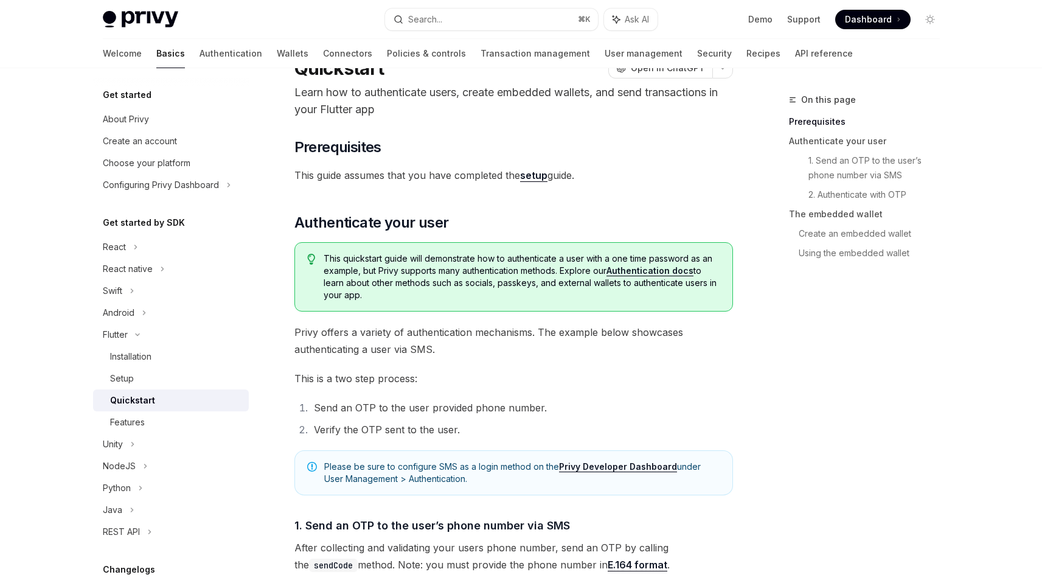
scroll to position [117, 0]
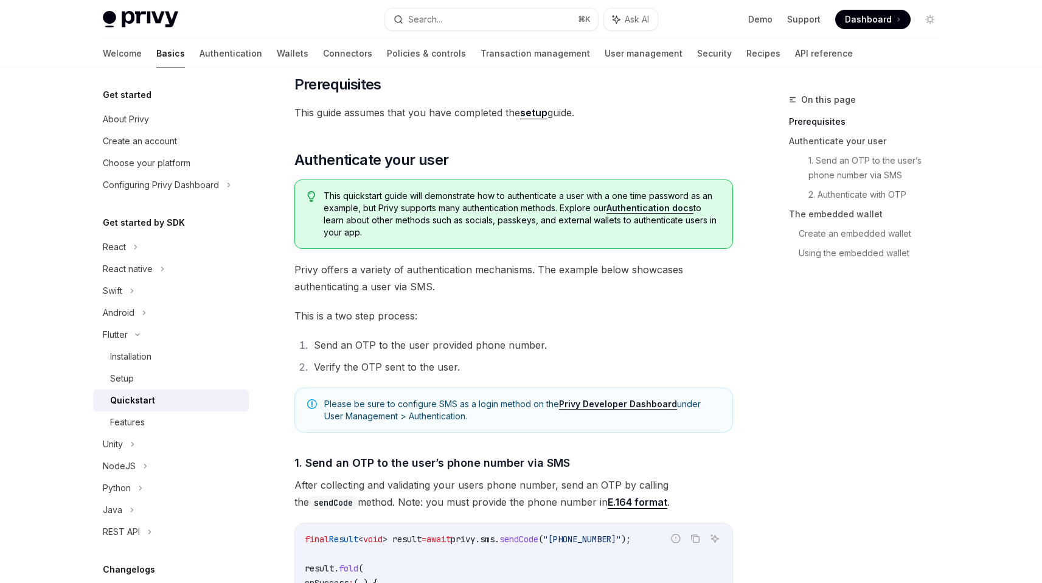
click at [392, 353] on ol "Send an OTP to the user provided phone number. Verify the OTP sent to the user." at bounding box center [513, 355] width 438 height 39
click at [392, 353] on li "Send an OTP to the user provided phone number." at bounding box center [521, 344] width 423 height 17
click at [390, 369] on li "Verify the OTP sent to the user." at bounding box center [521, 366] width 423 height 17
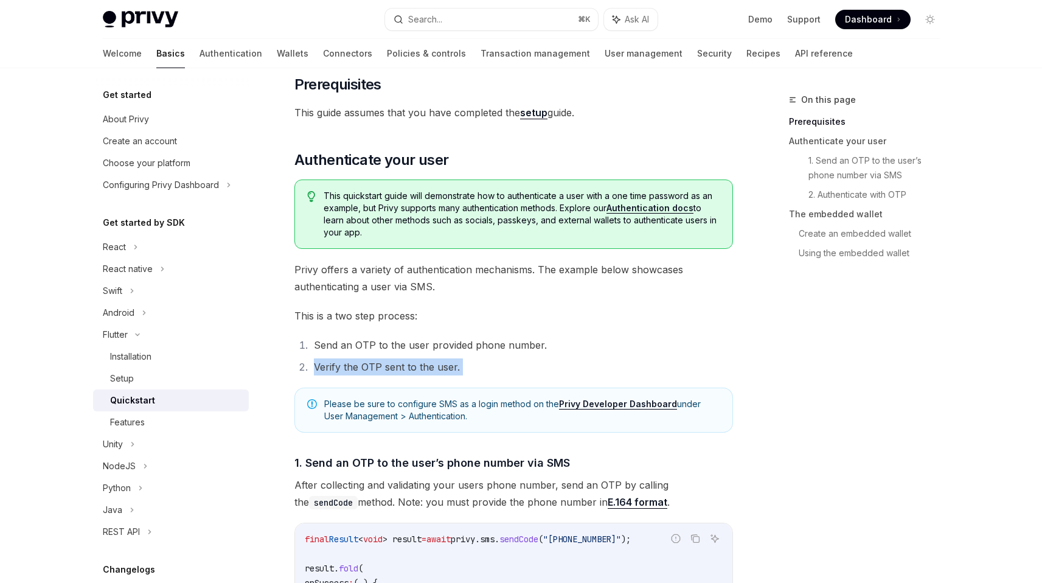
click at [389, 370] on li "Verify the OTP sent to the user." at bounding box center [521, 366] width 423 height 17
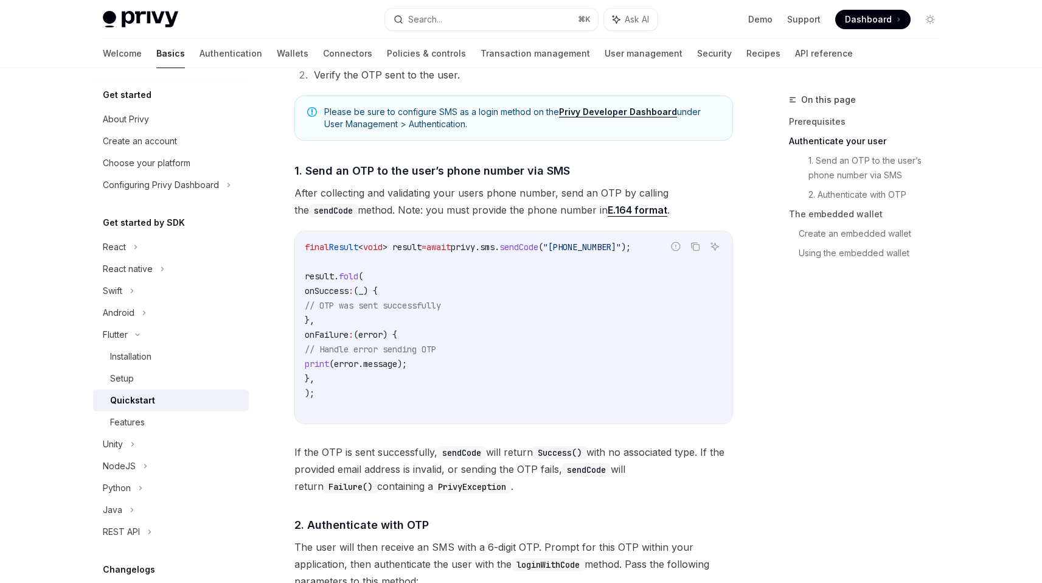
scroll to position [425, 0]
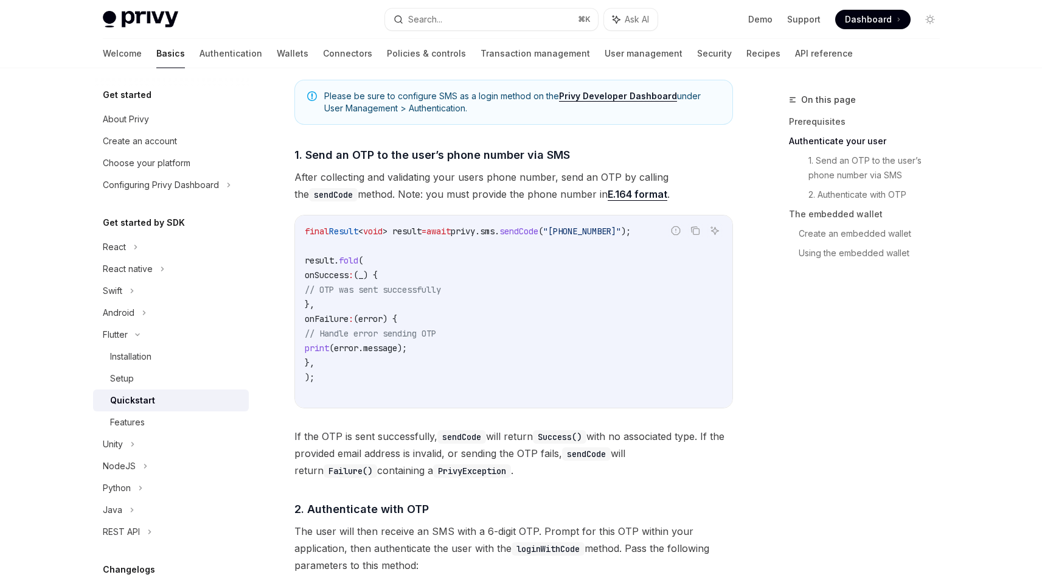
click at [534, 431] on span "If the OTP is sent successfully, sendCode will return Success() with no associa…" at bounding box center [513, 452] width 438 height 51
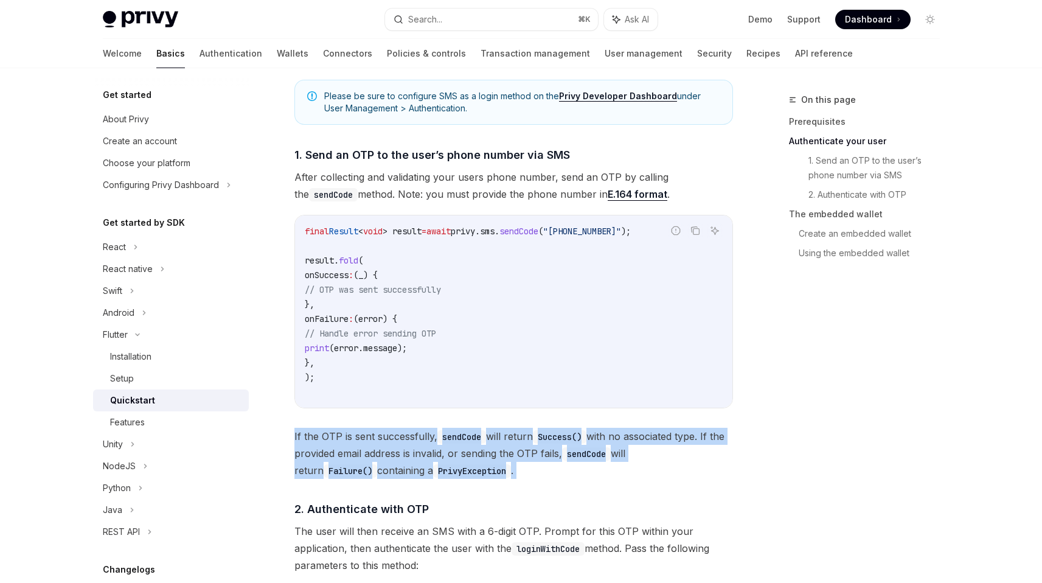
click at [534, 431] on span "If the OTP is sent successfully, sendCode will return Success() with no associa…" at bounding box center [513, 452] width 438 height 51
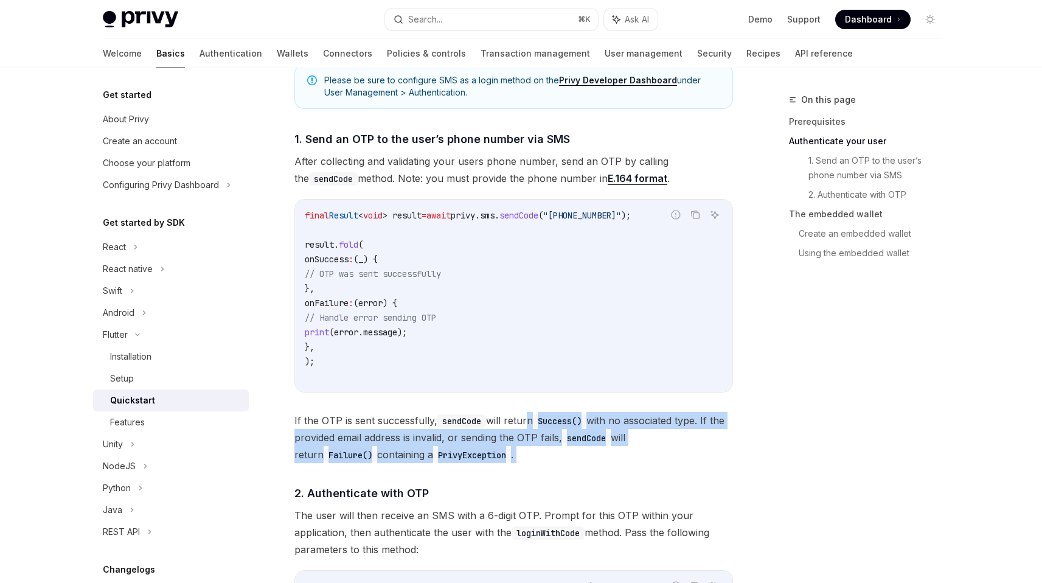
click at [527, 417] on span "If the OTP is sent successfully, sendCode will return Success() with no associa…" at bounding box center [513, 437] width 438 height 51
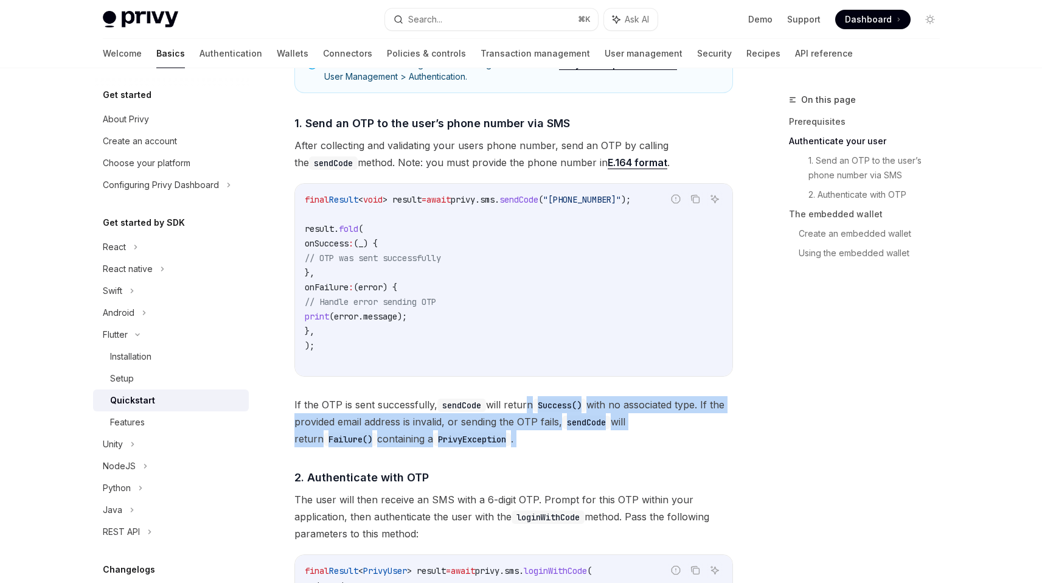
click at [527, 416] on span "If the OTP is sent successfully, sendCode will return Success() with no associa…" at bounding box center [513, 421] width 438 height 51
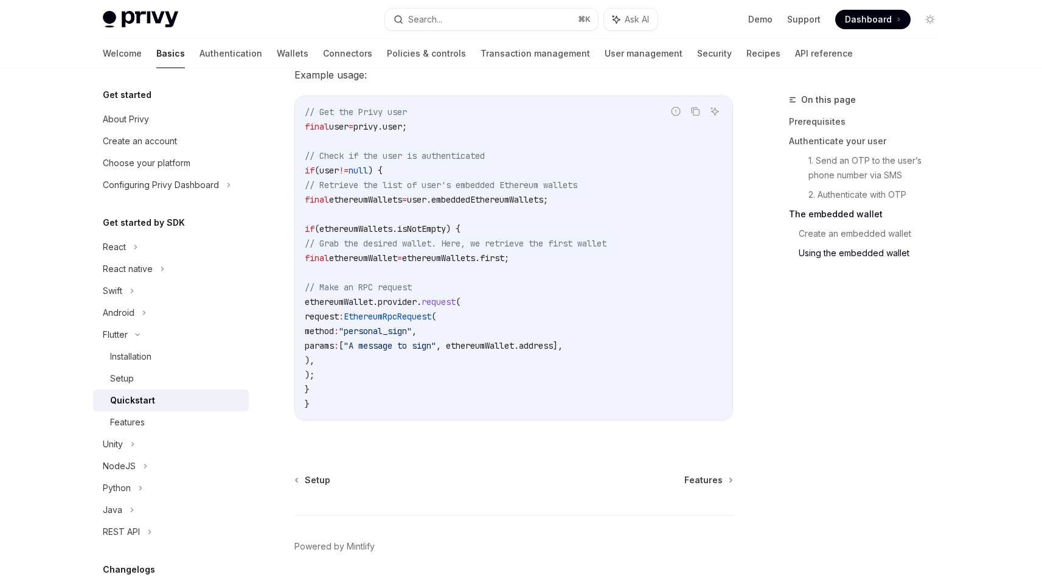
scroll to position [2299, 0]
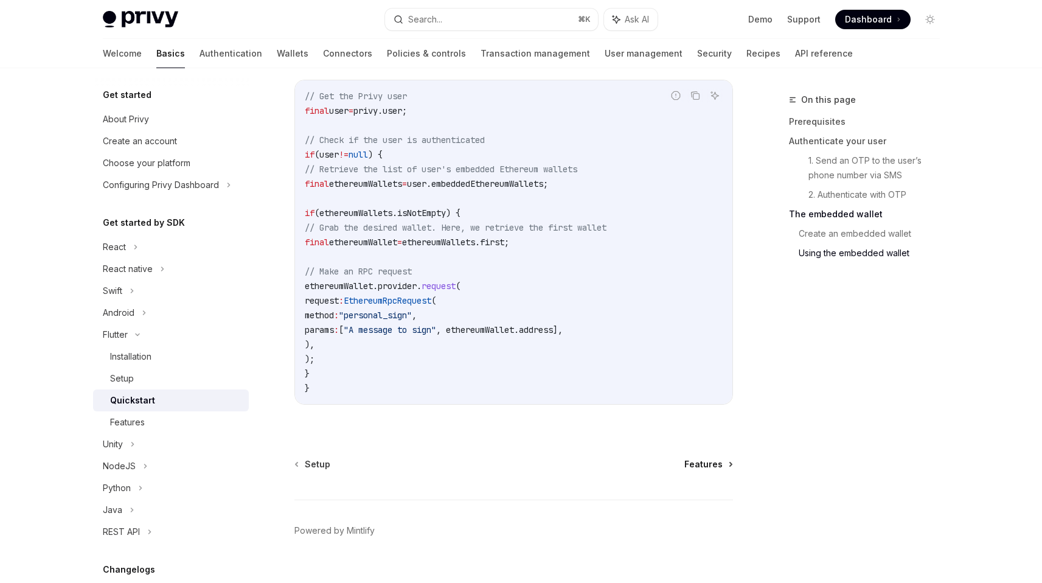
click at [691, 465] on span "Features" at bounding box center [703, 464] width 38 height 12
type textarea "*"
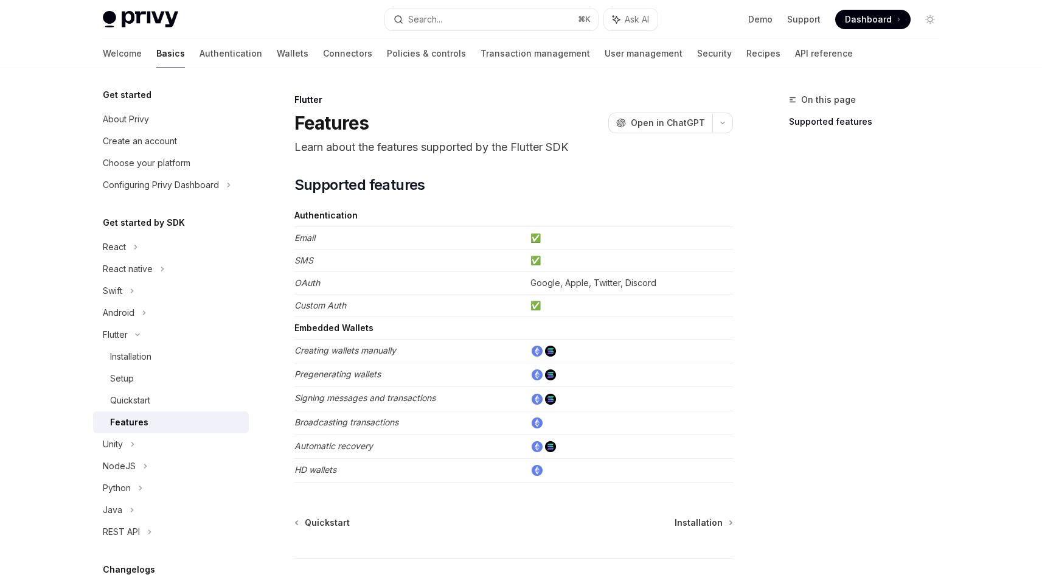
click at [488, 151] on p "Learn about the features supported by the Flutter SDK" at bounding box center [513, 147] width 438 height 17
click at [487, 152] on p "Learn about the features supported by the Flutter SDK" at bounding box center [513, 147] width 438 height 17
click at [486, 153] on p "Learn about the features supported by the Flutter SDK" at bounding box center [513, 147] width 438 height 17
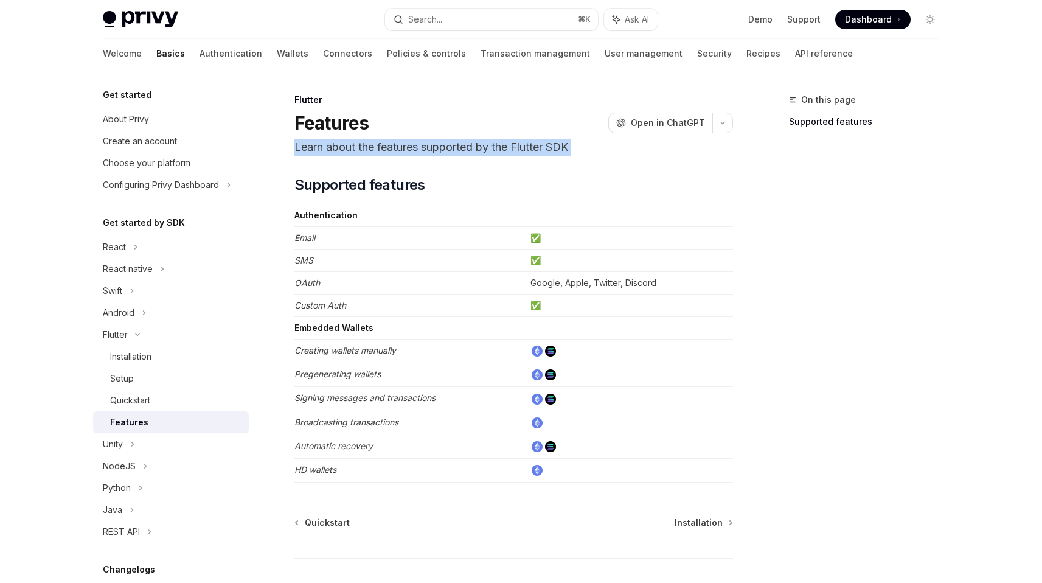
click at [486, 153] on p "Learn about the features supported by the Flutter SDK" at bounding box center [513, 147] width 438 height 17
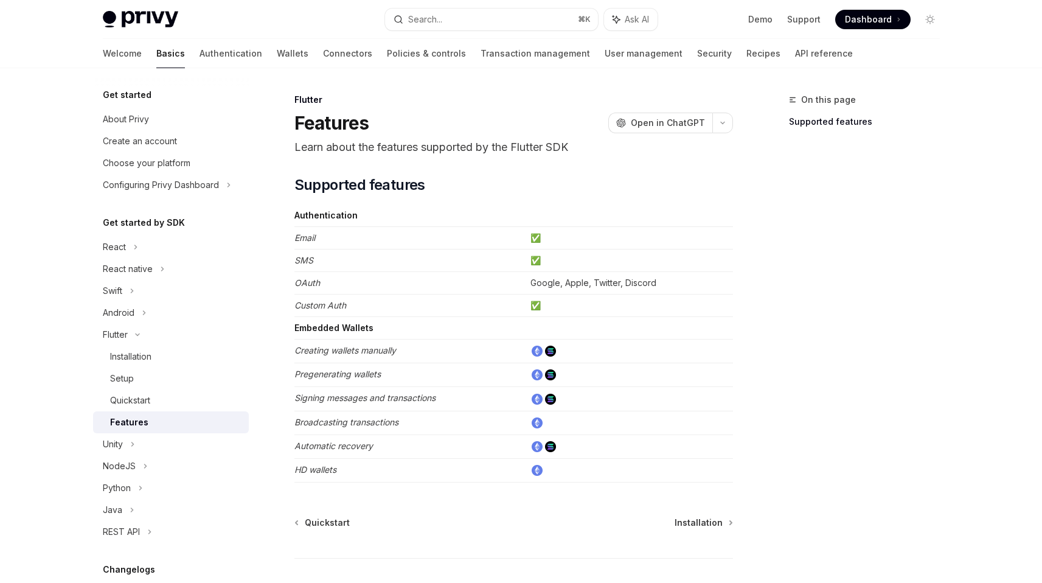
click at [568, 227] on td "✅" at bounding box center [628, 238] width 207 height 22
click at [463, 218] on td "Authentication" at bounding box center [409, 215] width 231 height 22
click at [482, 274] on td "OAuth" at bounding box center [409, 283] width 231 height 22
click at [480, 274] on td "OAuth" at bounding box center [409, 283] width 231 height 22
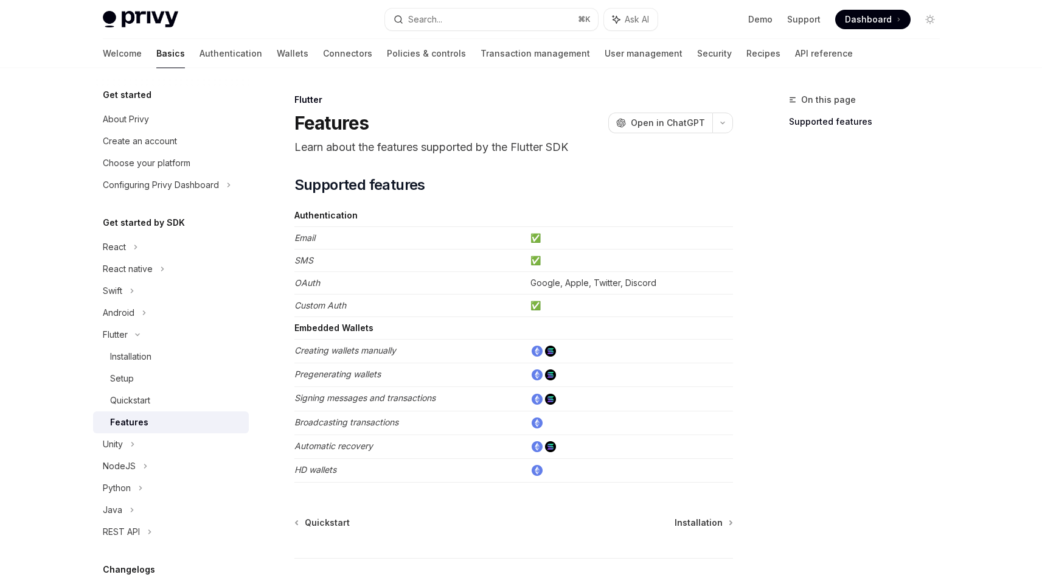
click at [459, 331] on td "Embedded Wallets" at bounding box center [409, 328] width 231 height 22
click at [422, 364] on td "Pregenerating wallets" at bounding box center [409, 375] width 231 height 24
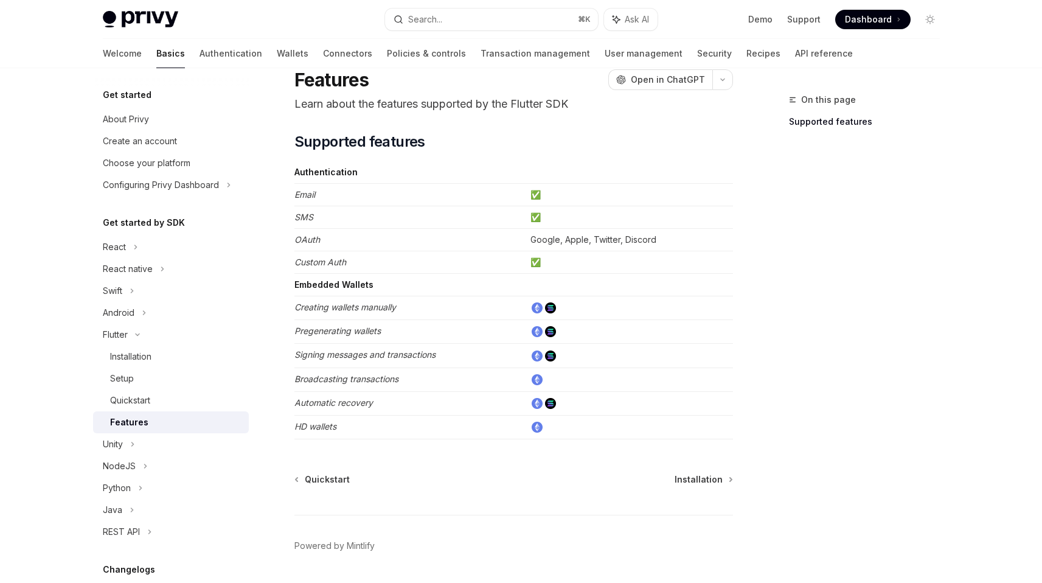
scroll to position [80, 0]
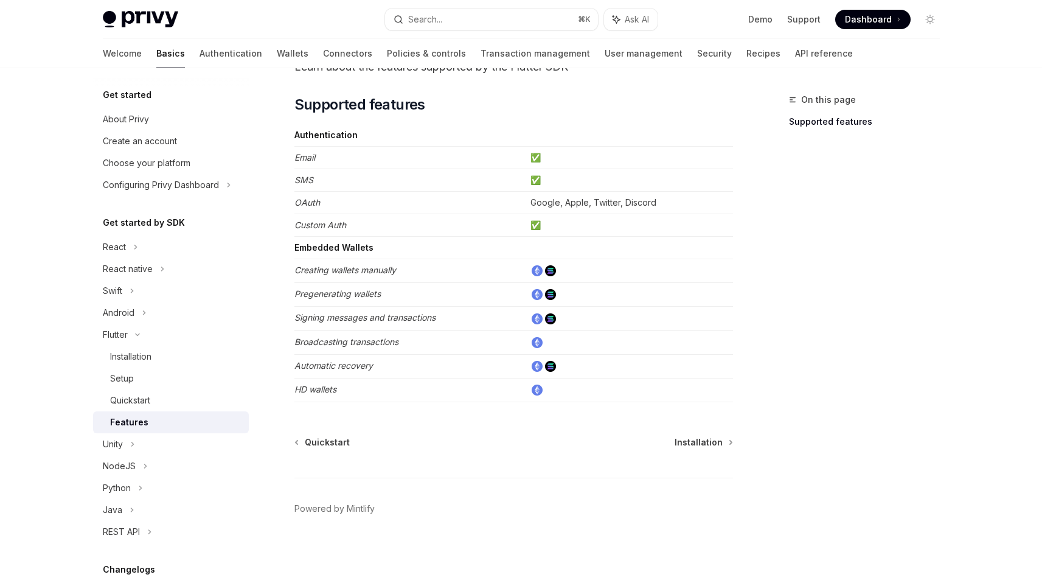
click at [351, 322] on em "Signing messages and transactions" at bounding box center [364, 317] width 141 height 10
click at [365, 349] on td "Broadcasting transactions" at bounding box center [409, 342] width 231 height 24
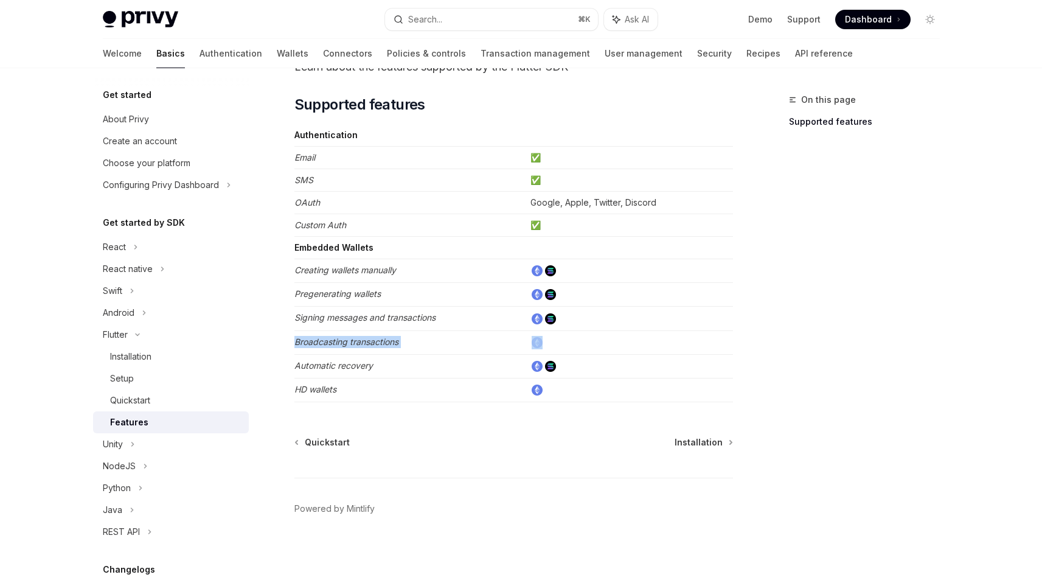
click at [365, 349] on td "Broadcasting transactions" at bounding box center [409, 342] width 231 height 24
click at [376, 370] on td "Automatic recovery" at bounding box center [409, 366] width 231 height 24
click at [471, 318] on td "Signing messages and transactions" at bounding box center [409, 318] width 231 height 24
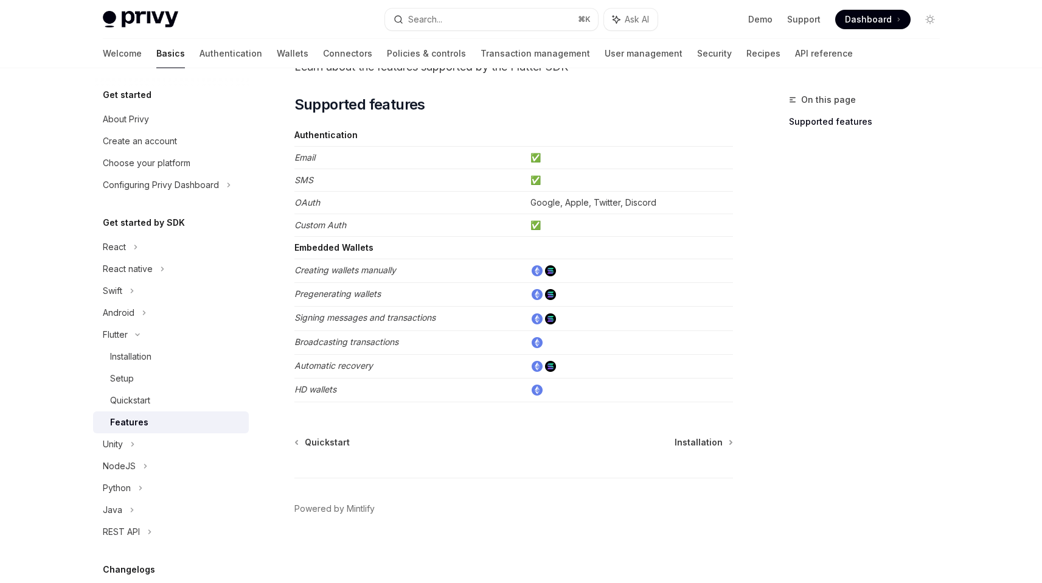
click at [471, 318] on td "Signing messages and transactions" at bounding box center [409, 318] width 231 height 24
click at [436, 335] on td "Broadcasting transactions" at bounding box center [409, 342] width 231 height 24
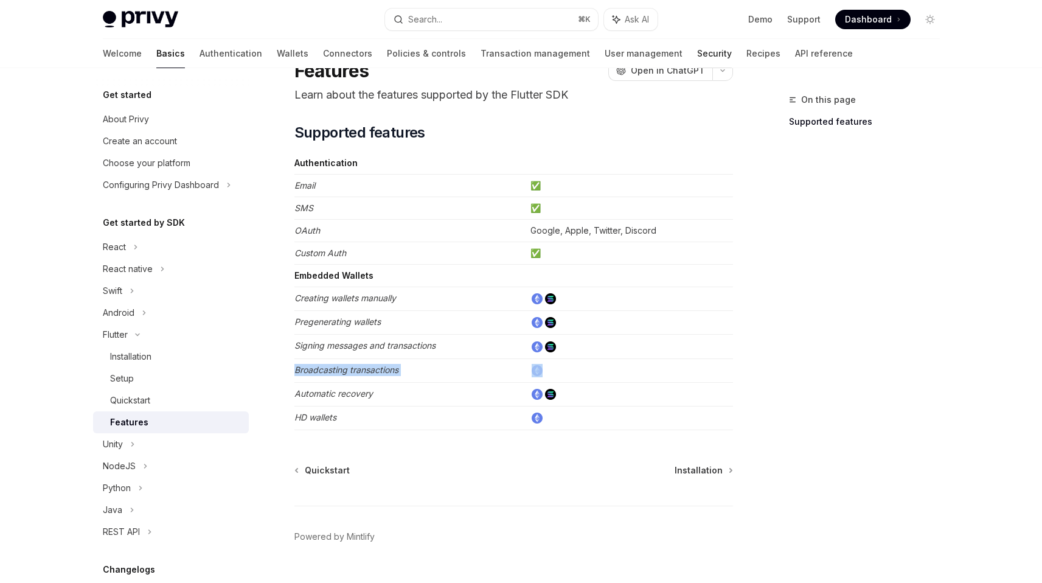
scroll to position [0, 0]
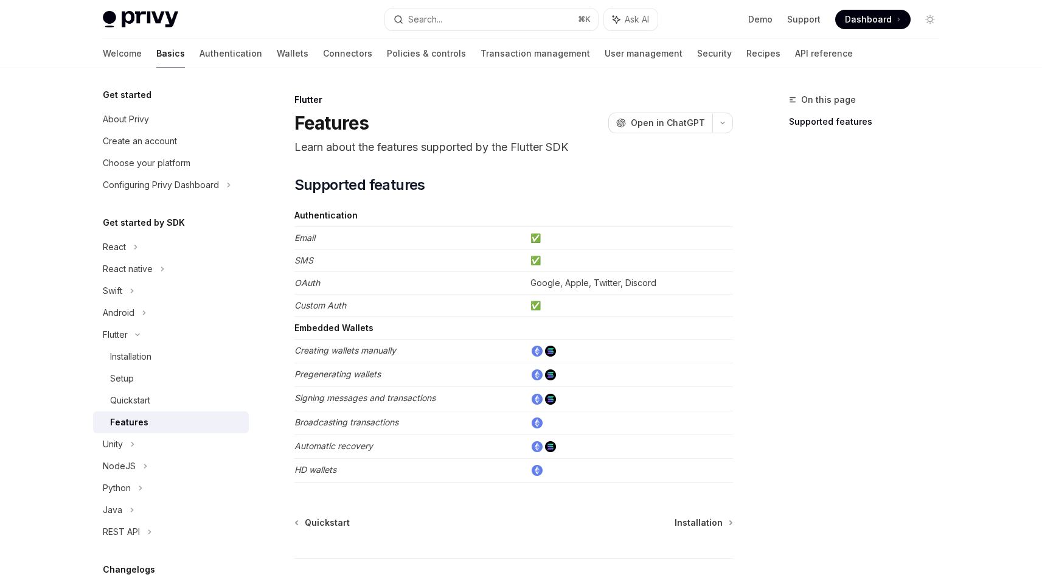
click at [559, 144] on p "Learn about the features supported by the Flutter SDK" at bounding box center [513, 147] width 438 height 17
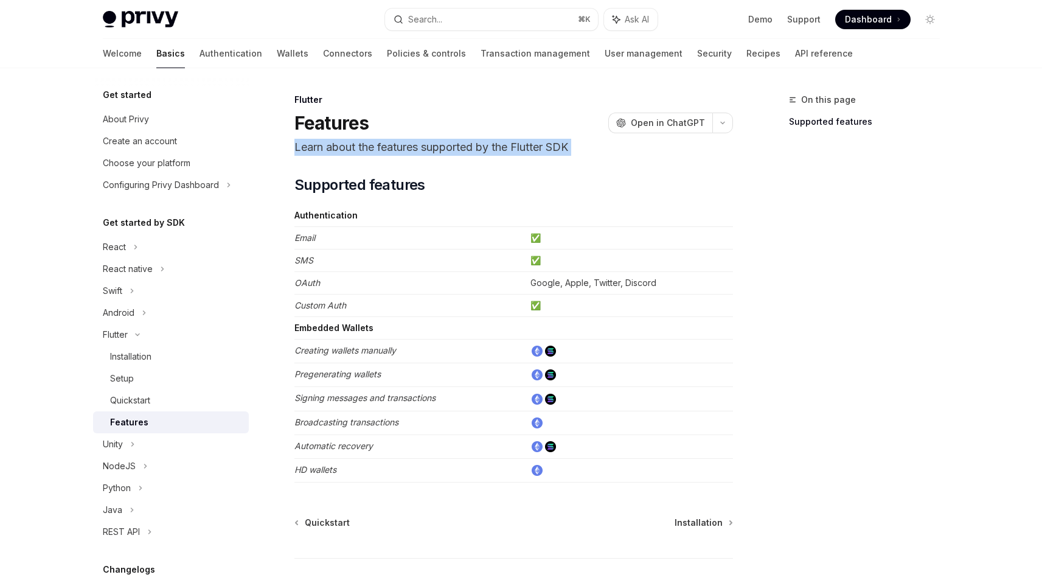
click at [559, 144] on p "Learn about the features supported by the Flutter SDK" at bounding box center [513, 147] width 438 height 17
